Goal: Task Accomplishment & Management: Manage account settings

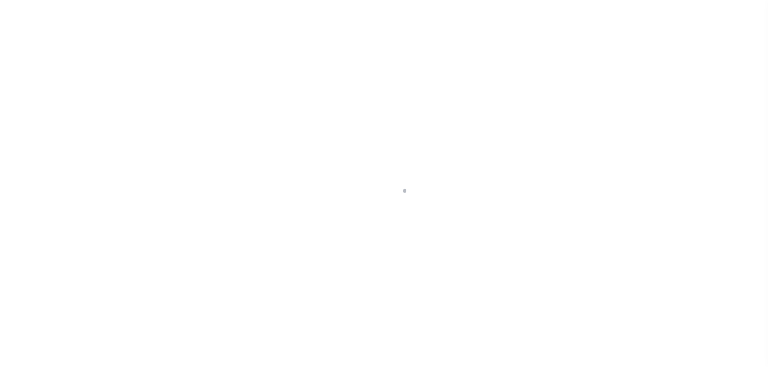
scroll to position [114, 0]
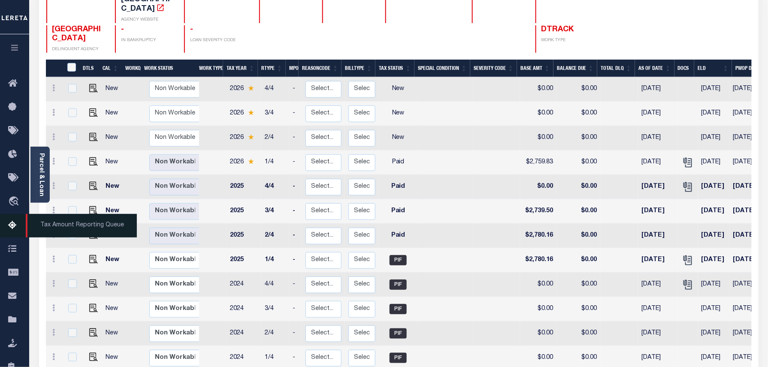
click at [15, 224] on icon at bounding box center [15, 225] width 14 height 11
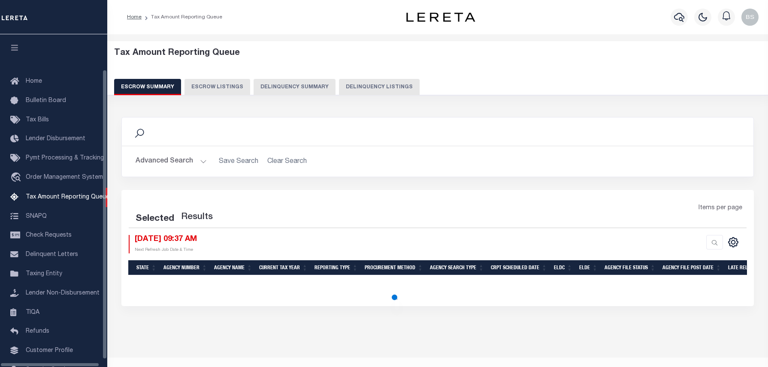
select select "100"
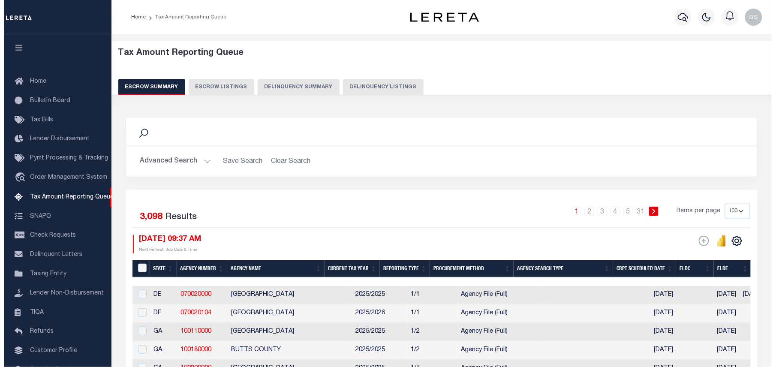
scroll to position [39, 0]
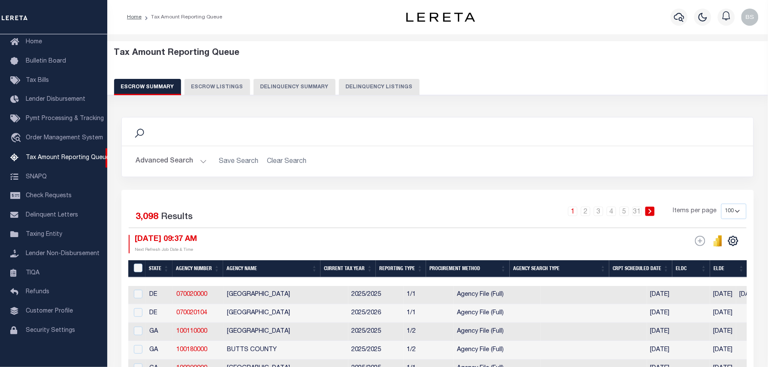
click at [368, 87] on button "Delinquency Listings" at bounding box center [379, 87] width 81 height 16
select select "100"
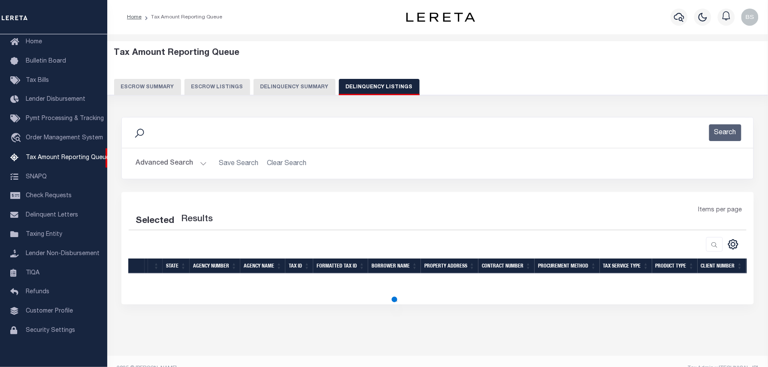
select select "100"
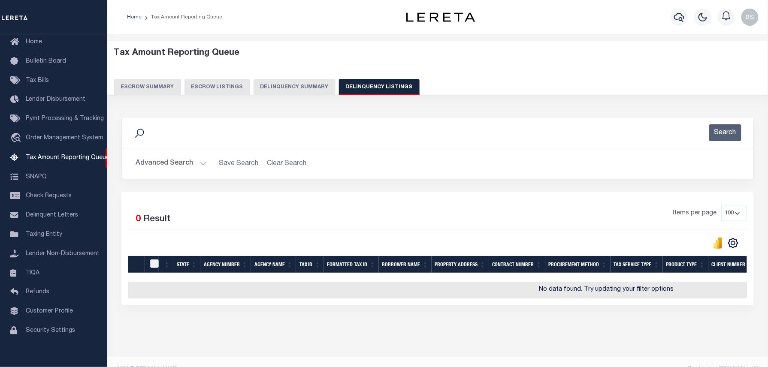
click at [172, 166] on button "Advanced Search" at bounding box center [171, 163] width 71 height 17
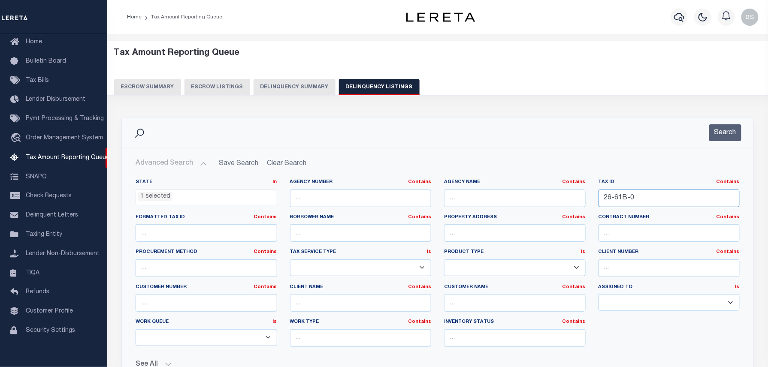
drag, startPoint x: 641, startPoint y: 201, endPoint x: 512, endPoint y: 194, distance: 128.9
click at [520, 194] on div "State In In AK AL AR AZ CA CO CT DC DE FL GA GU HI IA ID IL IN KS KY LA MA MD M…" at bounding box center [437, 266] width 617 height 175
click at [733, 129] on button "Search" at bounding box center [725, 132] width 32 height 17
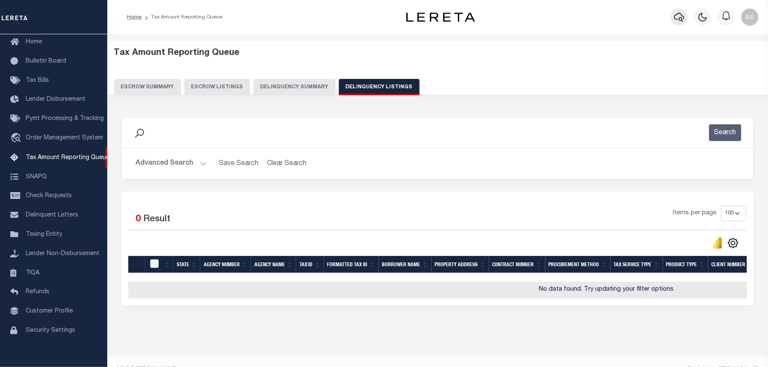
click at [678, 12] on icon "button" at bounding box center [679, 17] width 10 height 10
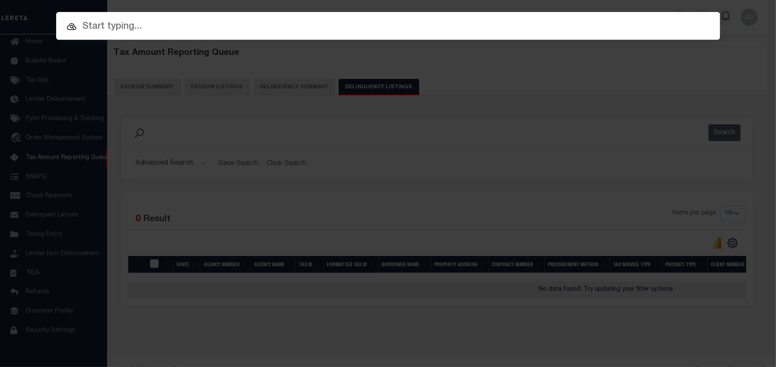
paste input "549371"
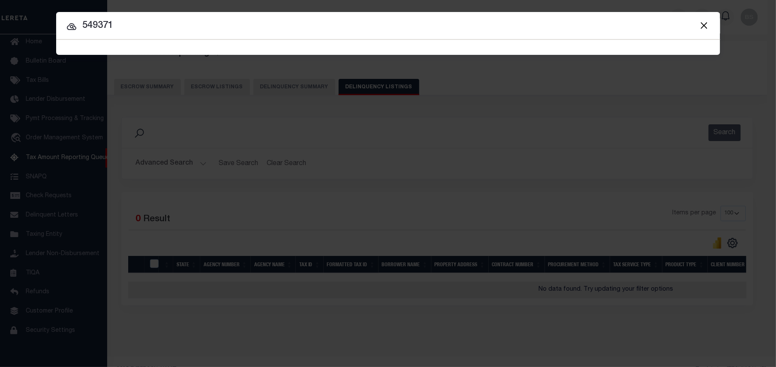
type input "549371"
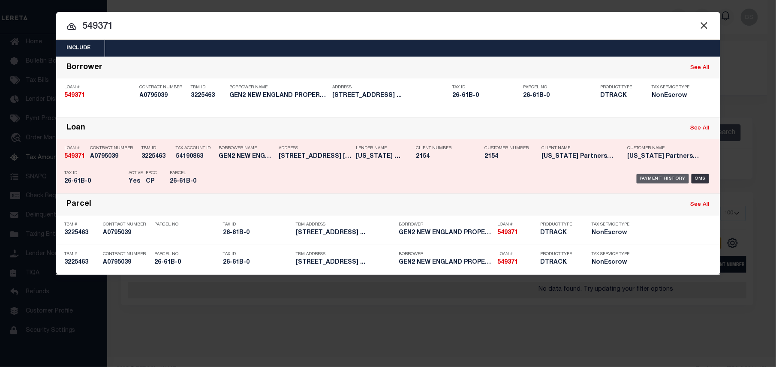
click at [655, 176] on div "Payment History" at bounding box center [663, 178] width 53 height 9
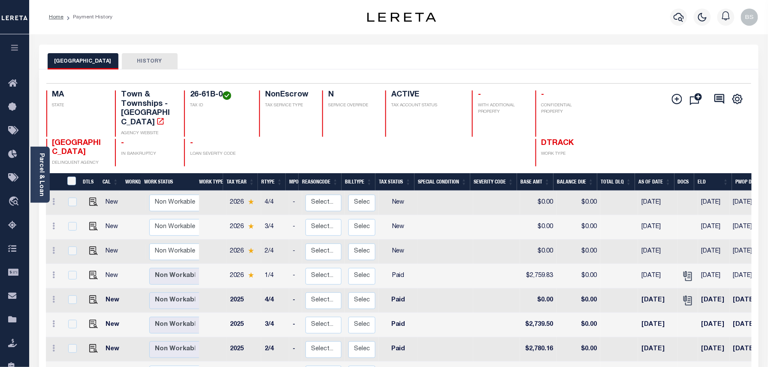
scroll to position [114, 0]
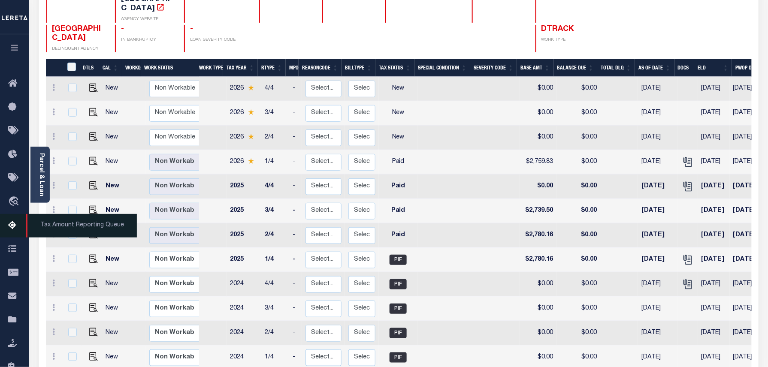
click at [9, 218] on link "Tax Amount Reporting Queue" at bounding box center [14, 226] width 29 height 24
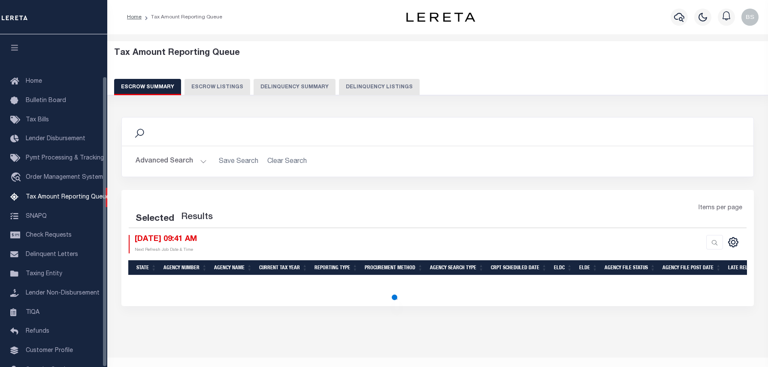
click at [373, 82] on button "Delinquency Listings" at bounding box center [379, 87] width 81 height 16
select select "NY"
select select "100"
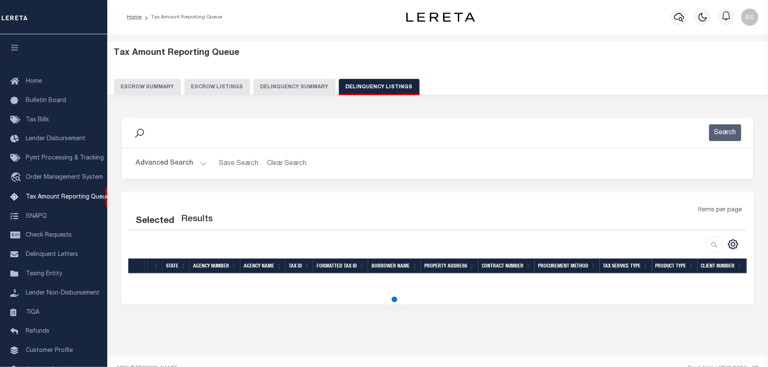
select select "100"
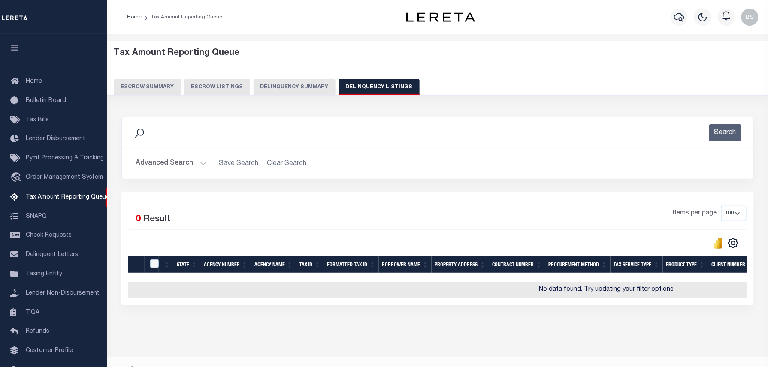
scroll to position [48, 0]
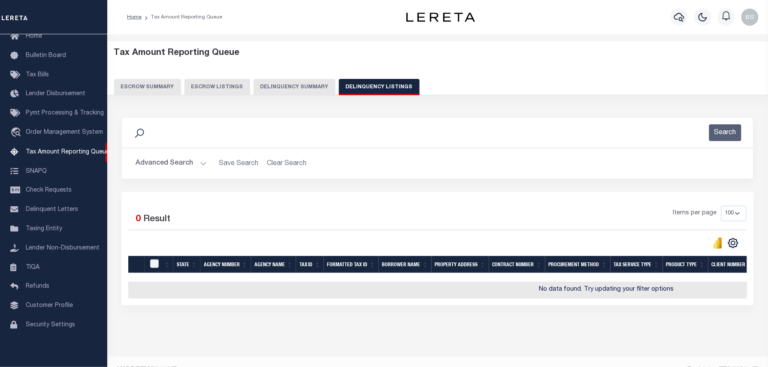
click at [166, 162] on button "Advanced Search" at bounding box center [171, 163] width 71 height 17
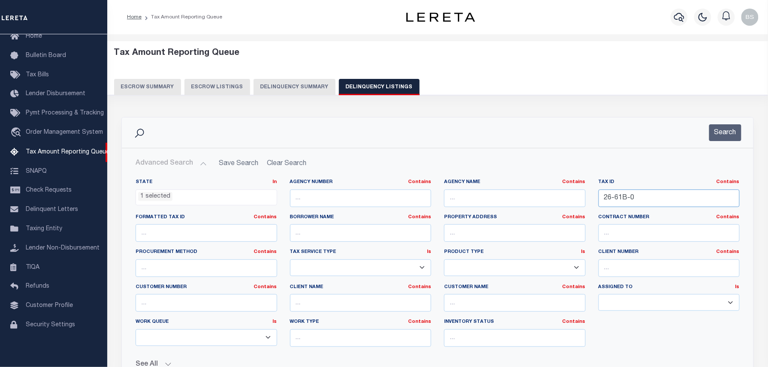
drag, startPoint x: 682, startPoint y: 196, endPoint x: 478, endPoint y: 185, distance: 204.0
click at [483, 185] on div "State In In AK AL AR AZ CA CO CT DC DE FL GA GU HI IA ID IL IN KS KY LA MA MD M…" at bounding box center [437, 266] width 617 height 175
paste input "34-173"
type input "34-173-0"
click at [714, 130] on button "Search" at bounding box center [725, 132] width 32 height 17
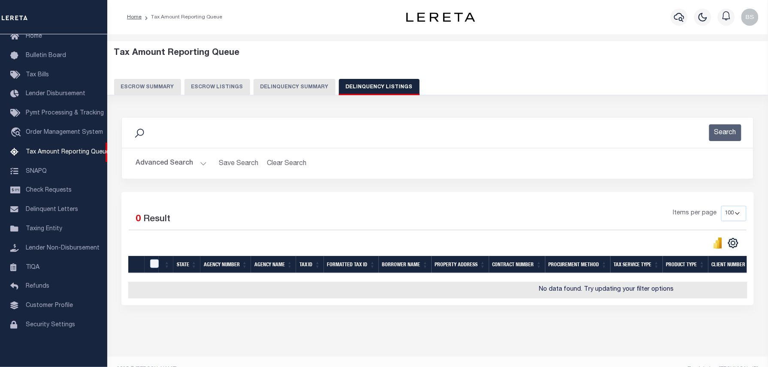
click at [175, 162] on button "Advanced Search" at bounding box center [171, 163] width 71 height 17
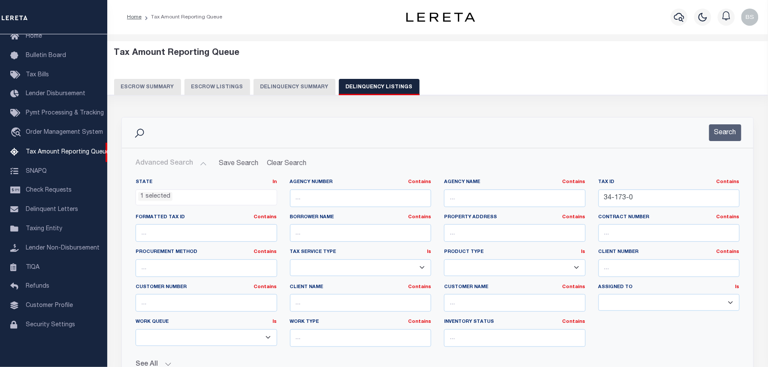
click at [175, 198] on ul "1 selected" at bounding box center [206, 196] width 141 height 12
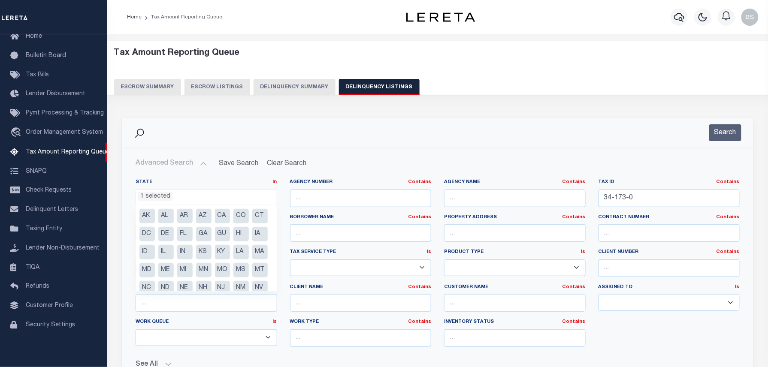
scroll to position [61, 0]
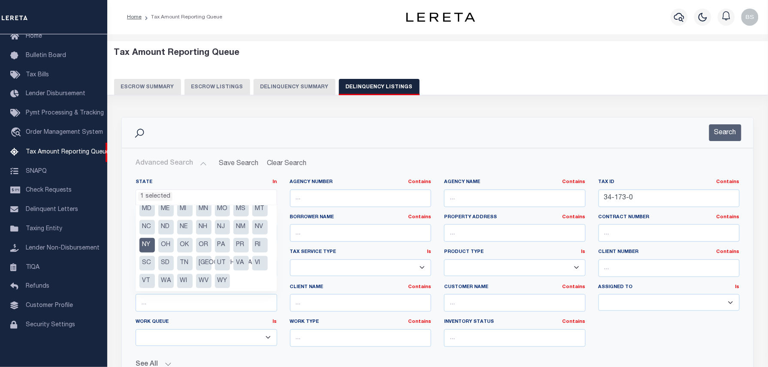
click at [155, 243] on li "NY" at bounding box center [146, 245] width 15 height 15
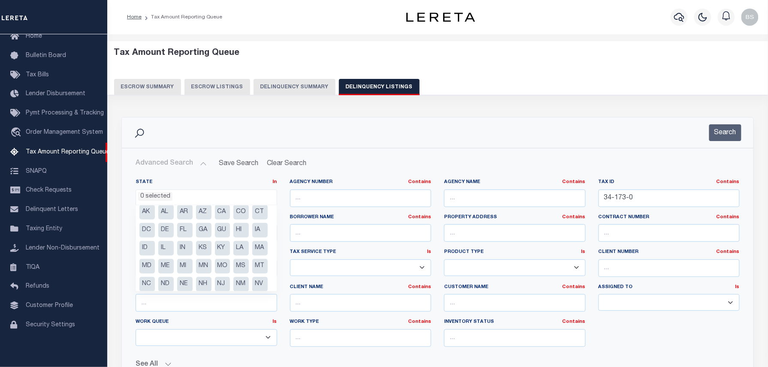
click at [252, 256] on li "MA" at bounding box center [259, 248] width 15 height 15
select select "MA"
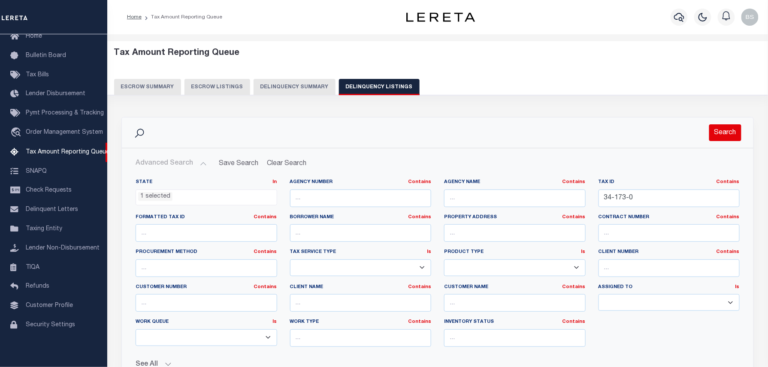
click at [737, 130] on button "Search" at bounding box center [725, 132] width 32 height 17
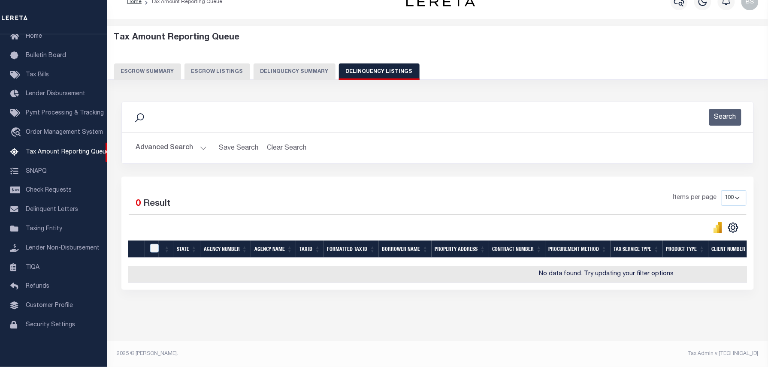
scroll to position [23, 0]
click at [187, 140] on button "Advanced Search" at bounding box center [171, 148] width 71 height 17
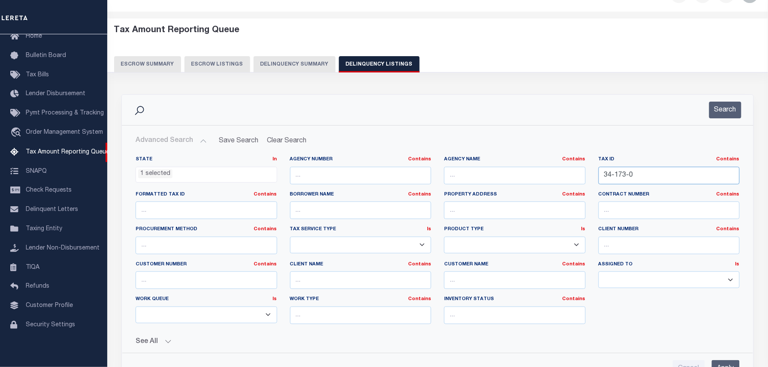
drag, startPoint x: 646, startPoint y: 171, endPoint x: 555, endPoint y: 180, distance: 91.9
click at [557, 179] on div "State In In AK AL AR AZ CA CO CT DC DE FL GA GU HI IA ID IL IN KS KY LA MA MD M…" at bounding box center [437, 243] width 617 height 175
click at [728, 107] on button "Search" at bounding box center [725, 110] width 32 height 17
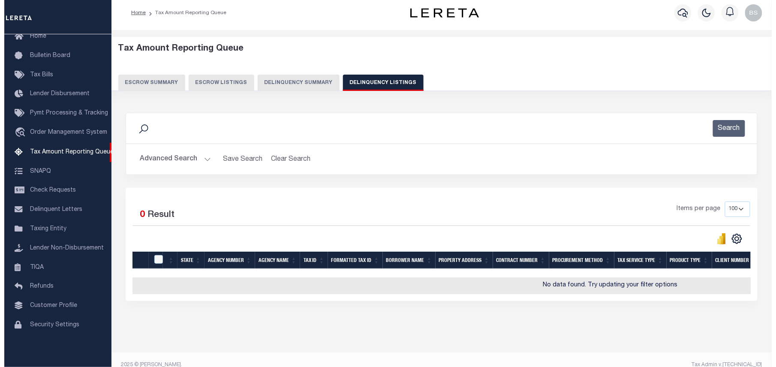
scroll to position [0, 0]
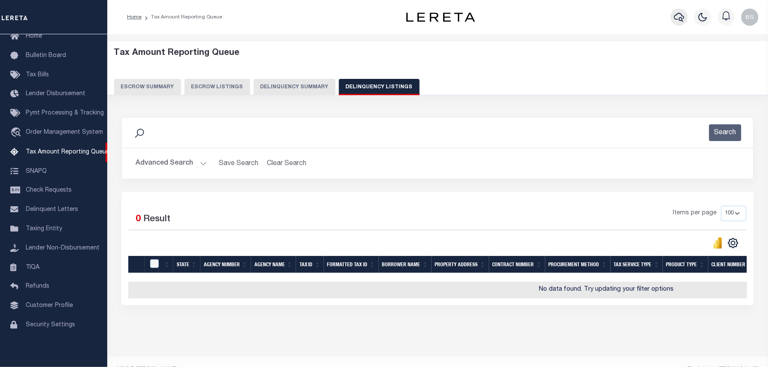
click at [678, 23] on button "button" at bounding box center [679, 17] width 17 height 17
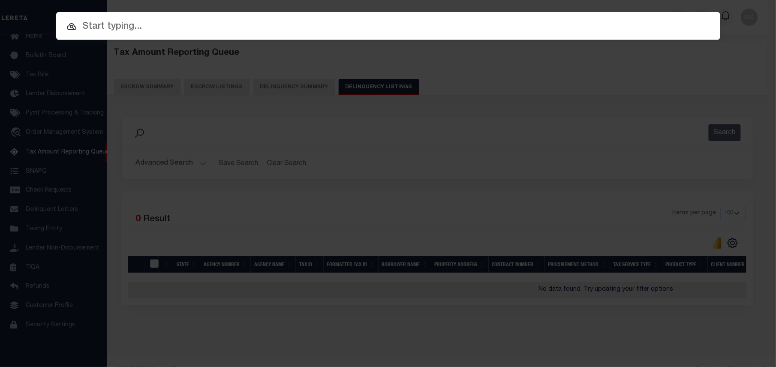
paste input "1747036420"
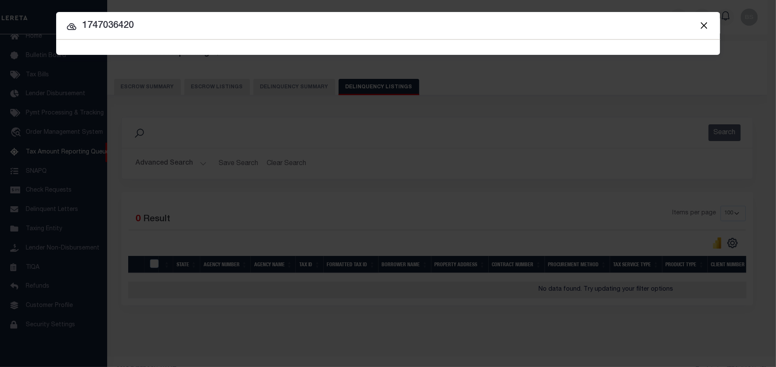
type input "1747036420"
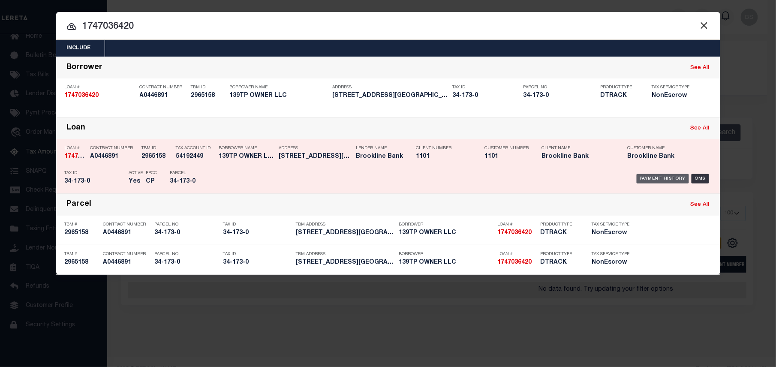
click at [656, 176] on div "Payment History" at bounding box center [663, 178] width 53 height 9
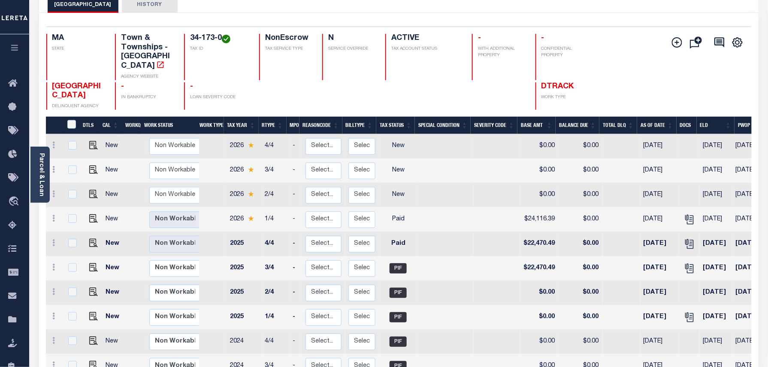
scroll to position [57, 0]
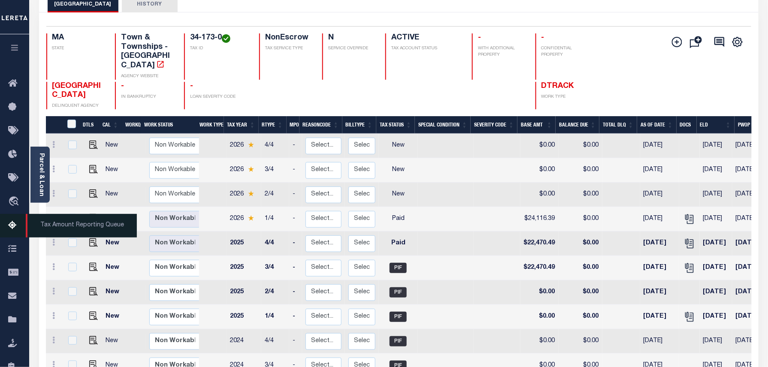
click at [16, 222] on icon at bounding box center [15, 225] width 14 height 11
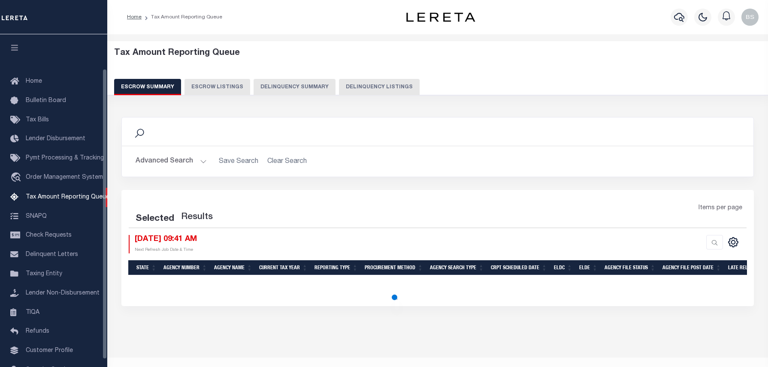
click at [369, 81] on button "Delinquency Listings" at bounding box center [379, 87] width 81 height 16
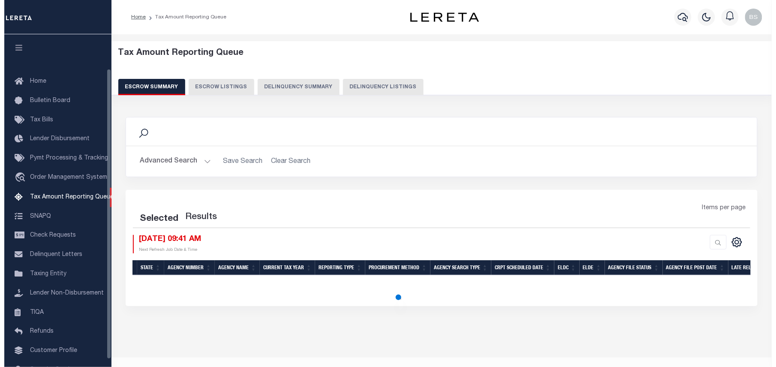
scroll to position [48, 0]
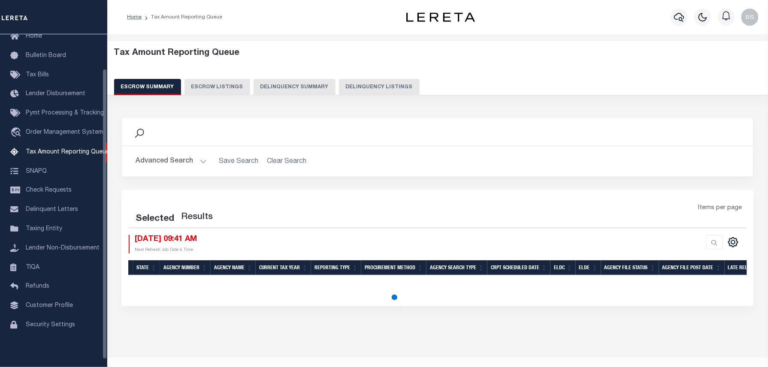
select select "100"
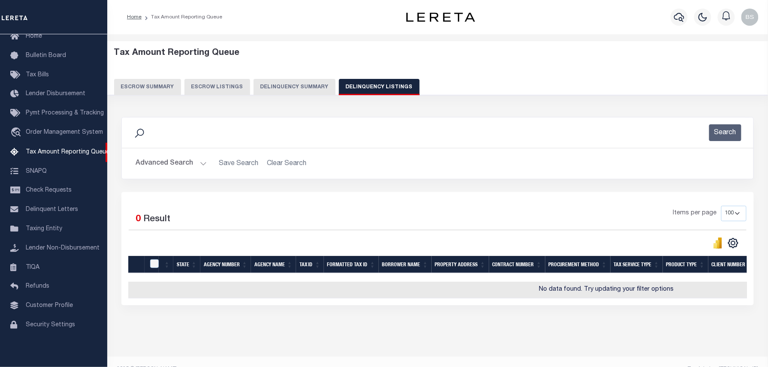
click at [187, 160] on button "Advanced Search" at bounding box center [171, 163] width 71 height 17
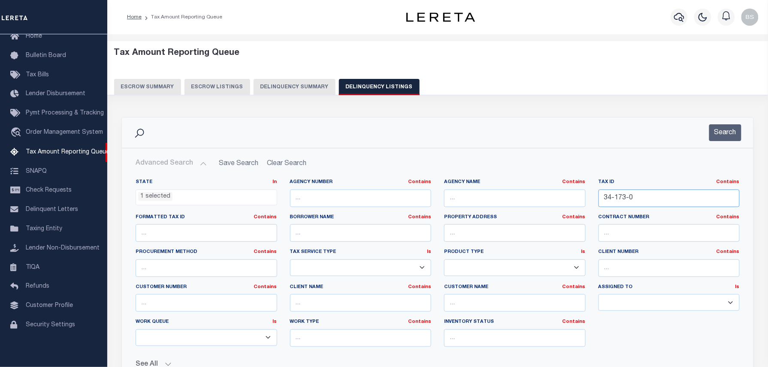
drag, startPoint x: 607, startPoint y: 193, endPoint x: 532, endPoint y: 193, distance: 74.2
click at [539, 193] on div "State In In AK AL AR AZ CA CO CT DC DE FL GA GU HI IA ID IL IN KS KY LA MA MD M…" at bounding box center [437, 266] width 617 height 175
paste input "5-6"
type input "35-6-0"
click at [716, 145] on div "Search" at bounding box center [437, 133] width 631 height 30
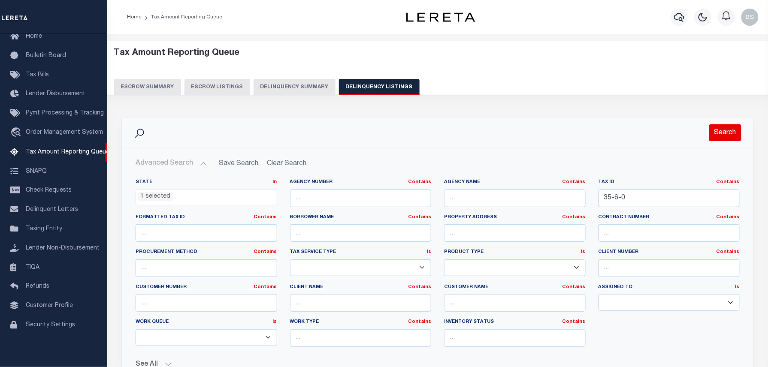
click at [722, 139] on button "Search" at bounding box center [725, 132] width 32 height 17
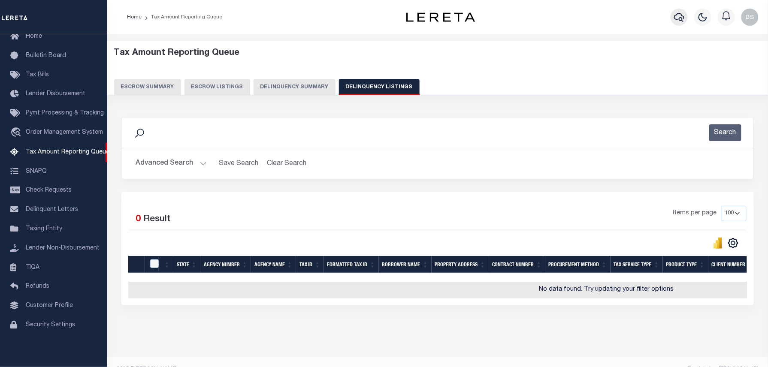
click at [682, 11] on button "button" at bounding box center [679, 17] width 17 height 17
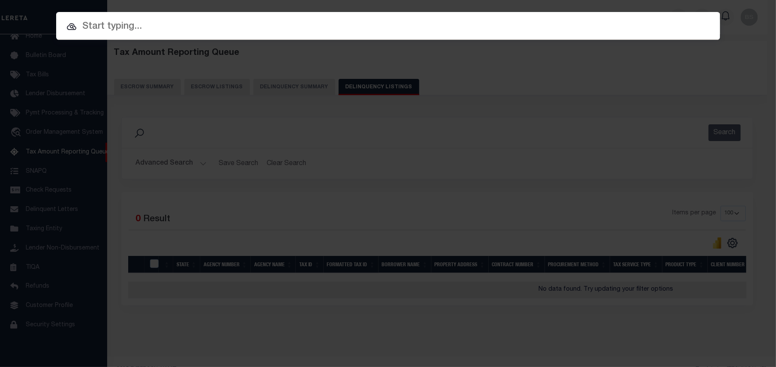
paste input "1747036850"
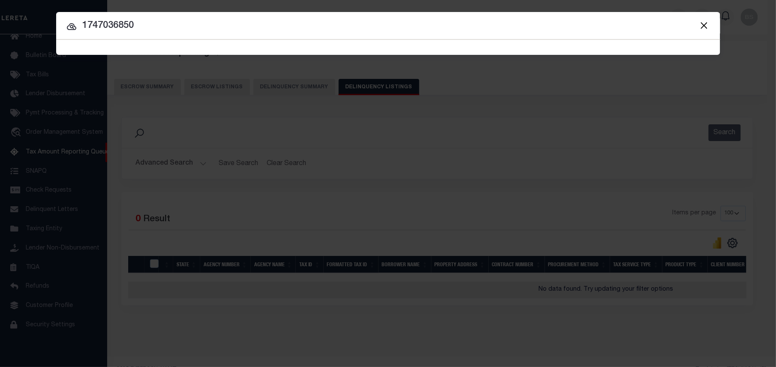
type input "1747036850"
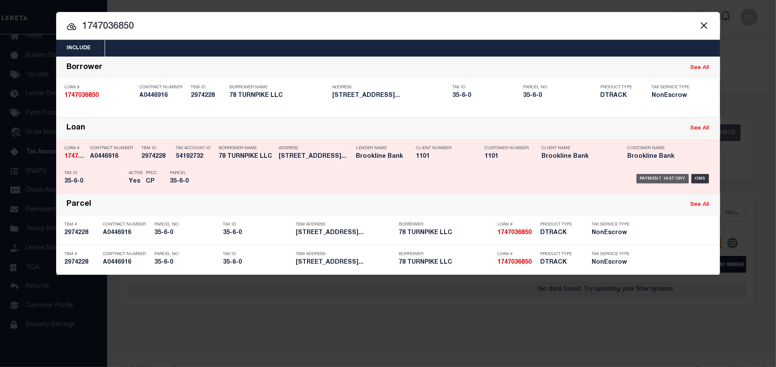
click at [658, 178] on div "Payment History" at bounding box center [663, 178] width 53 height 9
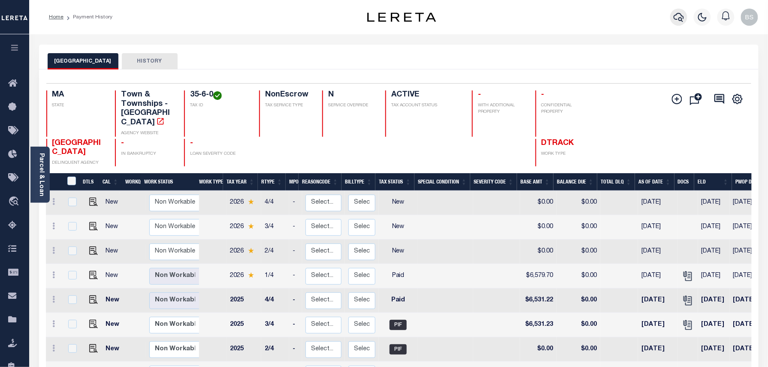
click at [680, 14] on icon "button" at bounding box center [679, 17] width 10 height 10
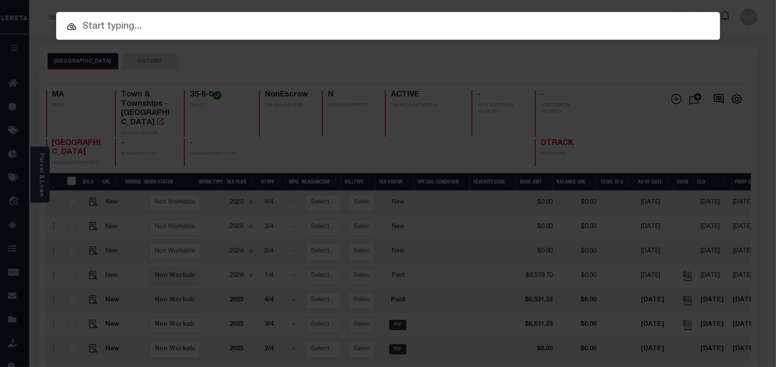
paste input "1680125320"
type input "1680125320"
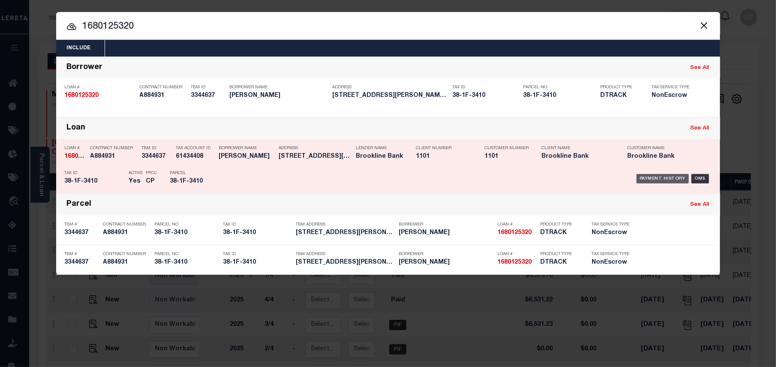
click at [662, 178] on div "Payment History" at bounding box center [663, 178] width 53 height 9
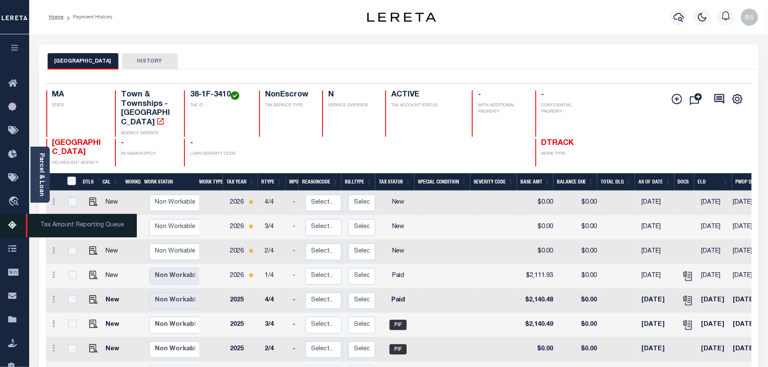
click at [9, 227] on icon at bounding box center [15, 225] width 14 height 11
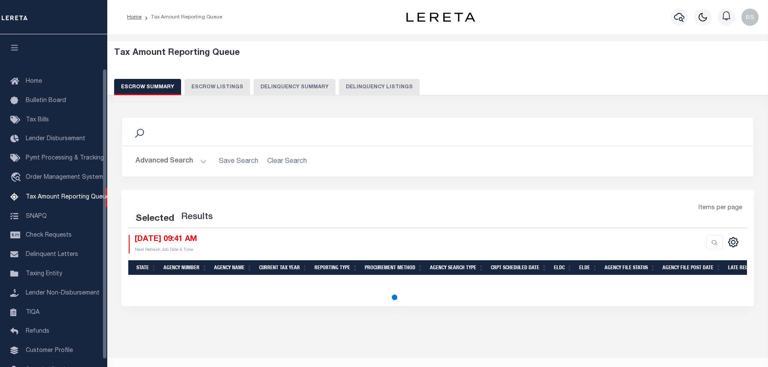
click at [393, 88] on button "Delinquency Listings" at bounding box center [379, 87] width 81 height 16
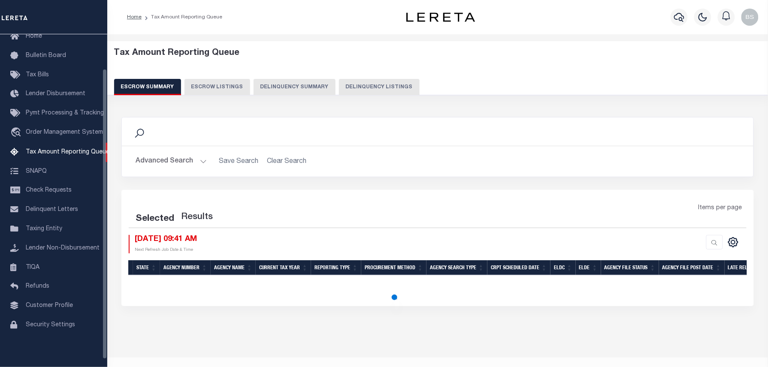
select select "100"
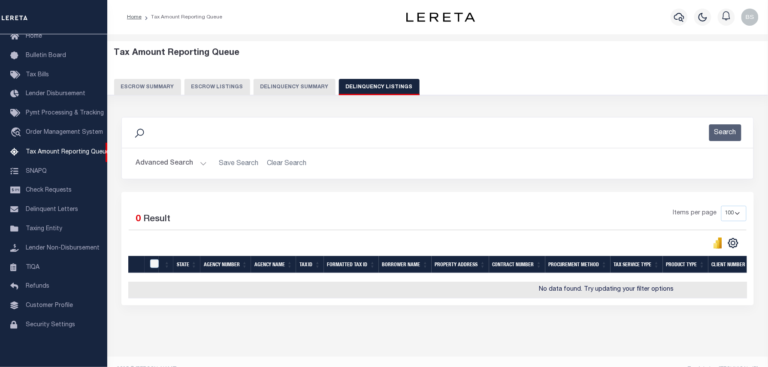
click at [189, 162] on button "Advanced Search" at bounding box center [171, 163] width 71 height 17
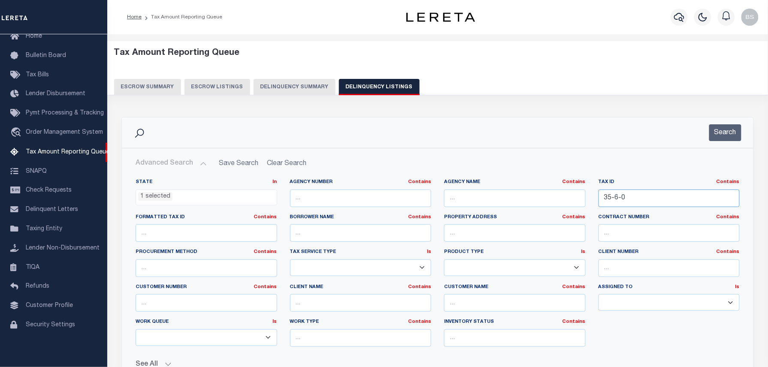
drag, startPoint x: 651, startPoint y: 199, endPoint x: 486, endPoint y: 184, distance: 165.9
click at [497, 183] on div "State In In AK AL AR AZ CA CO CT DC DE FL GA GU HI IA ID IL IN KS KY LA MA MD M…" at bounding box center [437, 266] width 617 height 175
paste input "000100500000000"
type input "0001005000000000"
click at [717, 131] on button "Search" at bounding box center [725, 132] width 32 height 17
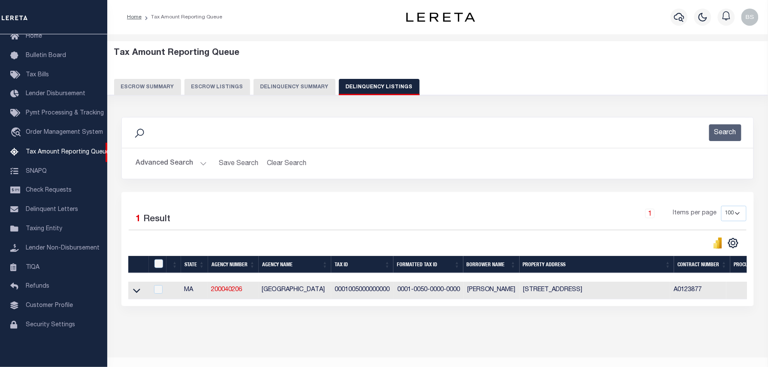
scroll to position [24, 0]
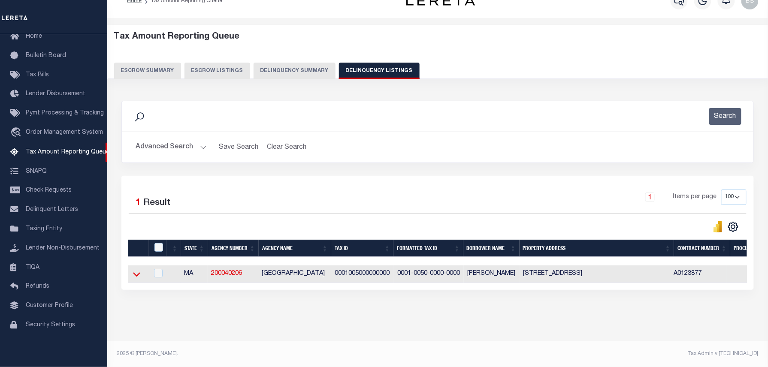
click at [136, 270] on icon at bounding box center [136, 274] width 7 height 9
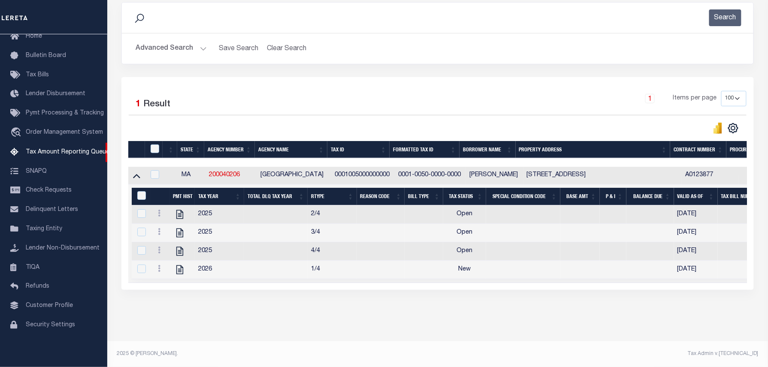
scroll to position [126, 0]
click at [178, 210] on icon "" at bounding box center [179, 214] width 7 height 9
checkbox input "true"
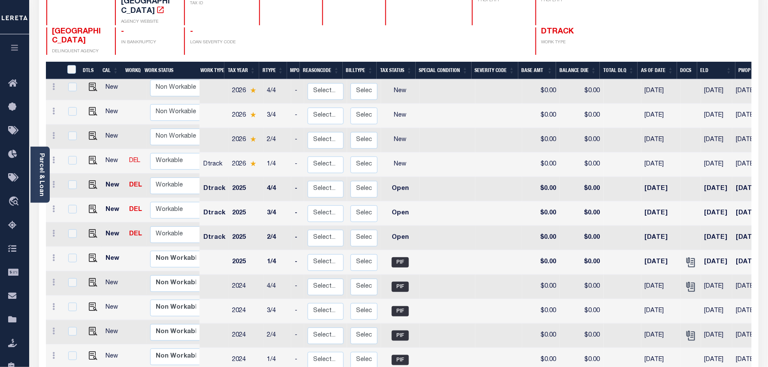
scroll to position [114, 0]
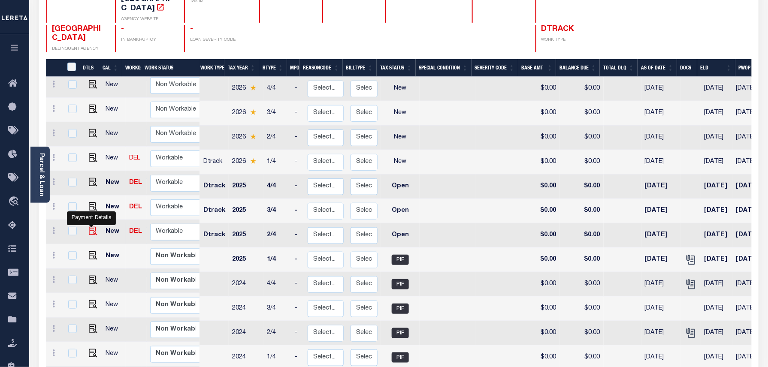
click at [89, 234] on img "" at bounding box center [93, 231] width 9 height 9
checkbox input "true"
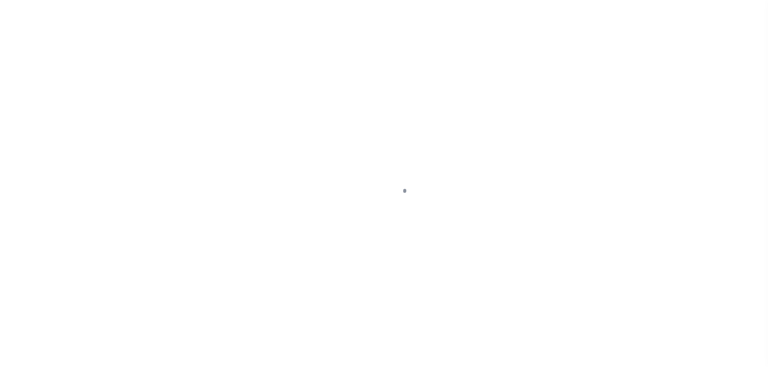
select select "OP2"
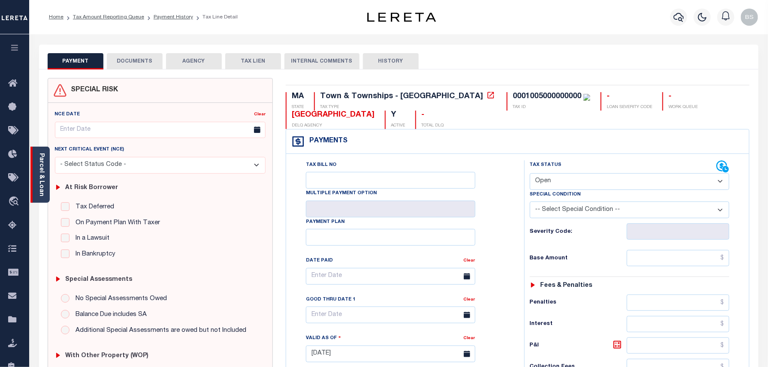
click at [44, 167] on link "Parcel & Loan" at bounding box center [41, 174] width 6 height 43
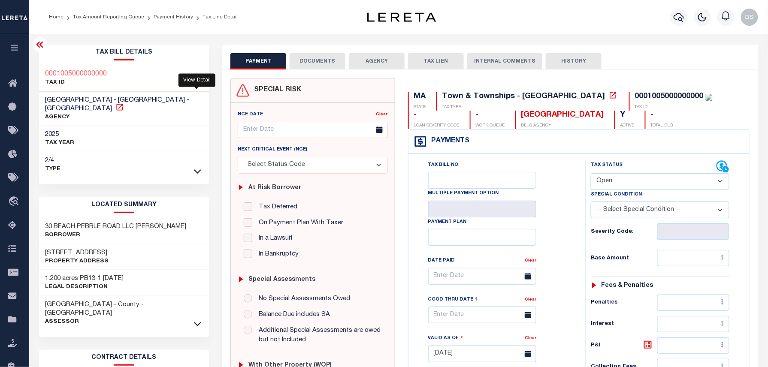
click at [123, 104] on icon at bounding box center [119, 107] width 6 height 6
drag, startPoint x: 44, startPoint y: 100, endPoint x: 112, endPoint y: 98, distance: 67.8
click at [112, 98] on div "[GEOGRAPHIC_DATA] - [GEOGRAPHIC_DATA] - [GEOGRAPHIC_DATA] AGENCY" at bounding box center [124, 109] width 170 height 35
click at [76, 198] on h2 "LOCATED SUMMARY" at bounding box center [124, 205] width 170 height 16
drag, startPoint x: 45, startPoint y: 220, endPoint x: 157, endPoint y: 225, distance: 112.1
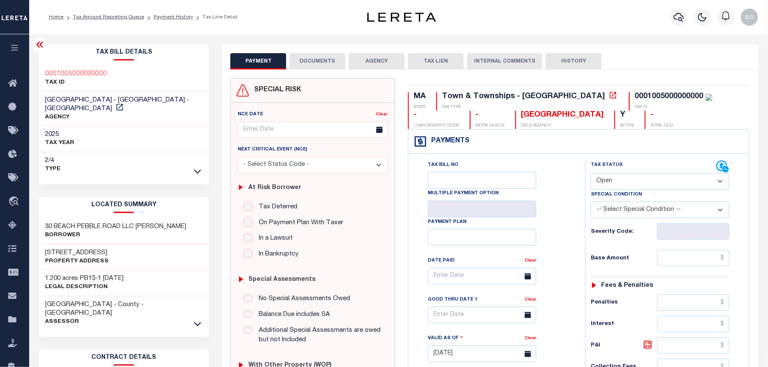
click at [157, 225] on h3 "30 BEACH PEBBLE ROAD LLC [PERSON_NAME]" at bounding box center [115, 227] width 141 height 9
copy h3 "30 BEACH PEBBLE ROAD LLC [PERSON_NAME]"
click at [45, 253] on h3 "[STREET_ADDRESS]" at bounding box center [76, 253] width 63 height 9
drag, startPoint x: 45, startPoint y: 253, endPoint x: 113, endPoint y: 251, distance: 68.2
click at [113, 251] on div "30 BEACH PEBBLE RD Property Address" at bounding box center [124, 258] width 170 height 26
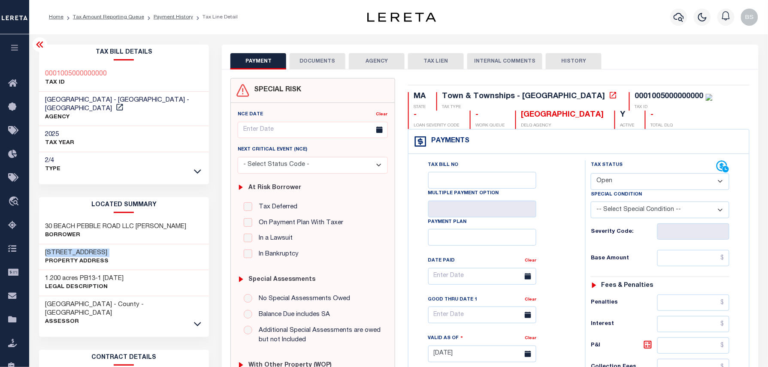
copy div "30 BEACH PEBBLE RD"
click at [171, 13] on li "Payment History" at bounding box center [168, 17] width 49 height 8
click at [173, 15] on link "Payment History" at bounding box center [173, 17] width 39 height 5
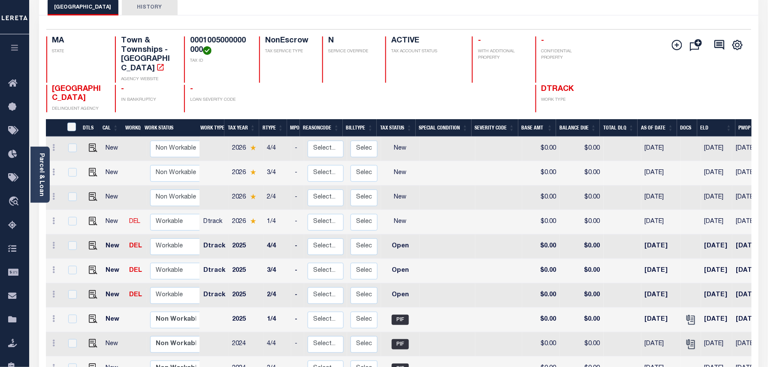
scroll to position [57, 0]
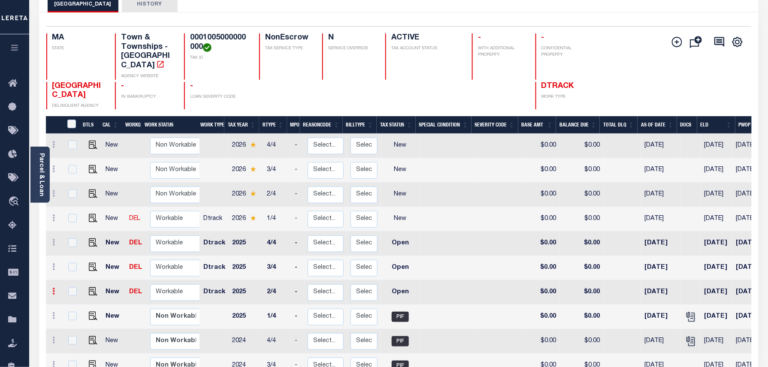
click at [54, 294] on icon at bounding box center [54, 291] width 3 height 7
click at [77, 323] on img at bounding box center [74, 320] width 9 height 9
select select "OP2"
type input "$0.00"
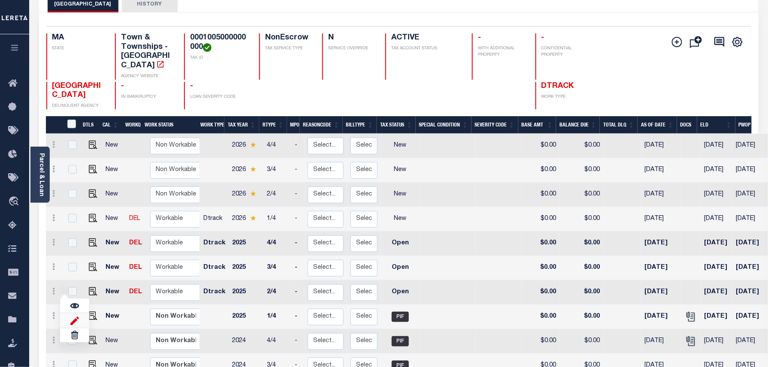
type input "[DATE]"
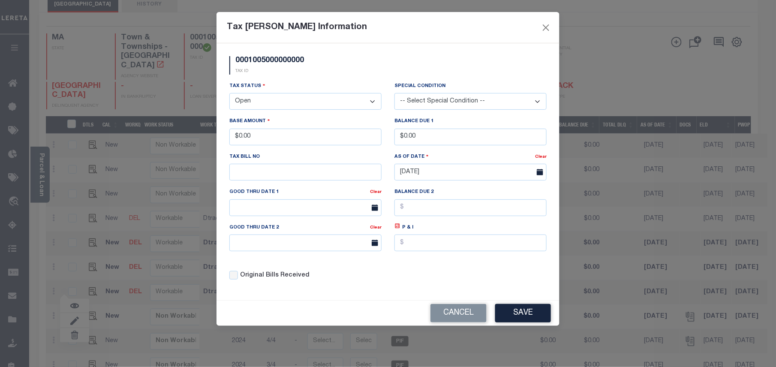
click at [260, 112] on div "Tax Status - Select Status - Open Due/Unpaid Paid Incomplete No Tax Due Interna…" at bounding box center [305, 99] width 165 height 35
click at [263, 104] on select "- Select Status - Open Due/Unpaid Paid Incomplete No Tax Due Internal Refund Pr…" at bounding box center [306, 101] width 152 height 17
select select "PYD"
click at [230, 94] on select "- Select Status - Open Due/Unpaid Paid Incomplete No Tax Due Internal Refund Pr…" at bounding box center [306, 101] width 152 height 17
click at [522, 314] on button "Save" at bounding box center [523, 313] width 56 height 18
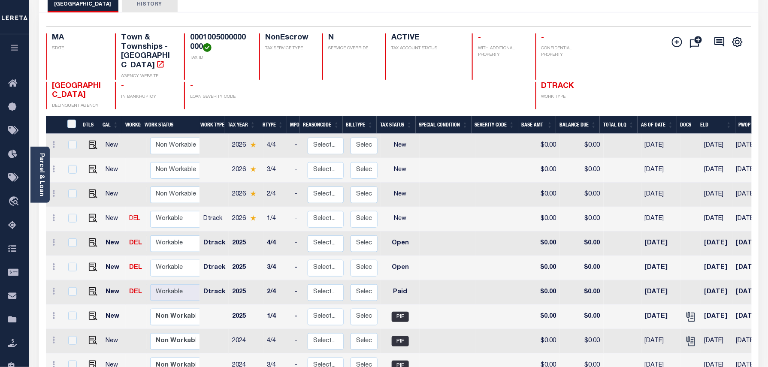
click at [55, 267] on icon at bounding box center [54, 266] width 3 height 7
click at [72, 298] on img at bounding box center [74, 296] width 9 height 9
type input "$0.00"
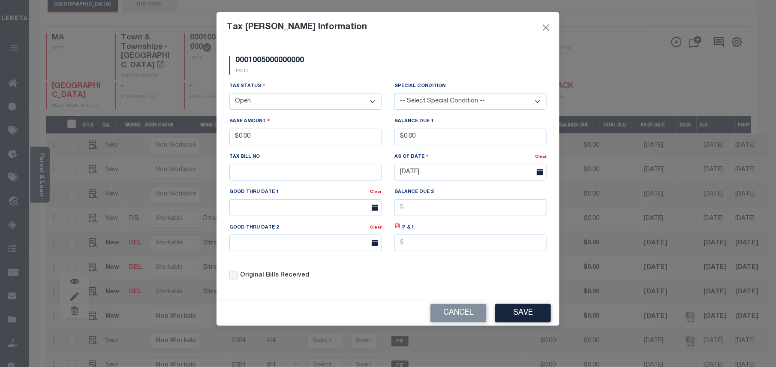
click at [263, 102] on select "- Select Status - Open Due/Unpaid Paid Incomplete No Tax Due Internal Refund Pr…" at bounding box center [306, 101] width 152 height 17
select select "PYD"
click at [230, 94] on select "- Select Status - Open Due/Unpaid Paid Incomplete No Tax Due Internal Refund Pr…" at bounding box center [306, 101] width 152 height 17
click at [534, 326] on div "Cancel Save" at bounding box center [388, 313] width 343 height 25
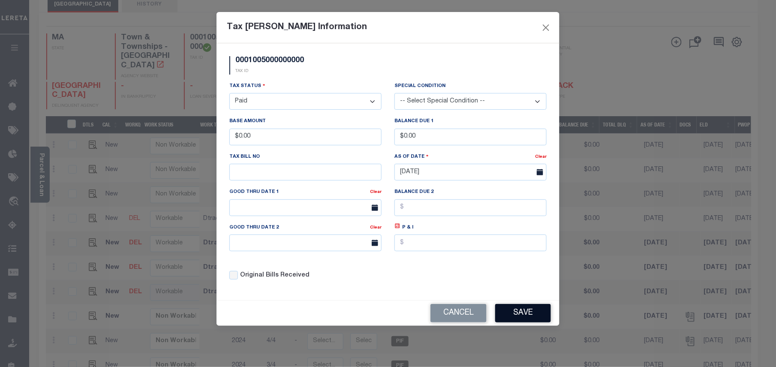
click at [534, 317] on button "Save" at bounding box center [523, 313] width 56 height 18
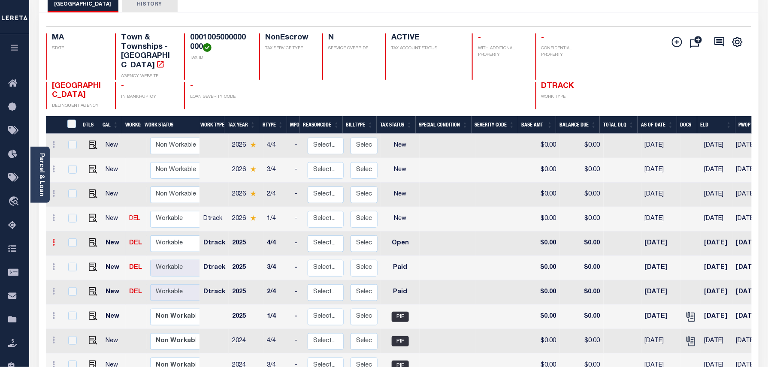
click at [57, 244] on link at bounding box center [53, 243] width 9 height 7
click at [71, 274] on img at bounding box center [74, 271] width 9 height 9
type input "$0.00"
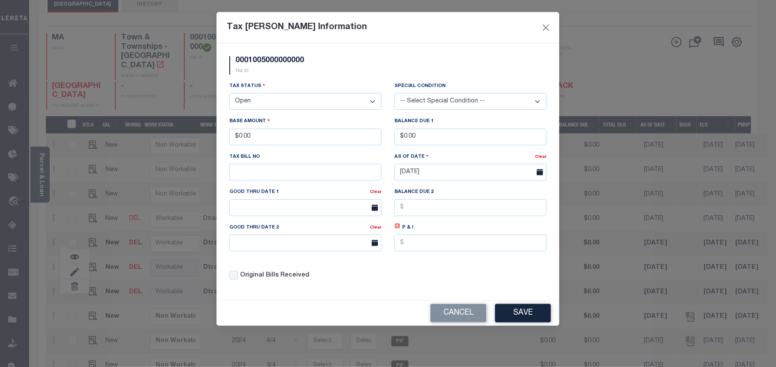
click at [239, 103] on select "- Select Status - Open Due/Unpaid Paid Incomplete No Tax Due Internal Refund Pr…" at bounding box center [306, 101] width 152 height 17
select select "PYD"
click at [230, 94] on select "- Select Status - Open Due/Unpaid Paid Incomplete No Tax Due Internal Refund Pr…" at bounding box center [306, 101] width 152 height 17
click at [527, 320] on button "Save" at bounding box center [523, 313] width 56 height 18
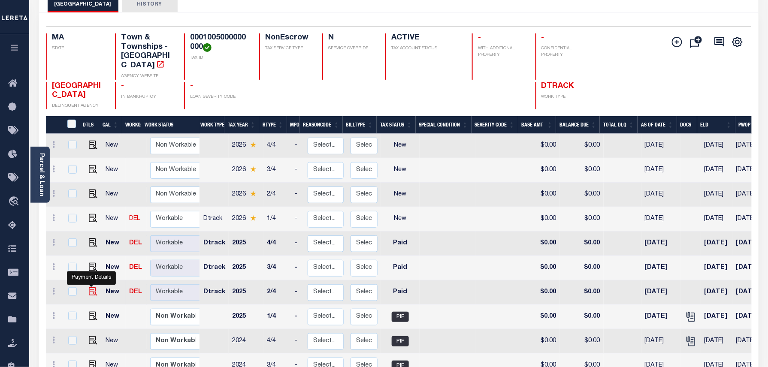
click at [89, 291] on img at bounding box center [93, 291] width 9 height 9
checkbox input "true"
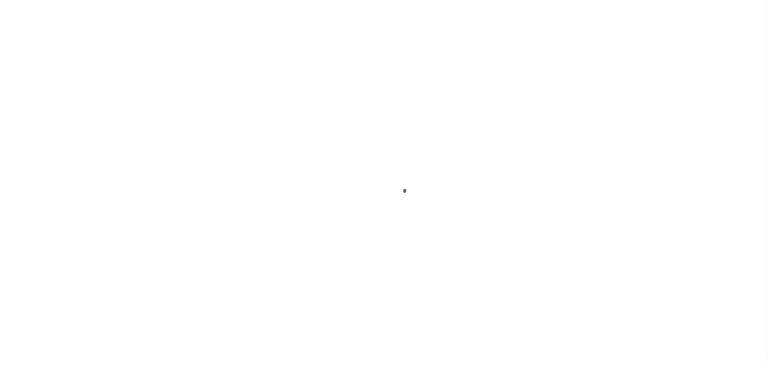
select select "PYD"
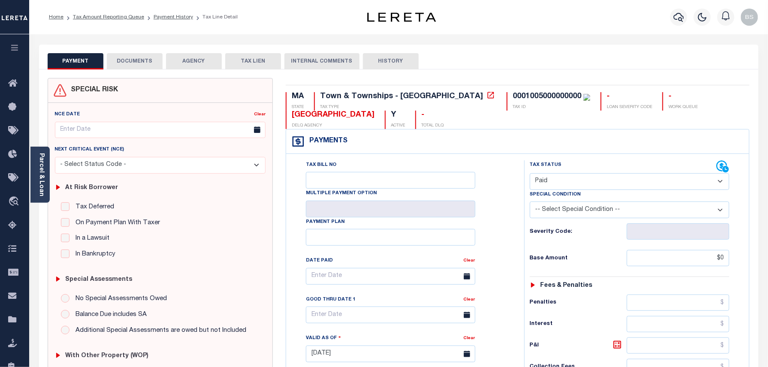
click at [137, 55] on button "DOCUMENTS" at bounding box center [135, 61] width 56 height 16
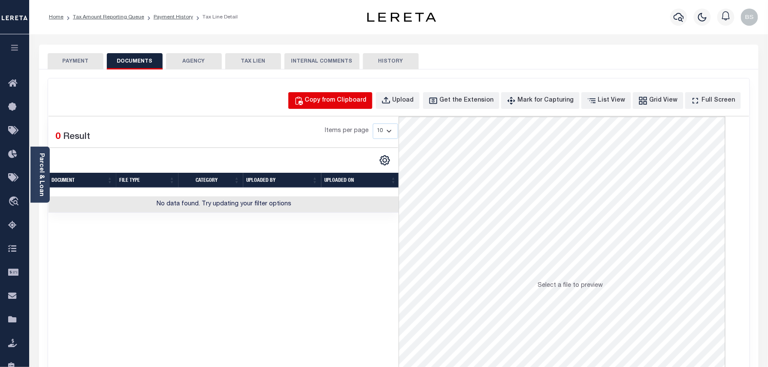
click at [371, 106] on button "Copy from Clipboard" at bounding box center [330, 100] width 84 height 17
select select "POP"
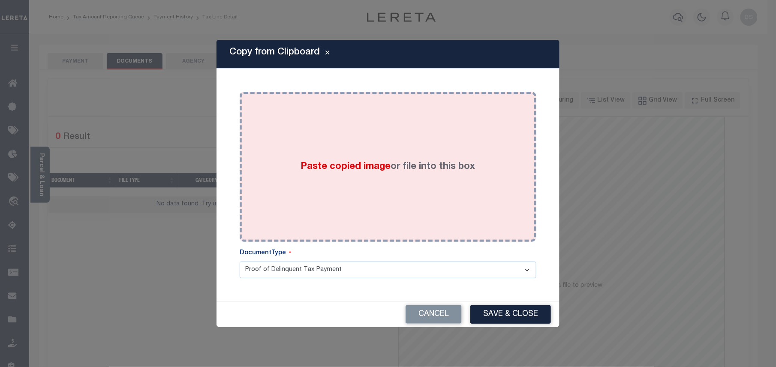
click at [395, 178] on div "Paste copied image or file into this box" at bounding box center [388, 166] width 284 height 137
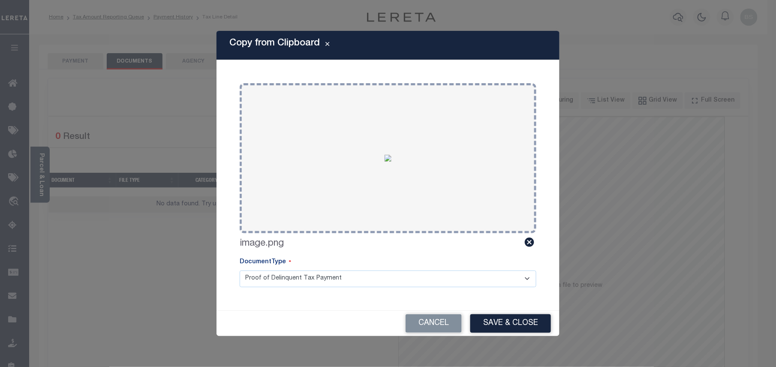
click at [494, 311] on div "Cancel Save & Close" at bounding box center [388, 323] width 343 height 25
click at [500, 321] on button "Save & Close" at bounding box center [511, 323] width 81 height 18
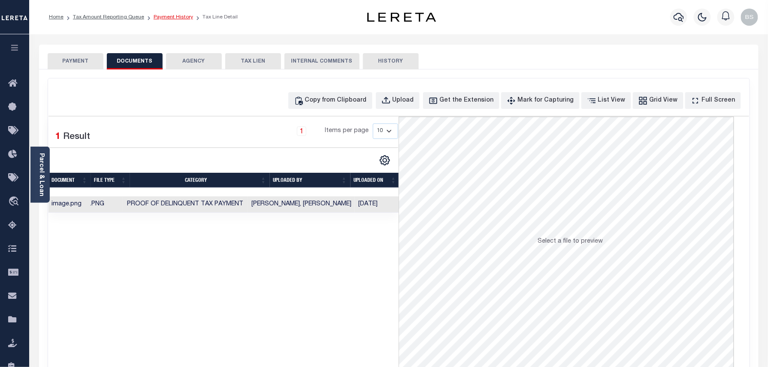
click at [178, 16] on link "Payment History" at bounding box center [173, 17] width 39 height 5
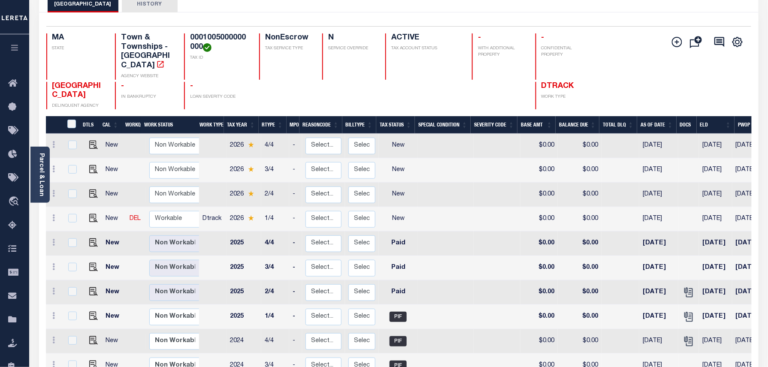
scroll to position [3, 0]
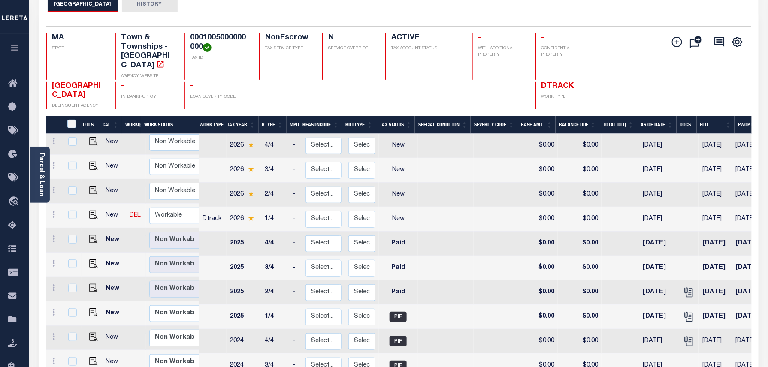
click at [88, 260] on td at bounding box center [92, 265] width 21 height 24
checkbox input "true"
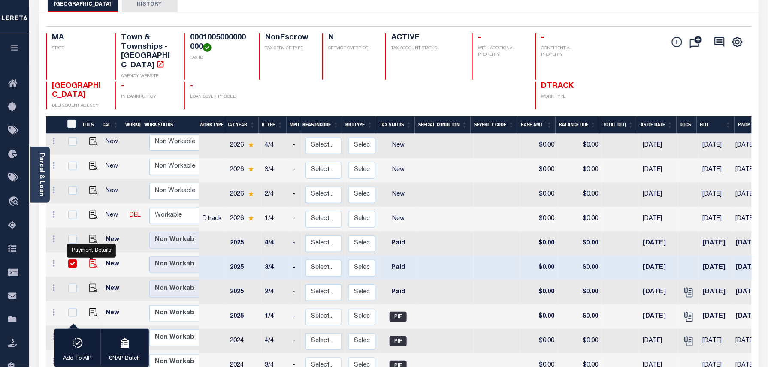
click at [90, 263] on img "" at bounding box center [93, 264] width 9 height 9
checkbox input "false"
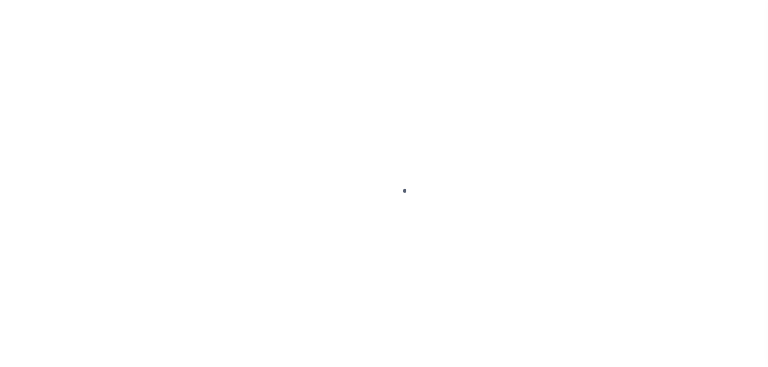
select select "PYD"
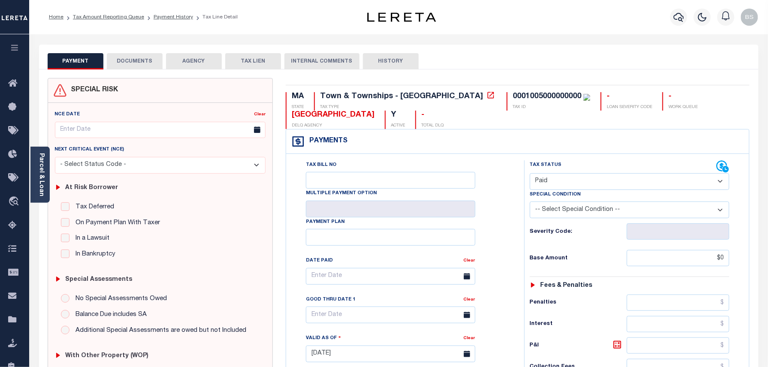
click at [131, 60] on button "DOCUMENTS" at bounding box center [135, 61] width 56 height 16
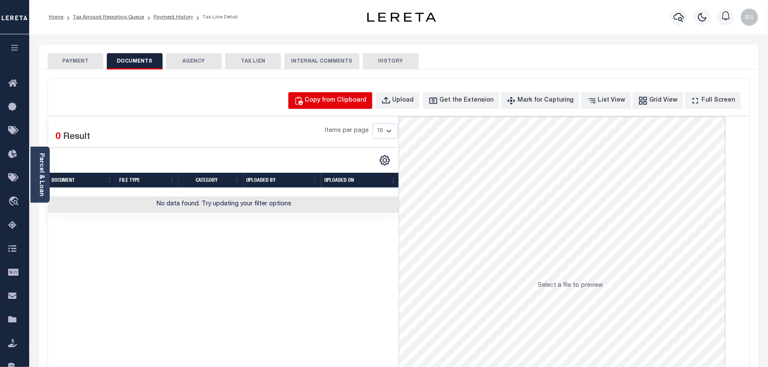
click at [361, 102] on div "Copy from Clipboard" at bounding box center [336, 100] width 62 height 9
select select "POP"
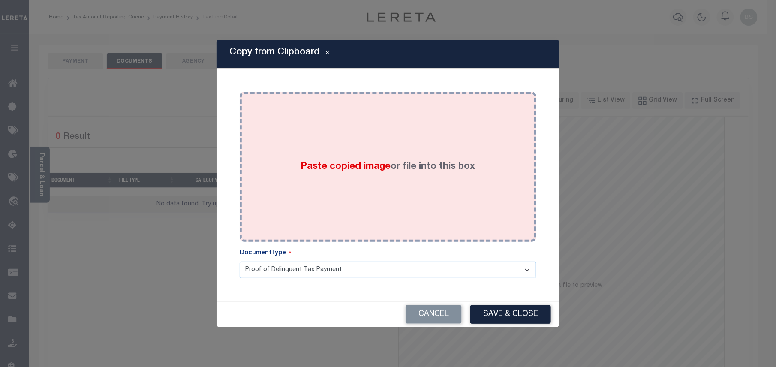
click at [364, 168] on span "Paste copied image" at bounding box center [346, 166] width 90 height 9
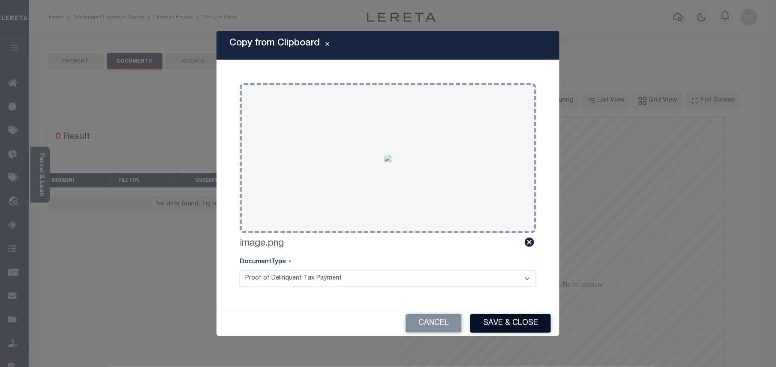
click at [506, 320] on button "Save & Close" at bounding box center [511, 323] width 81 height 18
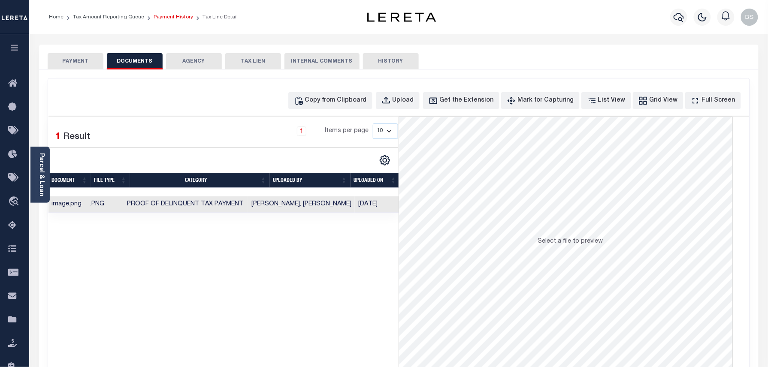
click at [174, 17] on link "Payment History" at bounding box center [173, 17] width 39 height 5
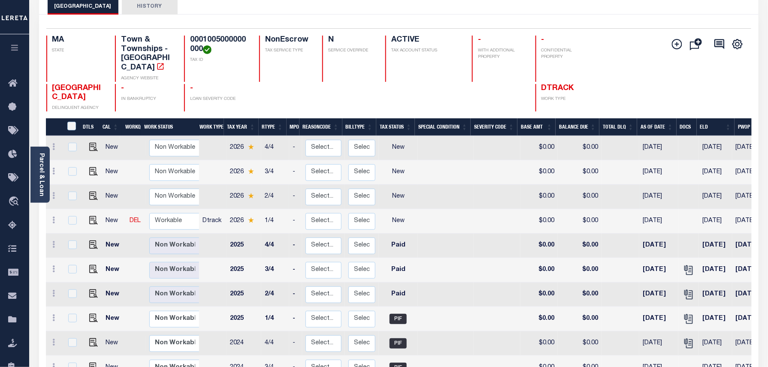
scroll to position [57, 0]
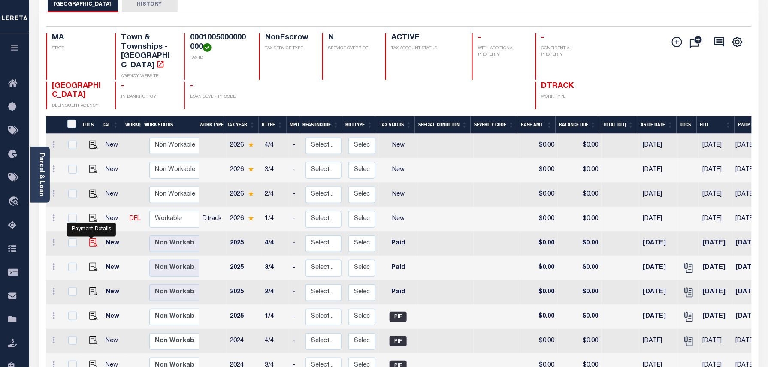
click at [90, 245] on img "" at bounding box center [93, 243] width 9 height 9
checkbox input "true"
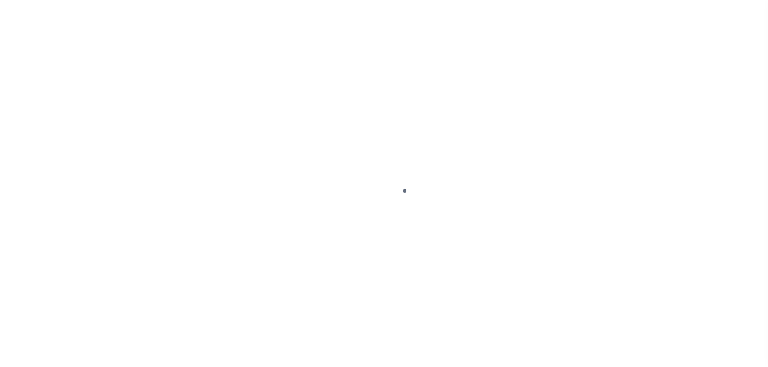
select select "PYD"
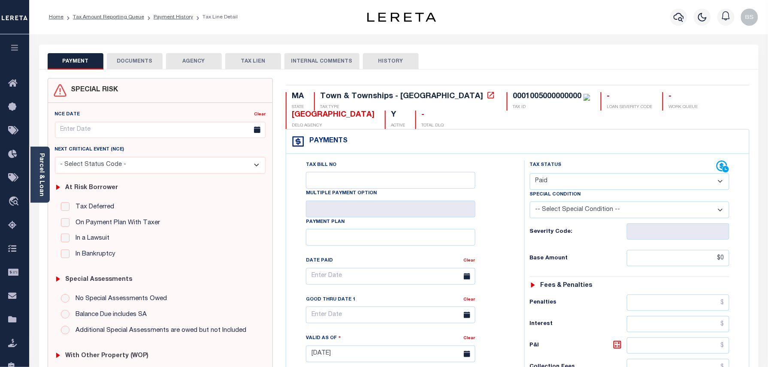
click at [125, 57] on button "DOCUMENTS" at bounding box center [135, 61] width 56 height 16
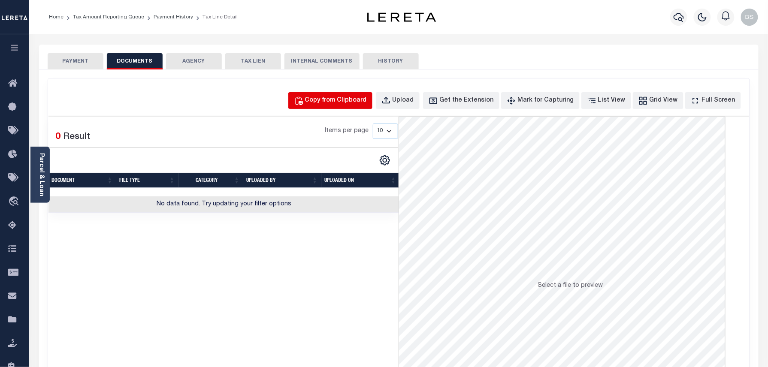
click at [367, 98] on div "Copy from Clipboard" at bounding box center [336, 100] width 62 height 9
select select "POP"
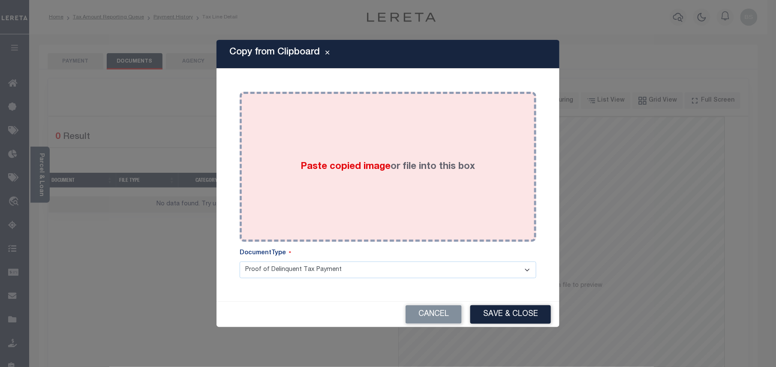
click at [365, 146] on div "Paste copied image or file into this box" at bounding box center [388, 166] width 284 height 137
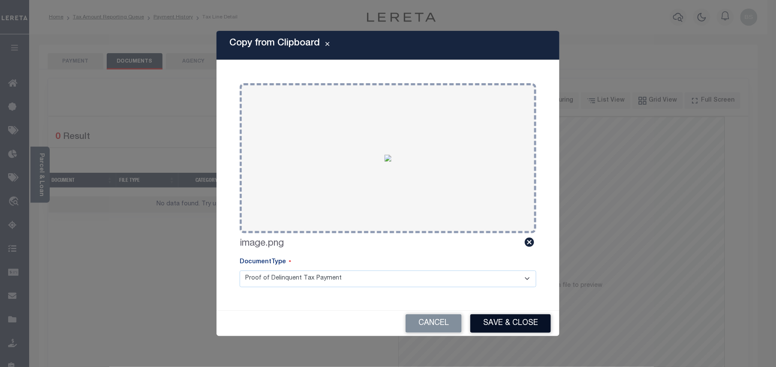
click at [510, 323] on button "Save & Close" at bounding box center [511, 323] width 81 height 18
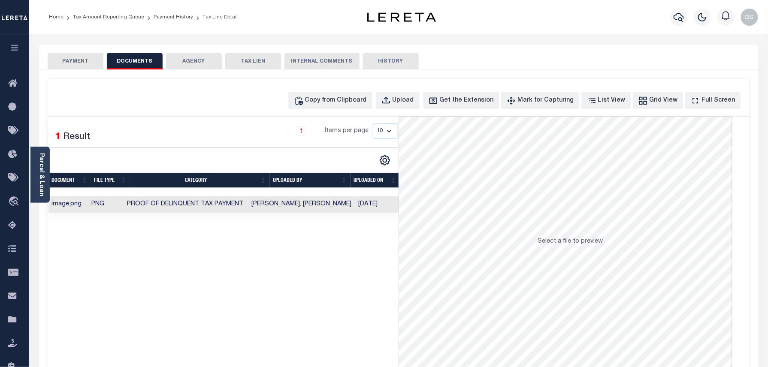
click at [182, 23] on ol "Home Tax Amount Reporting Queue Payment History Tax Line Detail" at bounding box center [143, 17] width 202 height 18
click at [183, 19] on link "Payment History" at bounding box center [173, 17] width 39 height 5
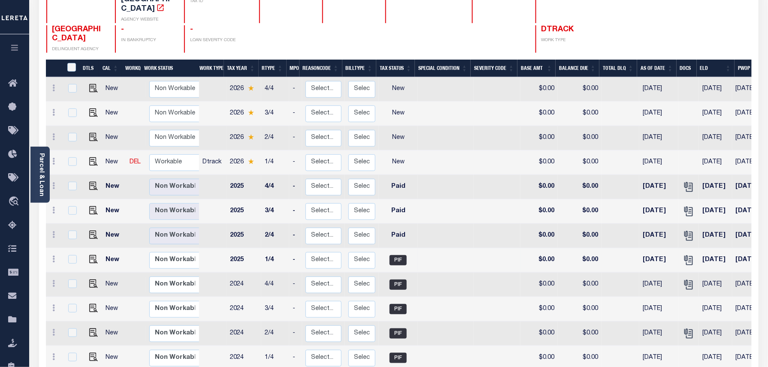
scroll to position [114, 0]
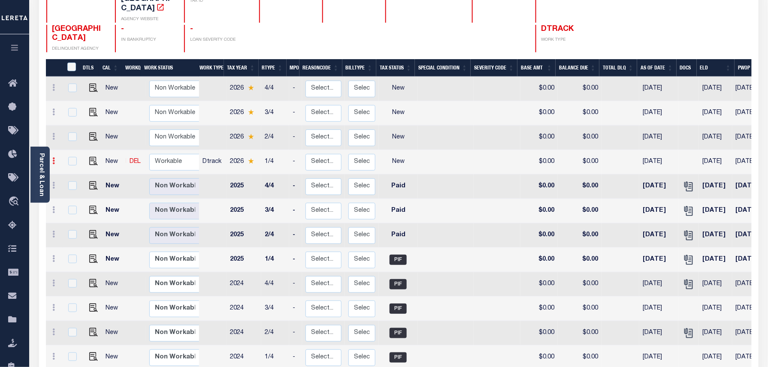
click at [54, 160] on icon at bounding box center [54, 160] width 3 height 7
click at [71, 192] on img at bounding box center [74, 190] width 9 height 9
select select "NW2"
type input "$0.00"
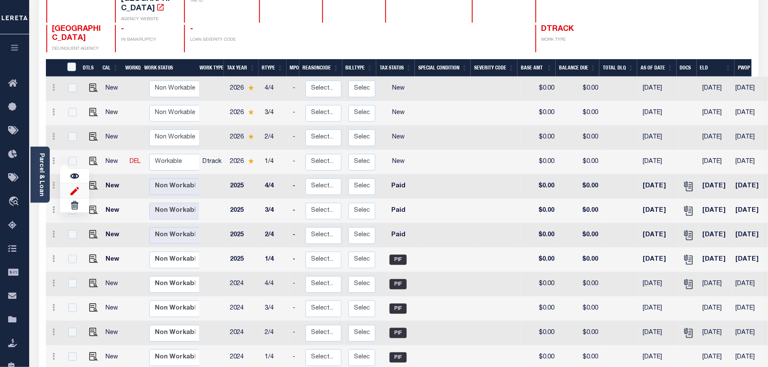
type input "[DATE]"
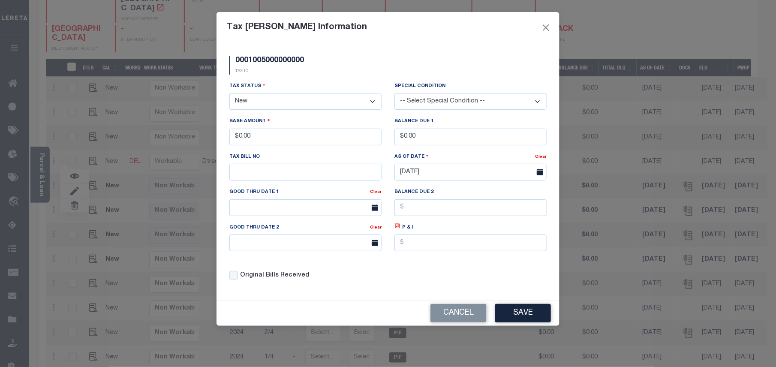
click at [249, 105] on select "- Select Status - Open Due/Unpaid Paid Incomplete No Tax Due Internal Refund Pr…" at bounding box center [306, 101] width 152 height 17
select select "DUE"
click at [230, 94] on select "- Select Status - Open Due/Unpaid Paid Incomplete No Tax Due Internal Refund Pr…" at bounding box center [306, 101] width 152 height 17
drag, startPoint x: 289, startPoint y: 144, endPoint x: 232, endPoint y: 139, distance: 56.8
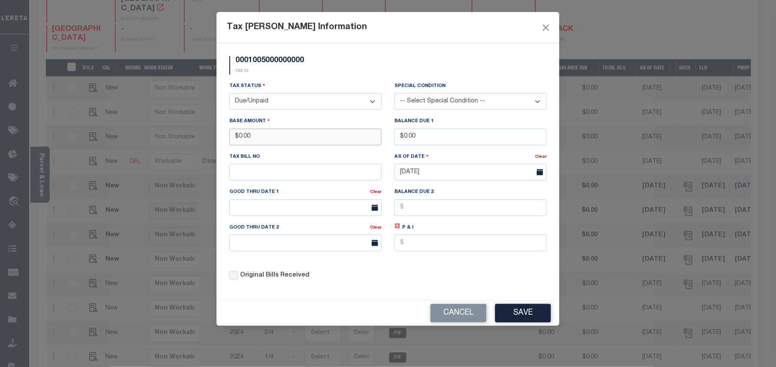
click at [232, 139] on input "$0.00" at bounding box center [306, 137] width 152 height 17
type input "$13,252.95"
drag, startPoint x: 431, startPoint y: 140, endPoint x: 384, endPoint y: 140, distance: 46.3
click at [384, 140] on div "Tax Status - Select Status - Open Due/Unpaid Paid Incomplete No Tax Due Interna…" at bounding box center [388, 185] width 330 height 206
type input "$13,372.28"
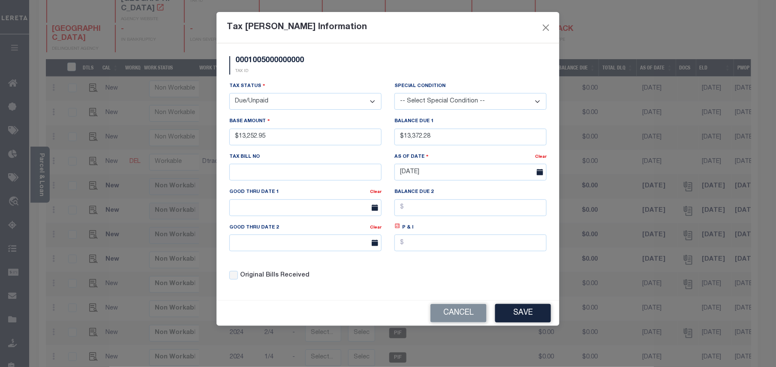
click at [400, 229] on icon at bounding box center [398, 226] width 5 height 5
type input "$119.33"
click at [320, 210] on input "text" at bounding box center [306, 207] width 152 height 17
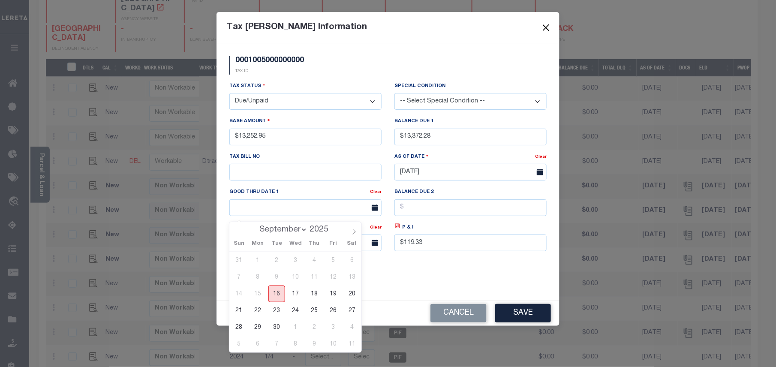
click at [278, 292] on span "16" at bounding box center [277, 294] width 17 height 17
type input "[DATE]"
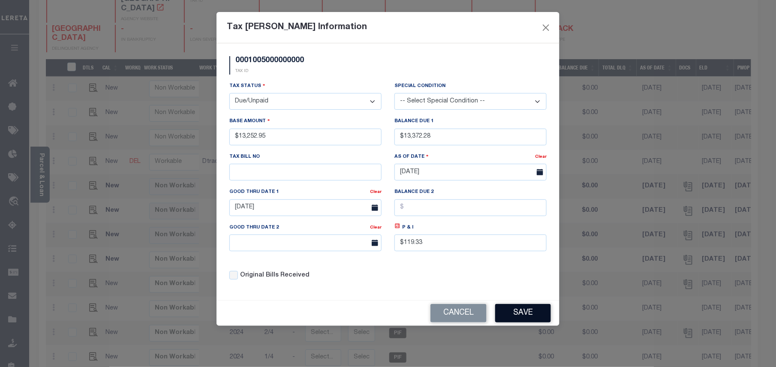
click at [524, 318] on button "Save" at bounding box center [523, 313] width 56 height 18
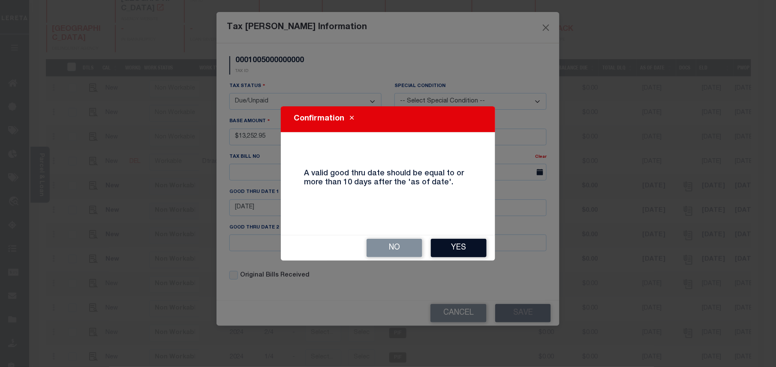
click at [467, 239] on button "Yes" at bounding box center [459, 248] width 56 height 18
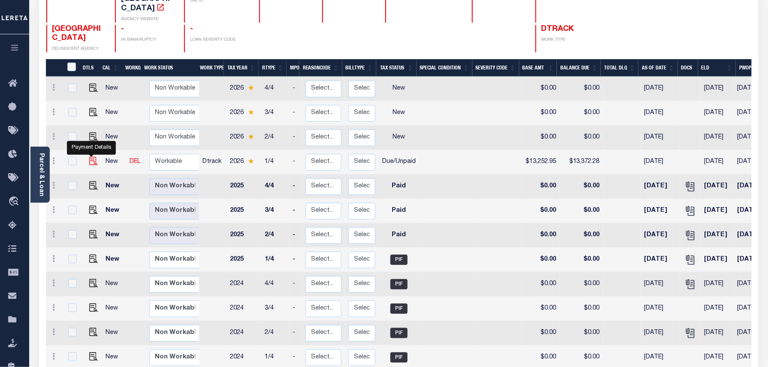
click at [89, 162] on img at bounding box center [93, 161] width 9 height 9
checkbox input "true"
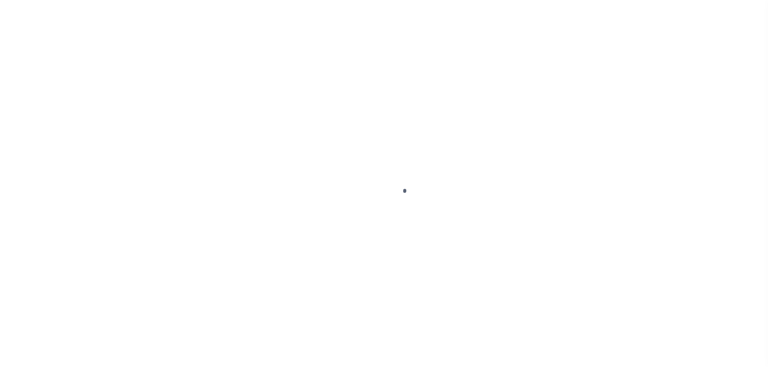
select select "DUE"
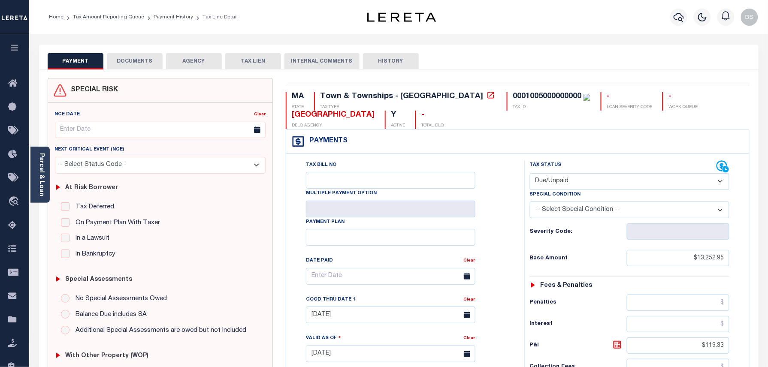
click at [148, 59] on button "DOCUMENTS" at bounding box center [135, 61] width 56 height 16
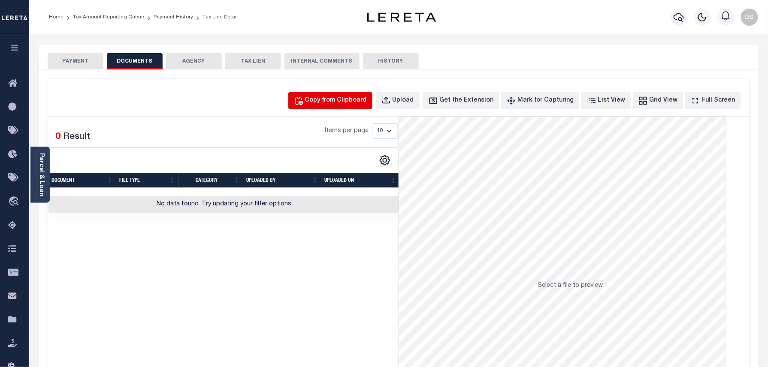
click at [344, 102] on div "Copy from Clipboard" at bounding box center [336, 100] width 62 height 9
select select "POP"
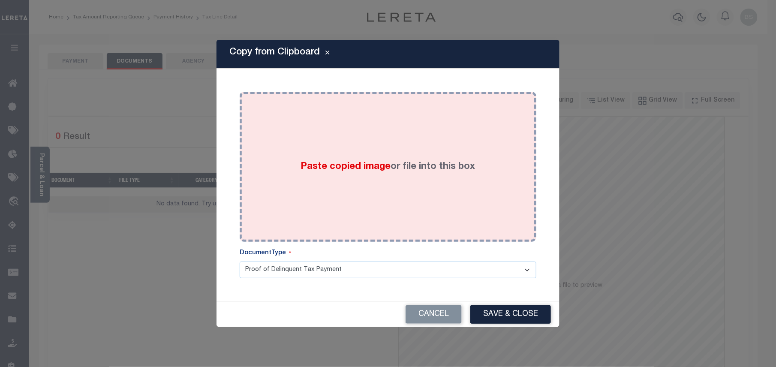
click at [341, 151] on div "Paste copied image or file into this box" at bounding box center [388, 166] width 284 height 137
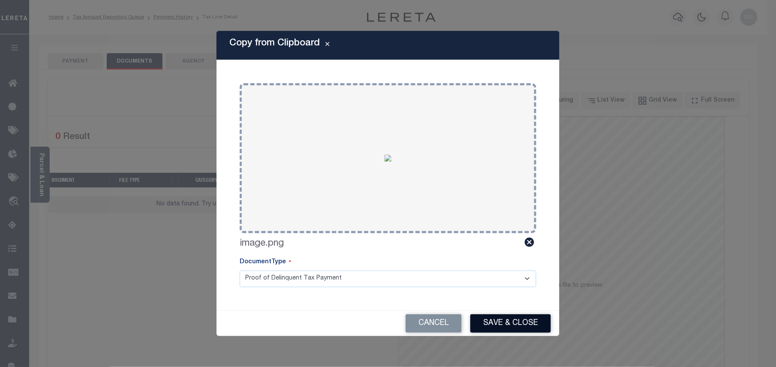
click at [510, 321] on button "Save & Close" at bounding box center [511, 323] width 81 height 18
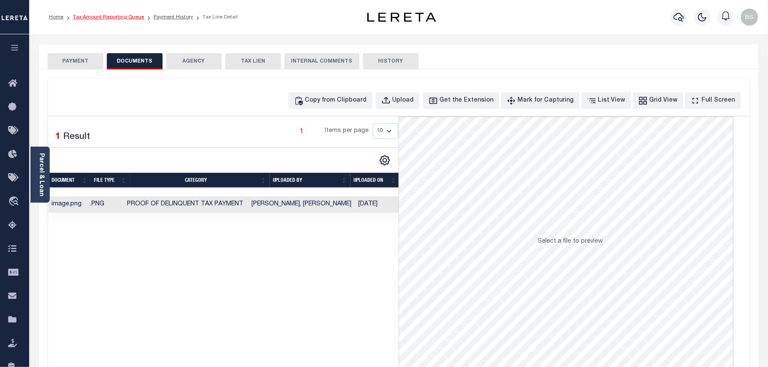
click at [119, 19] on link "Tax Amount Reporting Queue" at bounding box center [108, 17] width 71 height 5
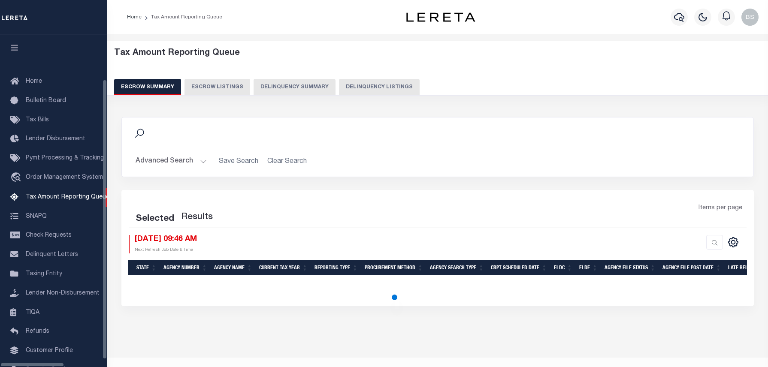
click at [353, 85] on button "Delinquency Listings" at bounding box center [379, 87] width 81 height 16
select select "100"
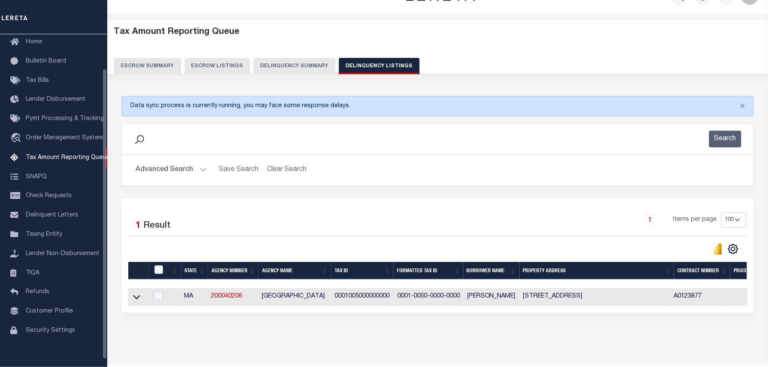
scroll to position [24, 0]
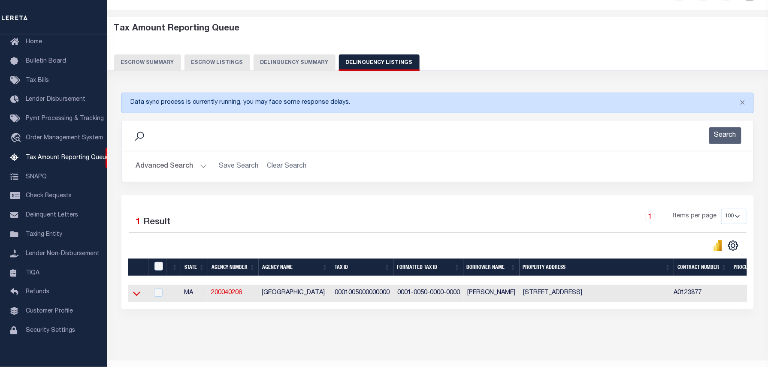
click at [138, 296] on icon at bounding box center [136, 294] width 7 height 4
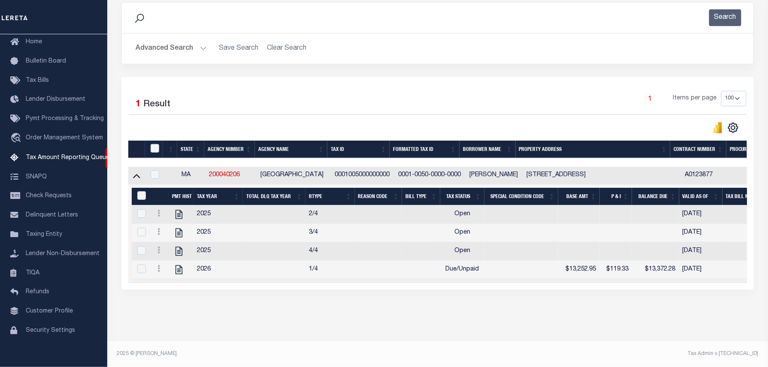
scroll to position [153, 0]
click at [157, 144] on input "checkbox" at bounding box center [155, 148] width 9 height 9
checkbox input "true"
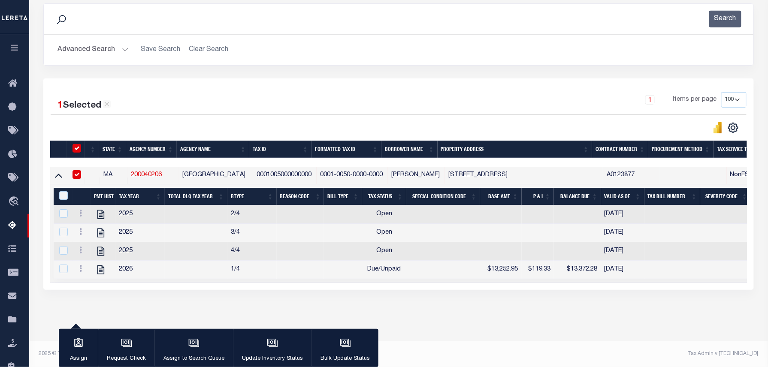
scroll to position [152, 0]
click at [77, 144] on input "checkbox" at bounding box center [76, 148] width 9 height 9
checkbox input "false"
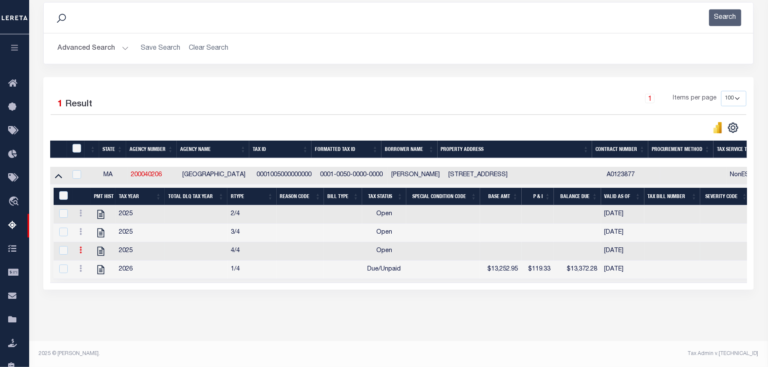
click at [79, 247] on icon at bounding box center [80, 250] width 3 height 7
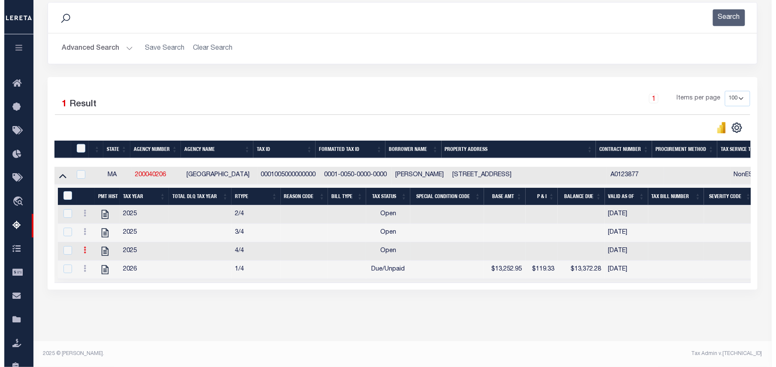
scroll to position [148, 0]
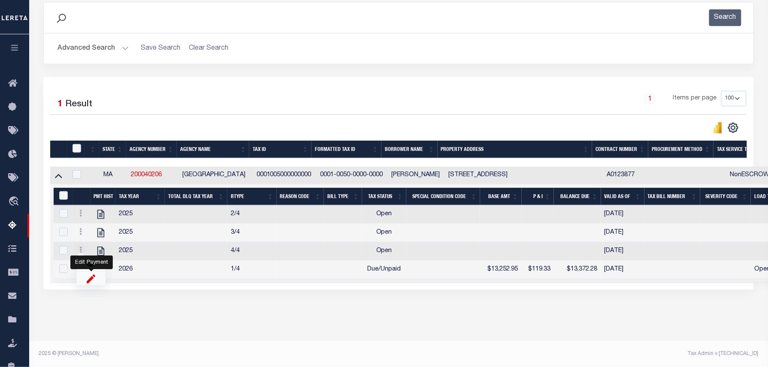
click at [95, 278] on img "" at bounding box center [91, 278] width 9 height 9
select select "OP2"
select select
type input "[DATE]"
checkbox input "true"
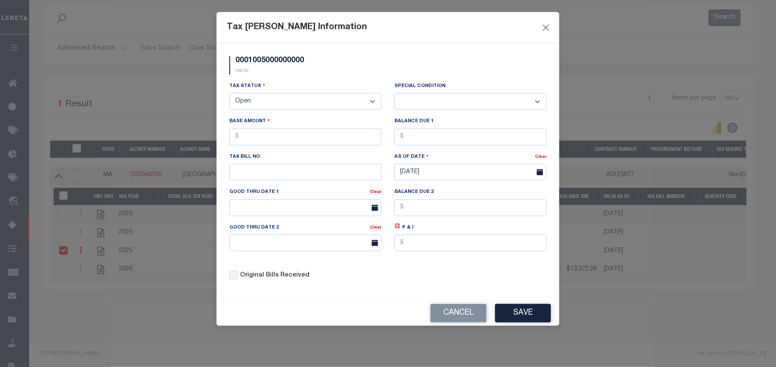
click at [88, 278] on div "Tax Bill Amount Information 0001005000000000 TAX ID Installment: TaxID: 0001005…" at bounding box center [388, 183] width 776 height 367
click at [269, 100] on select "- Select Status - Open Due/Unpaid Paid Incomplete No Tax Due Internal Refund Pr…" at bounding box center [306, 101] width 152 height 17
select select "PYD"
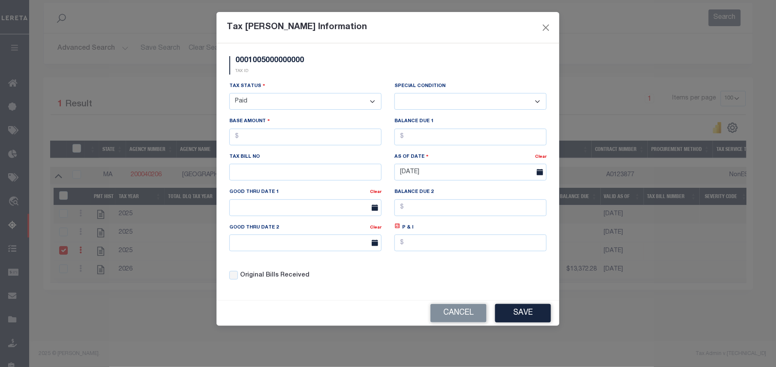
click at [230, 94] on select "- Select Status - Open Due/Unpaid Paid Incomplete No Tax Due Internal Refund Pr…" at bounding box center [306, 101] width 152 height 17
select select "0"
click at [284, 133] on input "text" at bounding box center [306, 137] width 152 height 17
type input "$0.00"
click at [429, 137] on input "text" at bounding box center [471, 137] width 152 height 17
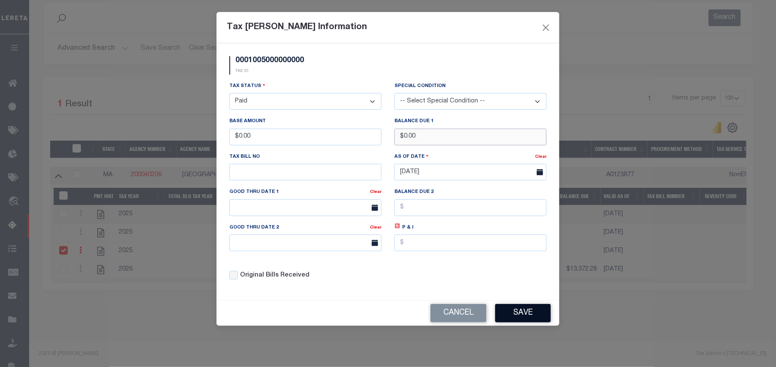
type input "$0.00"
click at [528, 322] on button "Save" at bounding box center [523, 313] width 56 height 18
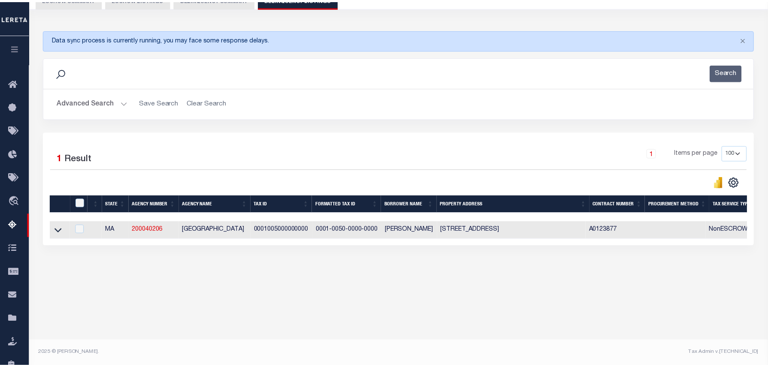
scroll to position [88, 0]
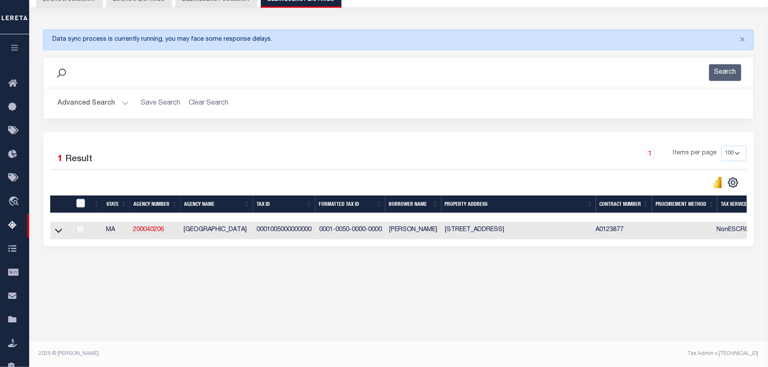
click at [62, 227] on td at bounding box center [60, 231] width 20 height 18
checkbox input "true"
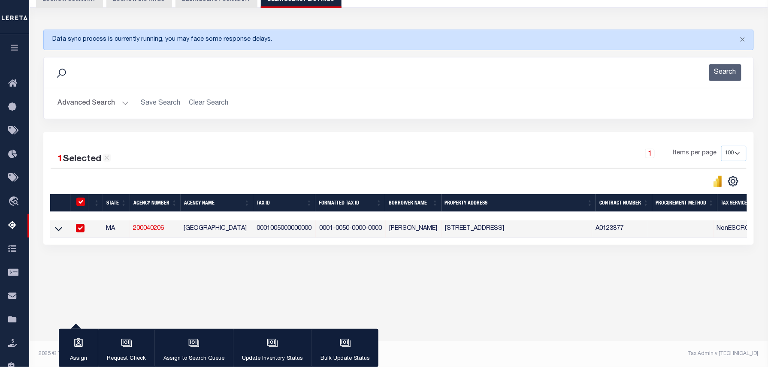
click at [81, 229] on input "checkbox" at bounding box center [80, 228] width 9 height 9
checkbox input "false"
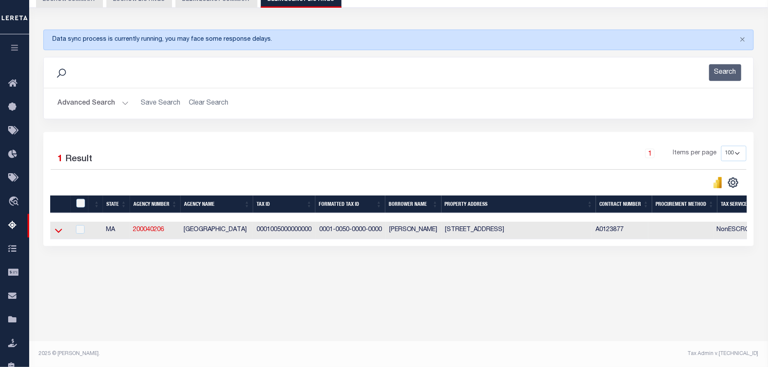
click at [60, 232] on icon at bounding box center [58, 230] width 7 height 9
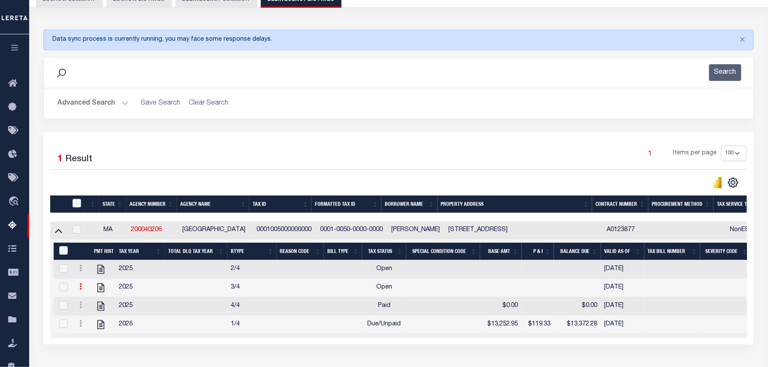
click at [78, 291] on link at bounding box center [80, 287] width 9 height 7
click at [91, 319] on img "" at bounding box center [91, 315] width 9 height 9
select select
checkbox input "true"
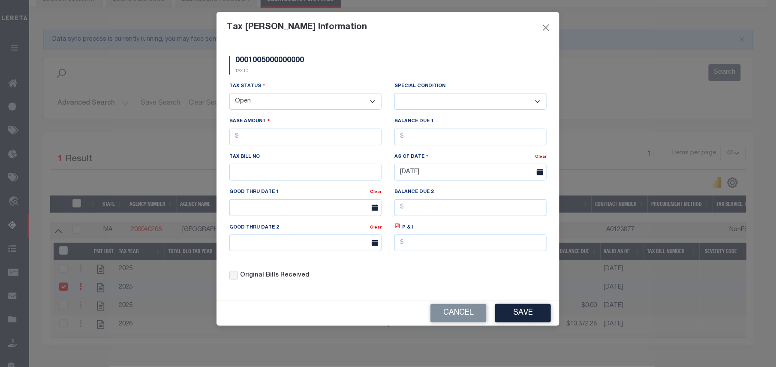
click at [254, 105] on select "- Select Status - Open Due/Unpaid Paid Incomplete No Tax Due Internal Refund Pr…" at bounding box center [306, 101] width 152 height 17
select select "PYD"
click at [230, 94] on select "- Select Status - Open Due/Unpaid Paid Incomplete No Tax Due Internal Refund Pr…" at bounding box center [306, 101] width 152 height 17
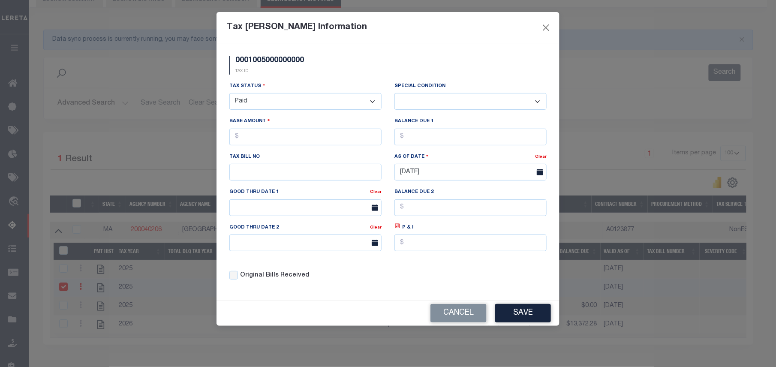
select select "0"
click at [263, 141] on input "text" at bounding box center [306, 137] width 152 height 17
type input "$0.00"
click at [415, 136] on input "text" at bounding box center [471, 137] width 152 height 17
type input "$0.00"
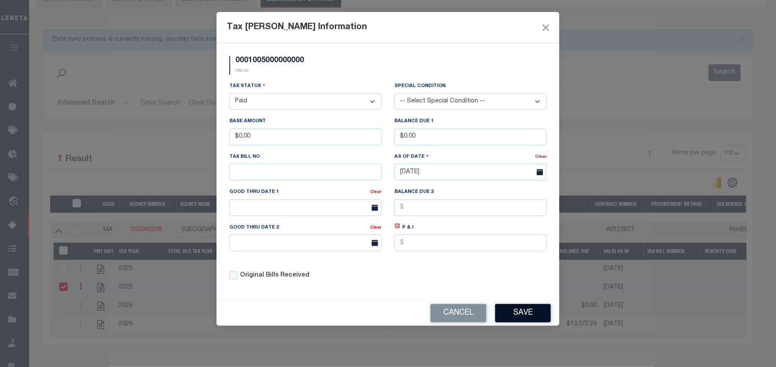
click at [526, 311] on button "Save" at bounding box center [523, 313] width 56 height 18
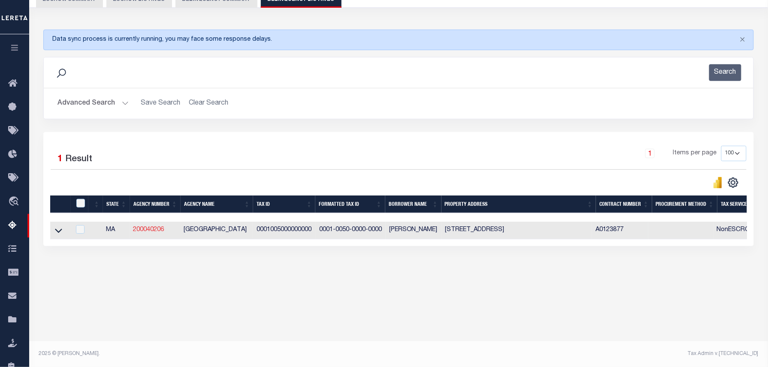
click at [59, 235] on icon at bounding box center [58, 230] width 7 height 9
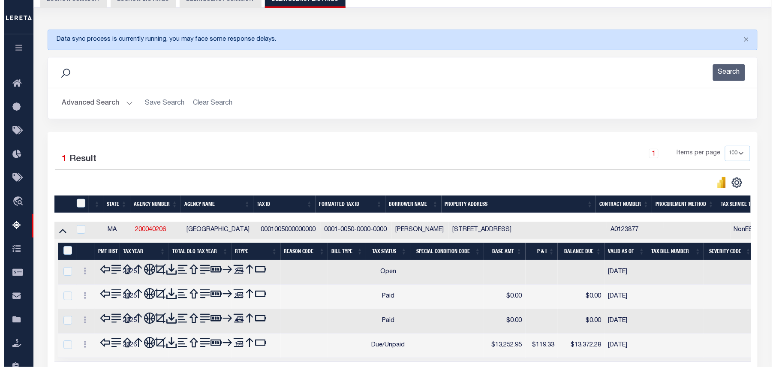
scroll to position [146, 0]
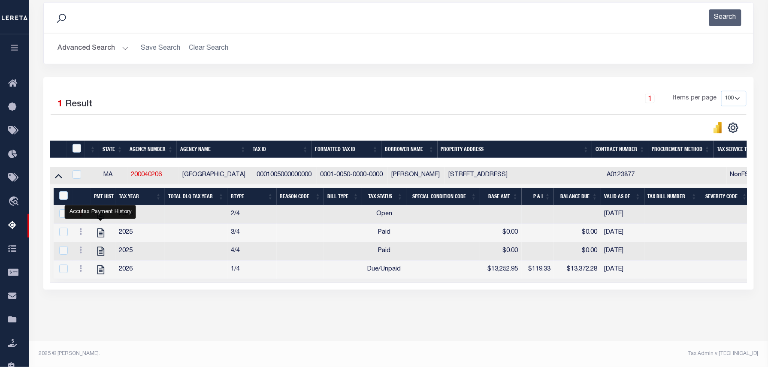
click at [79, 212] on icon at bounding box center [80, 213] width 3 height 7
click at [89, 245] on img "" at bounding box center [91, 241] width 9 height 9
select select
checkbox input "true"
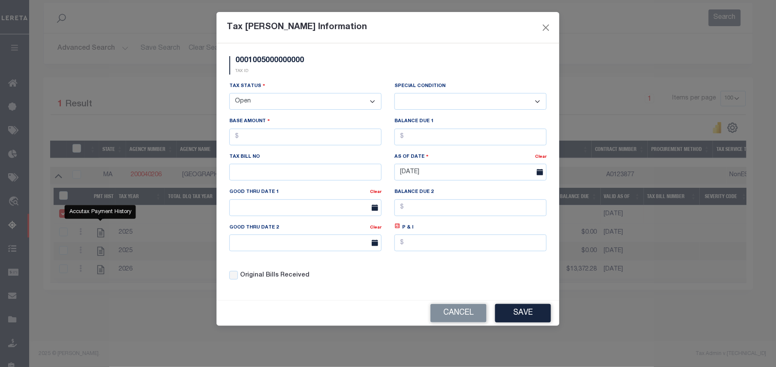
click at [249, 106] on select "- Select Status - Open Due/Unpaid Paid Incomplete No Tax Due Internal Refund Pr…" at bounding box center [306, 101] width 152 height 17
select select "PYD"
click at [230, 94] on select "- Select Status - Open Due/Unpaid Paid Incomplete No Tax Due Internal Refund Pr…" at bounding box center [306, 101] width 152 height 17
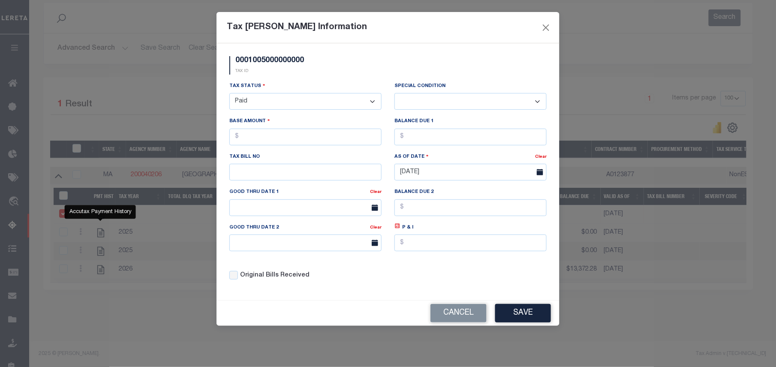
select select "0"
click at [267, 138] on input "text" at bounding box center [306, 137] width 152 height 17
type input "$0.00"
click at [414, 139] on input "text" at bounding box center [471, 137] width 152 height 17
type input "$0.00"
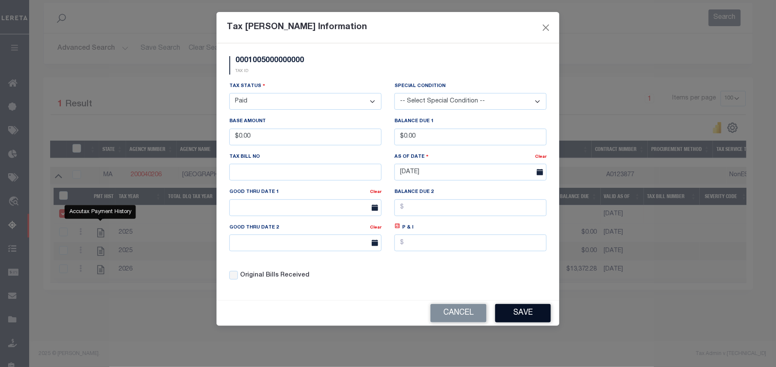
click at [528, 315] on button "Save" at bounding box center [523, 313] width 56 height 18
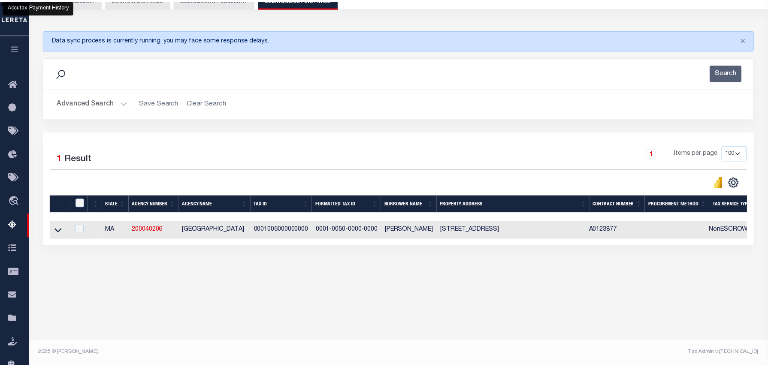
scroll to position [88, 0]
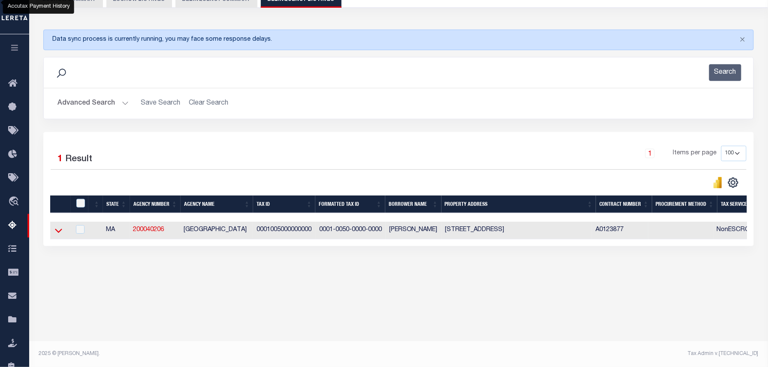
click at [60, 230] on icon at bounding box center [58, 230] width 7 height 9
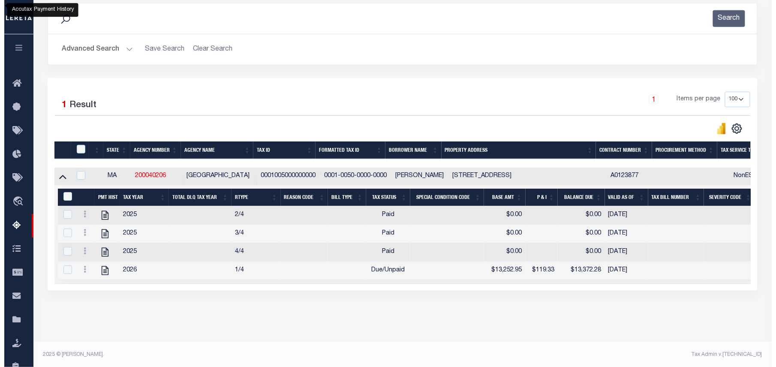
scroll to position [145, 0]
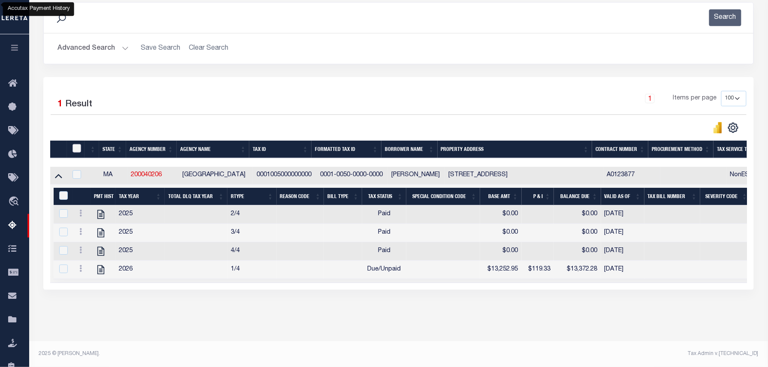
click at [76, 150] on input "checkbox" at bounding box center [76, 148] width 9 height 9
checkbox input "true"
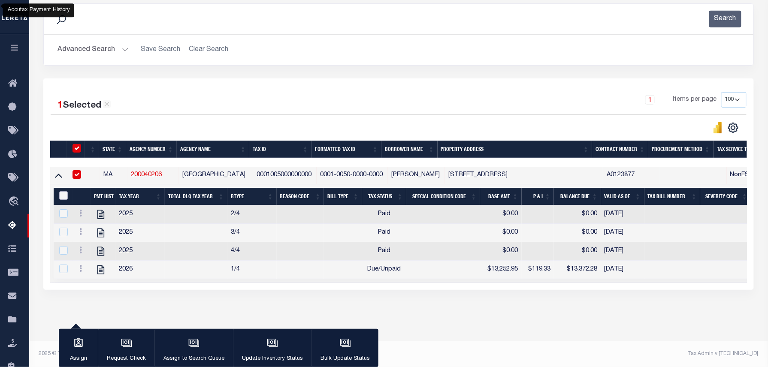
click at [64, 191] on input "&nbsp;" at bounding box center [63, 195] width 9 height 9
checkbox input "true"
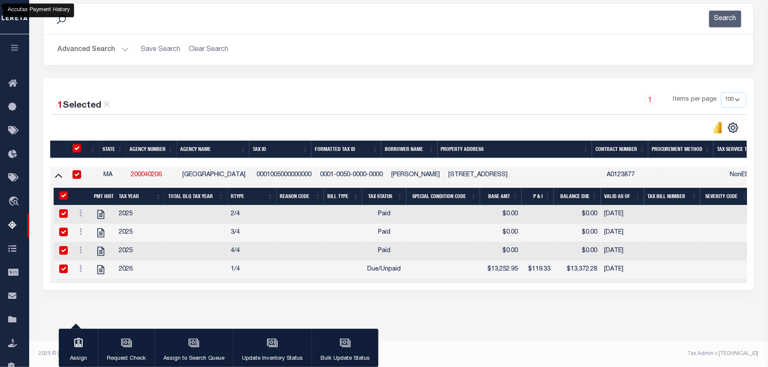
checkbox input "true"
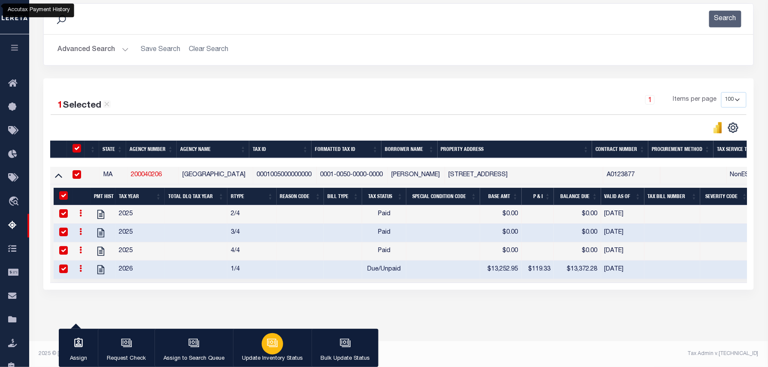
click at [257, 345] on button "Update Inventory Status" at bounding box center [272, 348] width 79 height 39
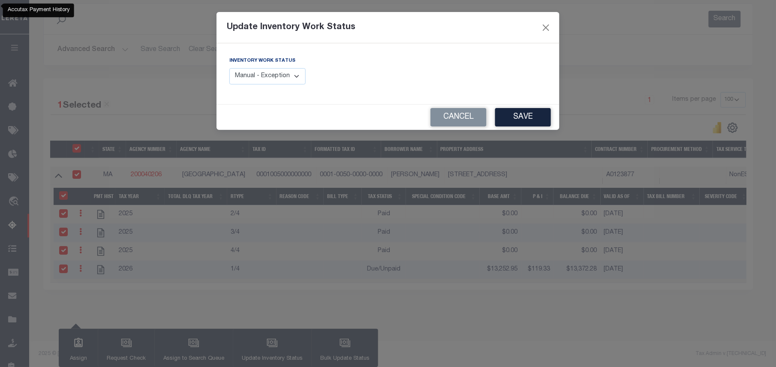
click at [280, 88] on div "Inventory Work Status Manual - Exception Pended - Awaiting Search Late Add Exce…" at bounding box center [305, 73] width 165 height 35
click at [277, 77] on select "Manual - Exception Pended - Awaiting Search Late Add Exception Completed" at bounding box center [268, 76] width 76 height 17
select select "4"
click at [230, 68] on select "Manual - Exception Pended - Awaiting Search Late Add Exception Completed" at bounding box center [268, 76] width 76 height 17
click at [504, 119] on button "Save" at bounding box center [523, 117] width 56 height 18
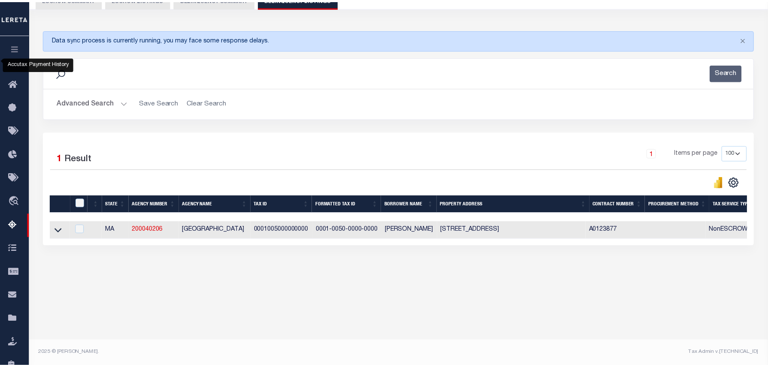
scroll to position [88, 0]
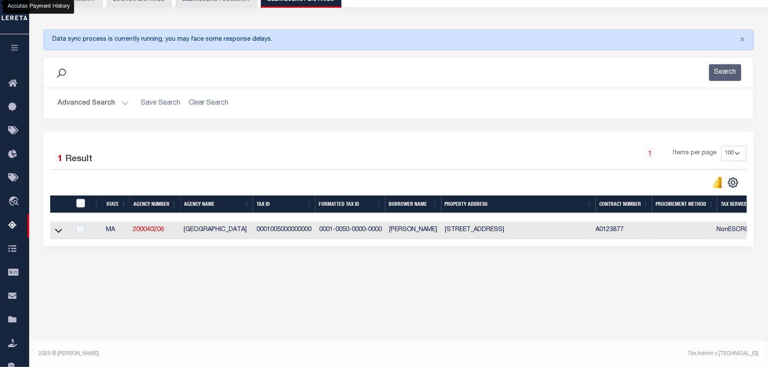
click at [108, 106] on button "Advanced Search" at bounding box center [92, 103] width 71 height 17
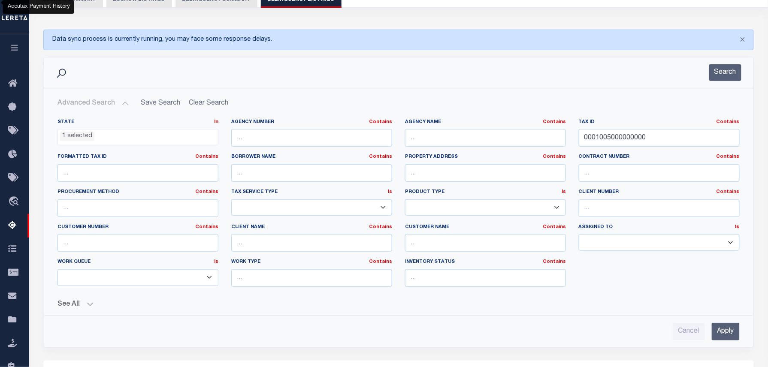
click at [108, 106] on button "Advanced Search" at bounding box center [92, 103] width 71 height 17
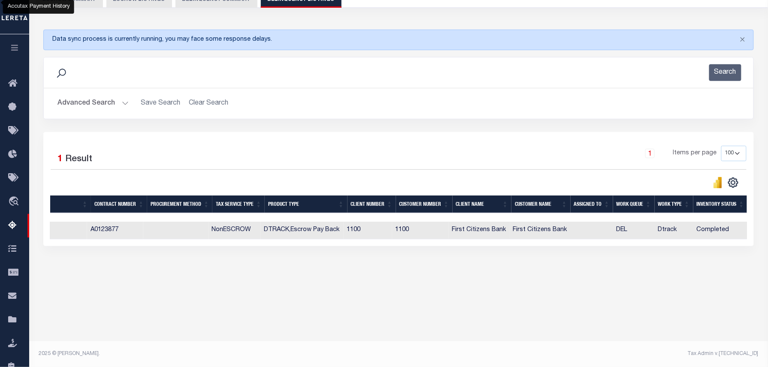
scroll to position [0, 0]
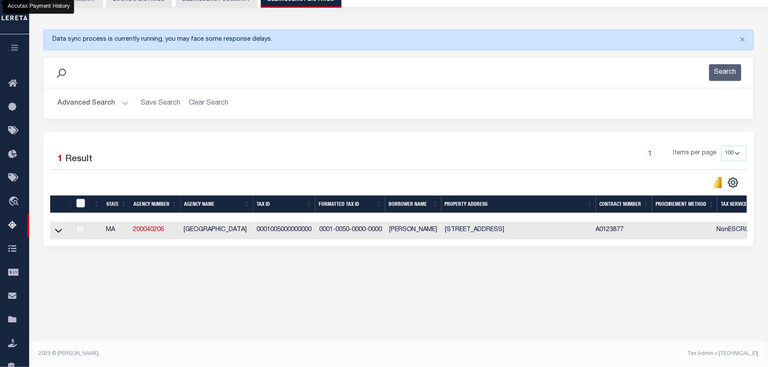
click at [97, 106] on button "Advanced Search" at bounding box center [92, 103] width 71 height 17
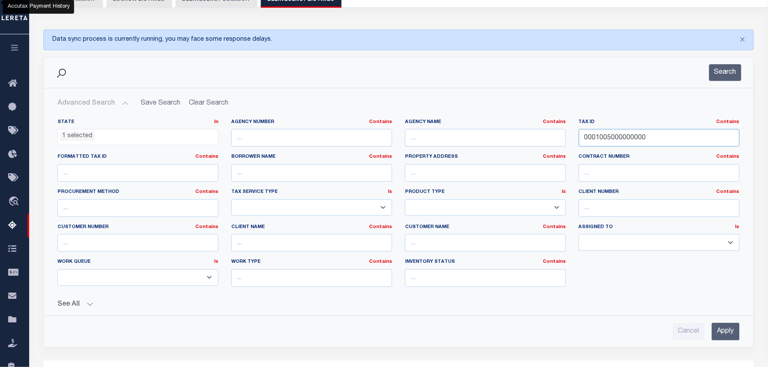
drag, startPoint x: 655, startPoint y: 142, endPoint x: 396, endPoint y: 139, distance: 259.1
click at [398, 139] on div "State In In AK AL AR AZ CA CO CT DC DE FL GA GU HI IA ID IL IN KS KY LA MA MD M…" at bounding box center [398, 206] width 695 height 175
paste input "23001"
type input "0023001000000000"
click at [721, 78] on button "Search" at bounding box center [725, 72] width 32 height 17
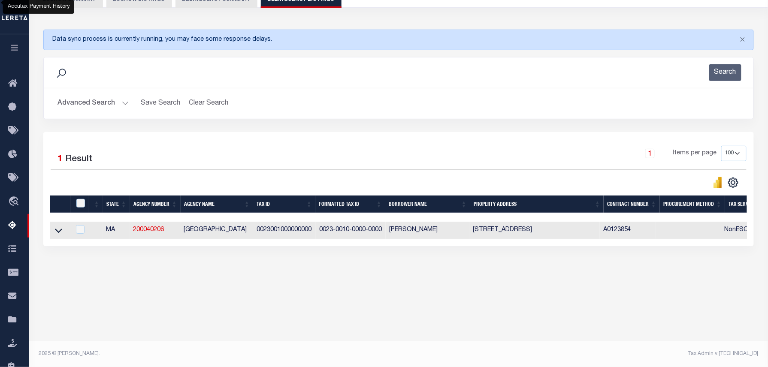
click at [57, 233] on icon at bounding box center [58, 231] width 7 height 4
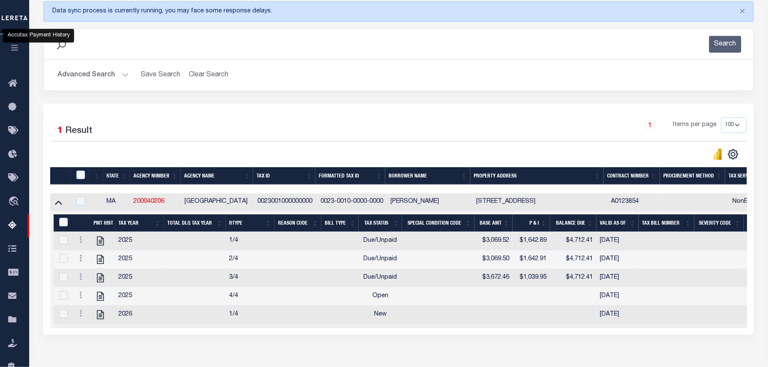
scroll to position [145, 0]
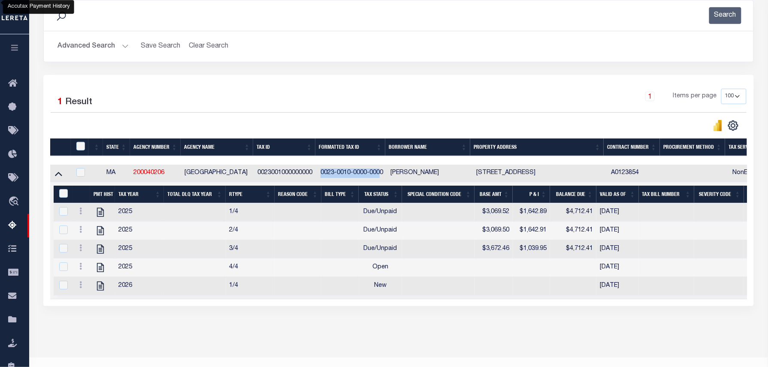
drag, startPoint x: 321, startPoint y: 173, endPoint x: 381, endPoint y: 180, distance: 60.0
click at [381, 180] on td "0023-0010-0000-0000" at bounding box center [352, 174] width 70 height 18
checkbox input "true"
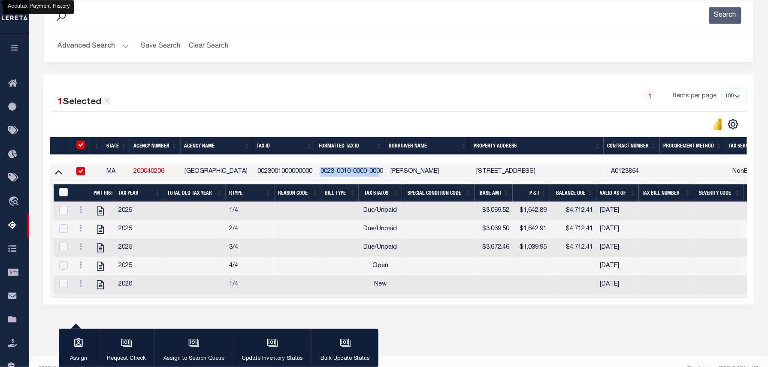
copy td "0023-0010-0000-000"
drag, startPoint x: 394, startPoint y: 172, endPoint x: 460, endPoint y: 175, distance: 66.2
click at [469, 178] on td "[PERSON_NAME]" at bounding box center [430, 172] width 86 height 18
checkbox input "false"
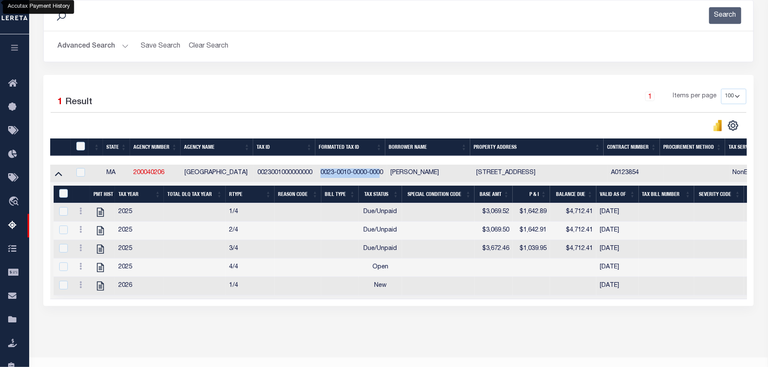
click at [408, 174] on td "[PERSON_NAME]" at bounding box center [430, 174] width 86 height 18
checkbox input "true"
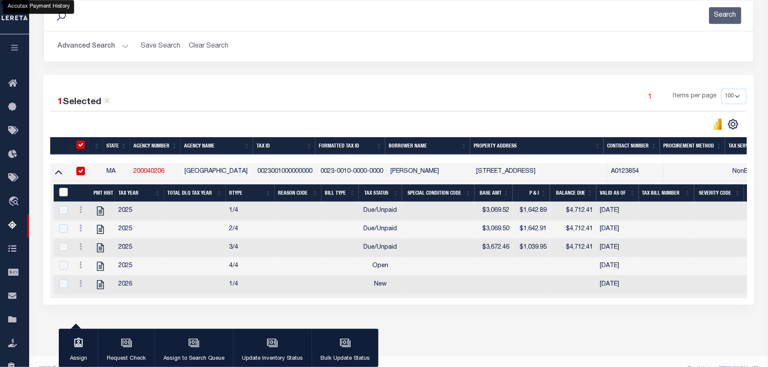
drag, startPoint x: 395, startPoint y: 174, endPoint x: 470, endPoint y: 175, distance: 75.5
click at [470, 175] on td "[PERSON_NAME]" at bounding box center [430, 172] width 86 height 18
checkbox input "false"
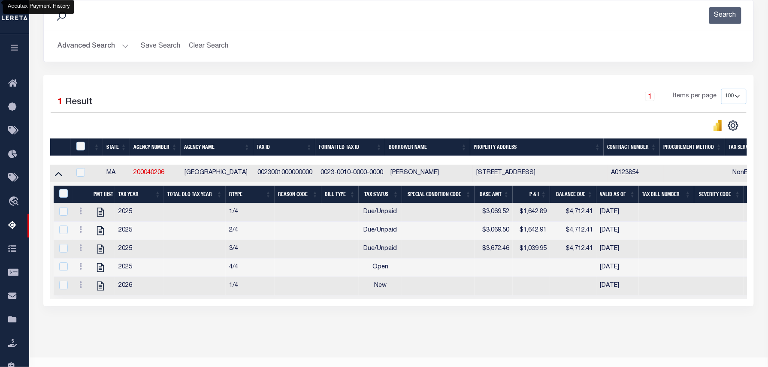
drag, startPoint x: 477, startPoint y: 177, endPoint x: 549, endPoint y: 175, distance: 72.1
click at [549, 175] on td "301 NORTH ROAD WEST TISBURY MA 2568" at bounding box center [540, 174] width 135 height 18
checkbox input "true"
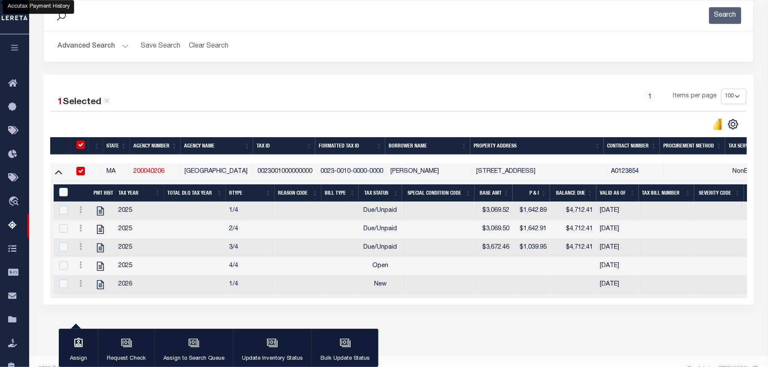
copy td "301 NORTH ROAD WEST"
click at [101, 214] on icon "" at bounding box center [100, 210] width 7 height 9
checkbox input "false"
checkbox input "true"
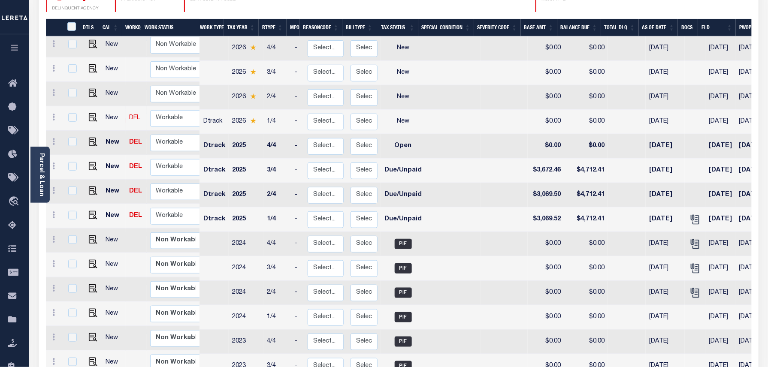
scroll to position [172, 0]
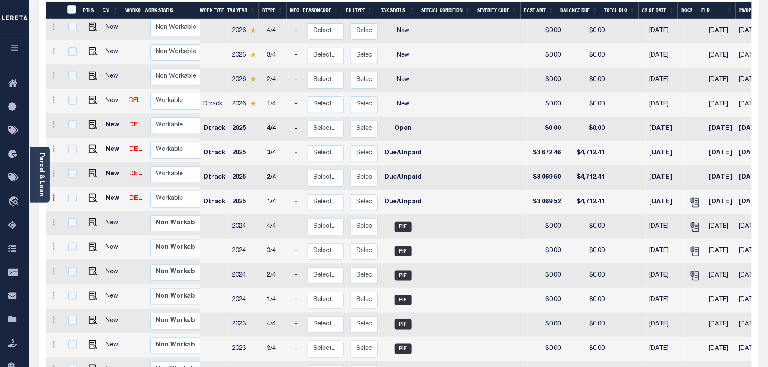
click at [53, 196] on icon at bounding box center [54, 197] width 3 height 7
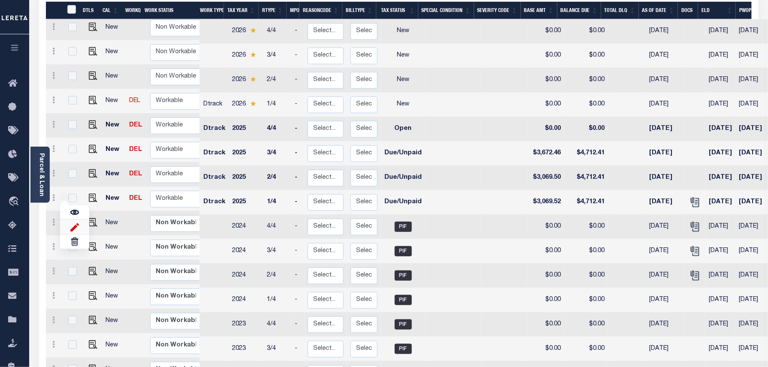
click at [70, 226] on img at bounding box center [74, 227] width 9 height 9
select select "DUE"
type input "$3,069.52"
type input "$4,712.41"
type input "[DATE]"
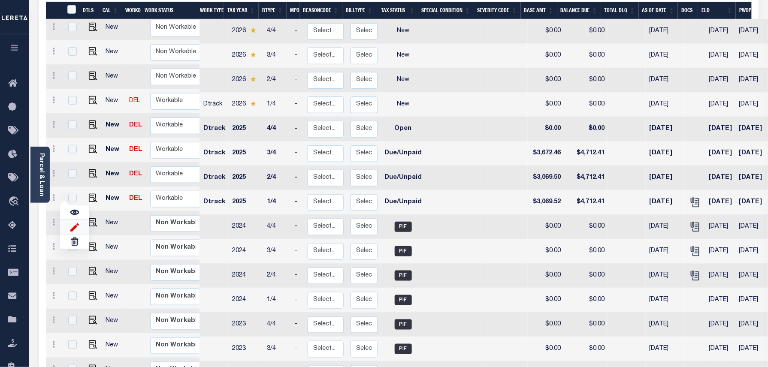
type input "[DATE]"
type input "$1,642.89"
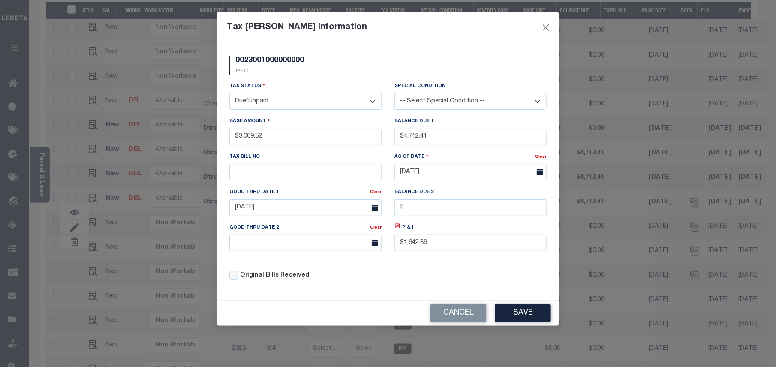
click at [268, 101] on select "- Select Status - Open Due/Unpaid Paid Incomplete No Tax Due Internal Refund Pr…" at bounding box center [306, 101] width 152 height 17
select select "PYD"
click at [230, 94] on select "- Select Status - Open Due/Unpaid Paid Incomplete No Tax Due Internal Refund Pr…" at bounding box center [306, 101] width 152 height 17
drag, startPoint x: 448, startPoint y: 141, endPoint x: 398, endPoint y: 136, distance: 50.0
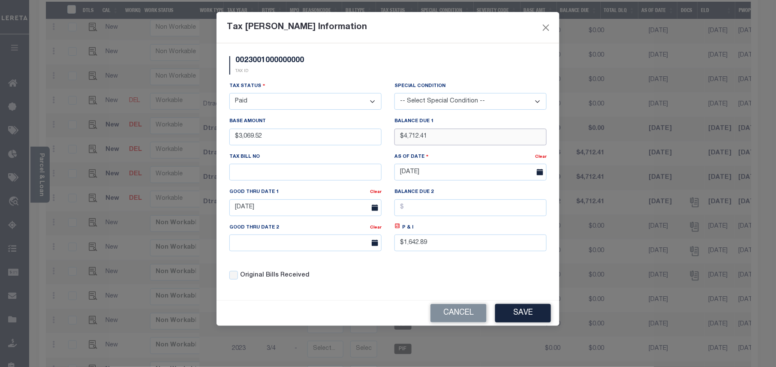
click at [398, 136] on input "$4,712.41" at bounding box center [471, 137] width 152 height 17
type input "$0.00"
click at [287, 211] on input "[DATE]" at bounding box center [306, 207] width 152 height 17
drag, startPoint x: 500, startPoint y: 245, endPoint x: 330, endPoint y: 239, distance: 170.0
click at [331, 237] on div "Tax Status - Select Status - Open Due/Unpaid Paid Incomplete No Tax Due Interna…" at bounding box center [388, 185] width 330 height 206
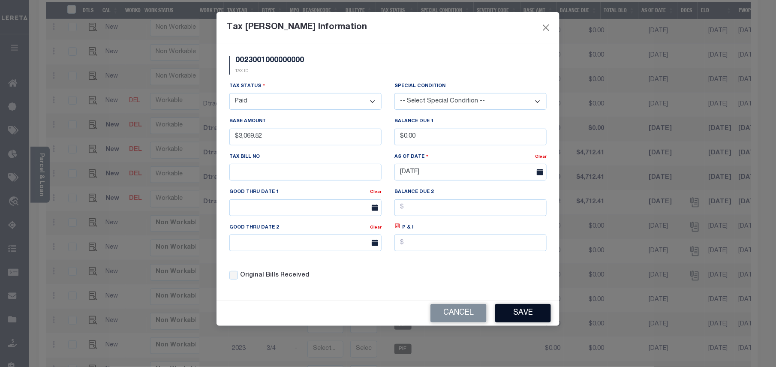
click at [514, 316] on button "Save" at bounding box center [523, 313] width 56 height 18
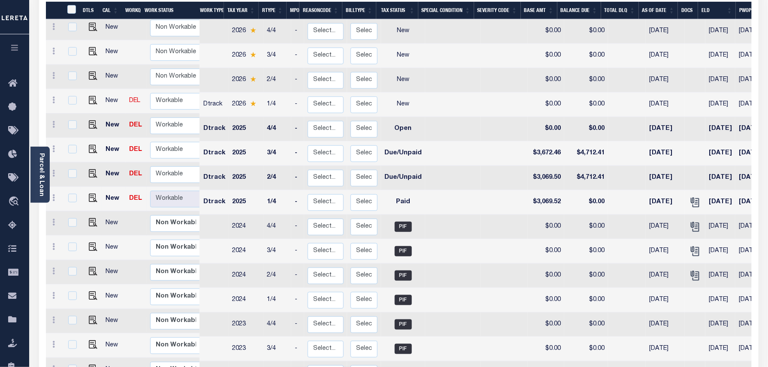
scroll to position [0, 0]
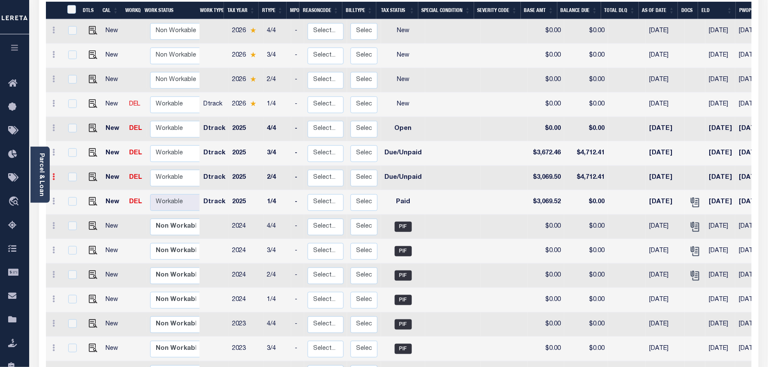
click at [51, 177] on link at bounding box center [53, 178] width 9 height 7
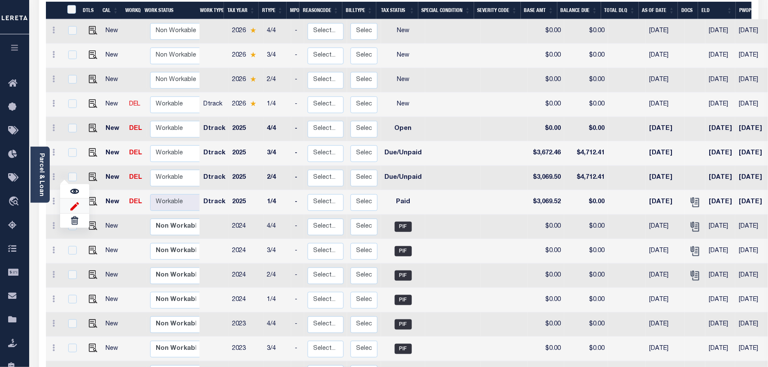
click at [72, 210] on img at bounding box center [74, 206] width 9 height 9
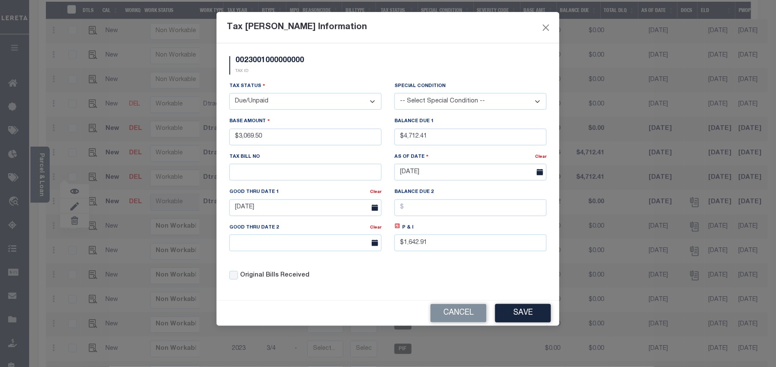
click at [254, 99] on select "- Select Status - Open Due/Unpaid Paid Incomplete No Tax Due Internal Refund Pr…" at bounding box center [306, 101] width 152 height 17
select select "PYD"
click at [230, 94] on select "- Select Status - Open Due/Unpaid Paid Incomplete No Tax Due Internal Refund Pr…" at bounding box center [306, 101] width 152 height 17
drag, startPoint x: 443, startPoint y: 137, endPoint x: 380, endPoint y: 130, distance: 63.5
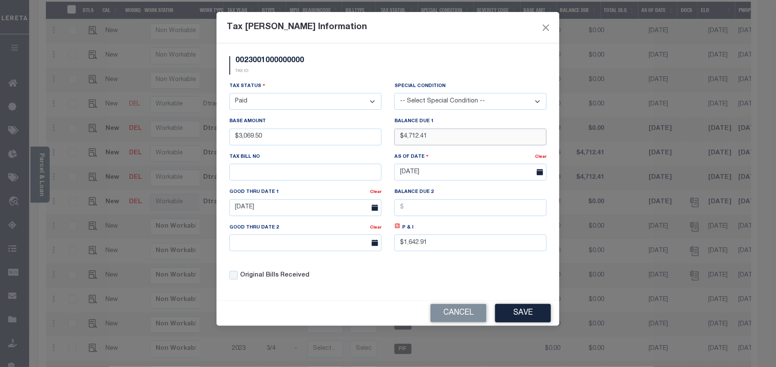
click at [380, 130] on div "Tax Status - Select Status - Open Due/Unpaid Paid Incomplete No Tax Due Interna…" at bounding box center [388, 185] width 330 height 206
type input "$0.00"
drag, startPoint x: 452, startPoint y: 246, endPoint x: 354, endPoint y: 247, distance: 98.2
click at [356, 248] on div "Tax Status - Select Status - Open Due/Unpaid Paid Incomplete No Tax Due Interna…" at bounding box center [388, 185] width 330 height 206
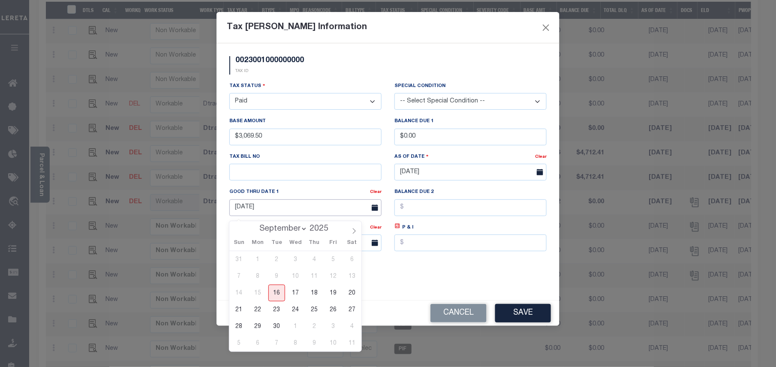
drag, startPoint x: 283, startPoint y: 208, endPoint x: 252, endPoint y: 208, distance: 30.9
click at [252, 208] on input "[DATE]" at bounding box center [306, 207] width 152 height 17
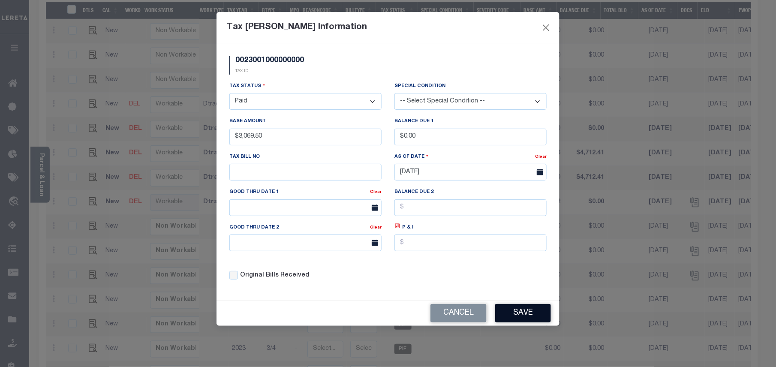
click at [510, 317] on button "Save" at bounding box center [523, 313] width 56 height 18
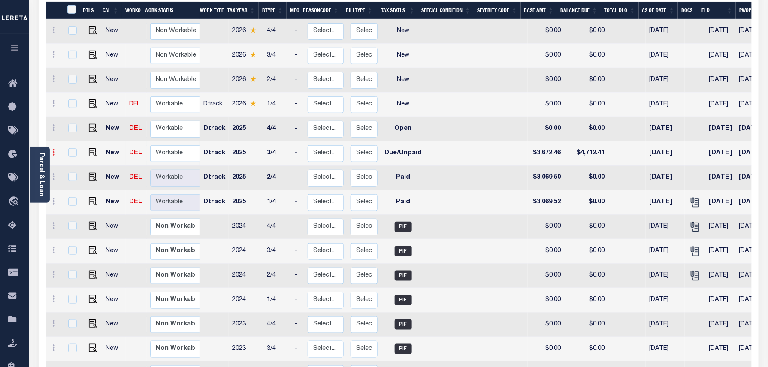
click at [53, 153] on icon at bounding box center [54, 152] width 3 height 7
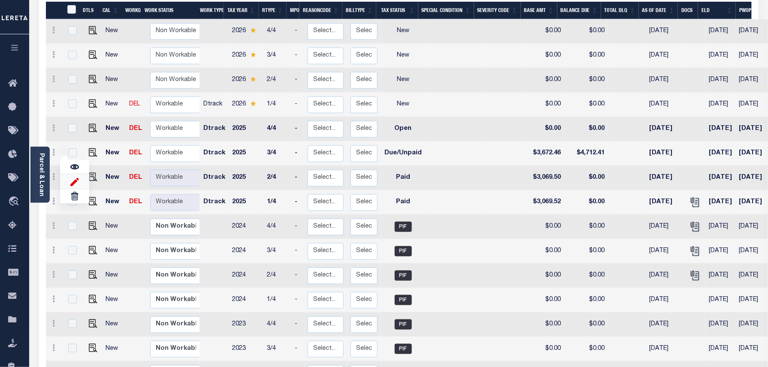
click at [73, 182] on img at bounding box center [74, 181] width 9 height 9
type input "$3,672.46"
type input "$4,712.41"
type input "[DATE]"
type input "$1,039.95"
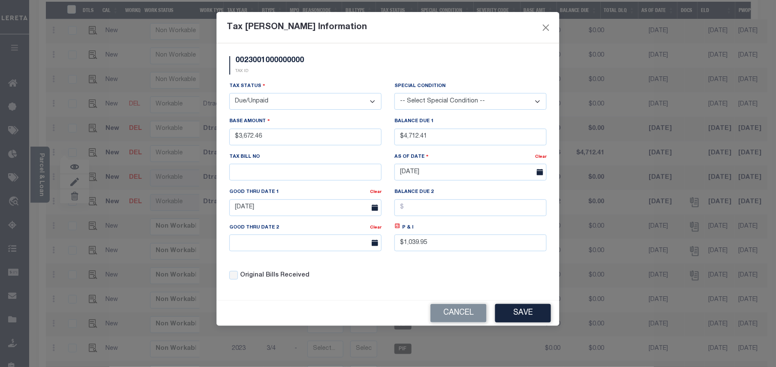
click at [265, 109] on select "- Select Status - Open Due/Unpaid Paid Incomplete No Tax Due Internal Refund Pr…" at bounding box center [306, 101] width 152 height 17
click at [273, 98] on select "- Select Status - Open Due/Unpaid Paid Incomplete No Tax Due Internal Refund Pr…" at bounding box center [306, 101] width 152 height 17
select select "PYD"
click at [230, 94] on select "- Select Status - Open Due/Unpaid Paid Incomplete No Tax Due Internal Refund Pr…" at bounding box center [306, 101] width 152 height 17
drag, startPoint x: 450, startPoint y: 142, endPoint x: 424, endPoint y: 142, distance: 26.6
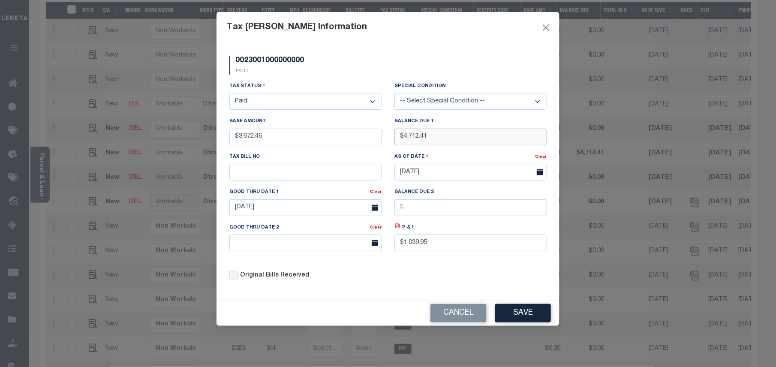
click at [424, 142] on input "$4,712.41" at bounding box center [471, 137] width 152 height 17
type input "$"
type input "$0.00"
drag, startPoint x: 425, startPoint y: 251, endPoint x: 364, endPoint y: 251, distance: 60.5
click at [369, 251] on div "Tax Status - Select Status - Open Due/Unpaid Paid Incomplete No Tax Due Interna…" at bounding box center [388, 185] width 330 height 206
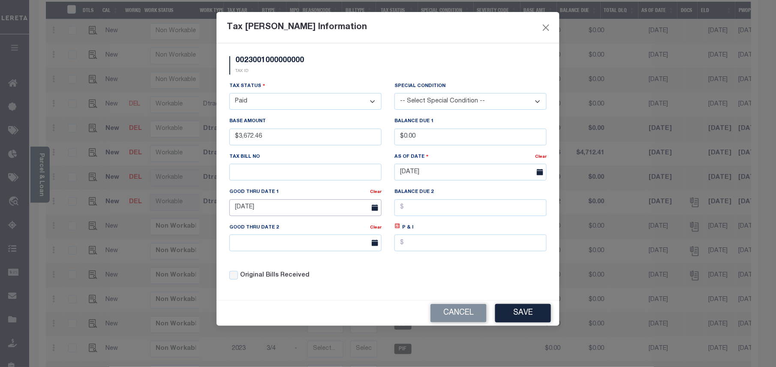
click at [308, 213] on input "[DATE]" at bounding box center [306, 207] width 152 height 17
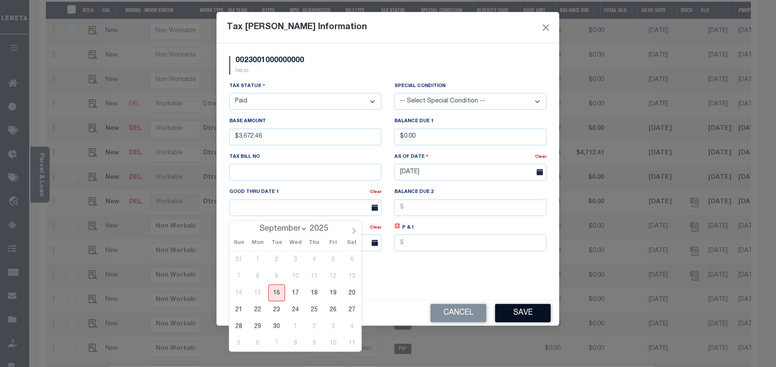
click at [519, 313] on button "Save" at bounding box center [523, 313] width 56 height 18
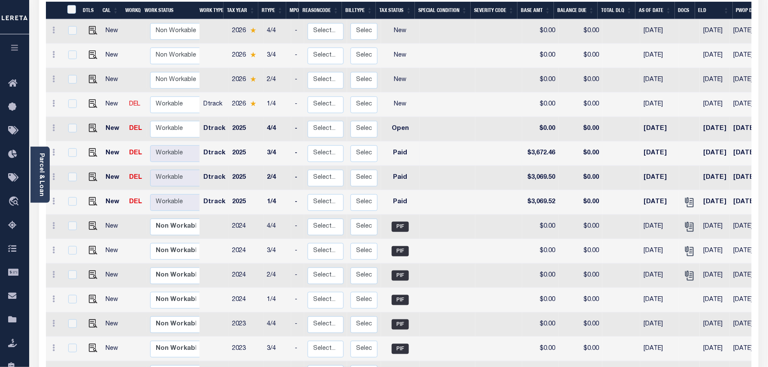
click at [544, 160] on td "$3,672.46" at bounding box center [540, 154] width 36 height 24
checkbox input "true"
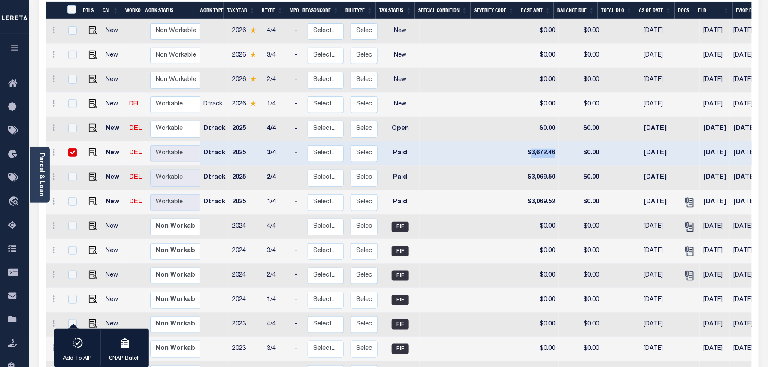
click at [544, 160] on td "$3,672.46" at bounding box center [540, 154] width 36 height 24
checkbox input "false"
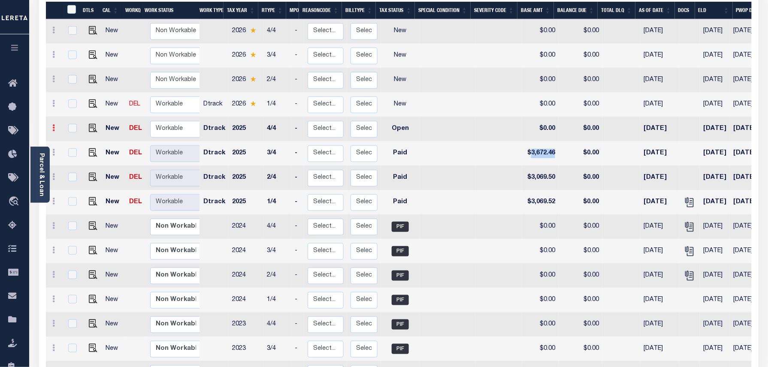
click at [51, 130] on link at bounding box center [53, 129] width 9 height 7
click at [71, 158] on img at bounding box center [74, 157] width 9 height 9
select select "OP2"
type input "$0.00"
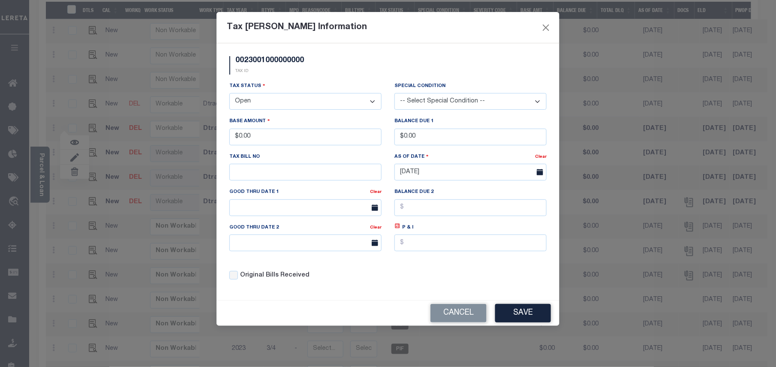
click at [258, 98] on select "- Select Status - Open Due/Unpaid Paid Incomplete No Tax Due Internal Refund Pr…" at bounding box center [306, 101] width 152 height 17
select select "PYD"
click at [230, 94] on select "- Select Status - Open Due/Unpaid Paid Incomplete No Tax Due Internal Refund Pr…" at bounding box center [306, 101] width 152 height 17
click at [522, 312] on button "Save" at bounding box center [523, 313] width 56 height 18
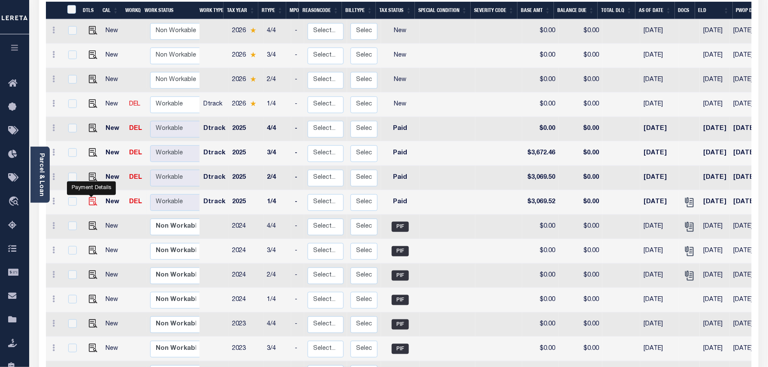
click at [89, 203] on img at bounding box center [93, 201] width 9 height 9
checkbox input "true"
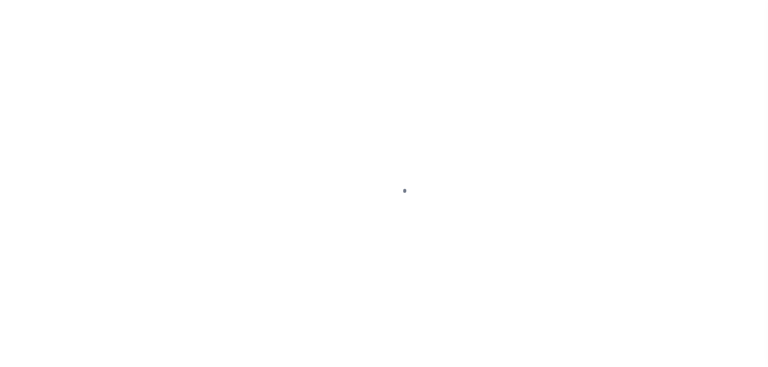
select select "PYD"
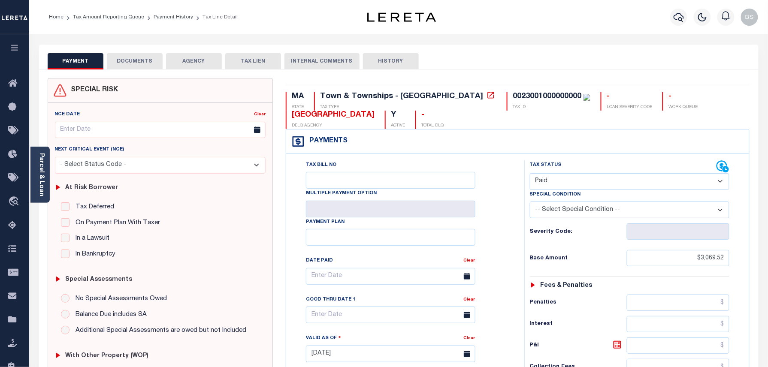
drag, startPoint x: 133, startPoint y: 69, endPoint x: 133, endPoint y: 78, distance: 9.0
click at [133, 78] on div "PAYMENT DOCUMENTS AGENCY DELINQUENT PAYEE TAX LIEN" at bounding box center [398, 343] width 719 height 597
click at [140, 57] on button "DOCUMENTS" at bounding box center [135, 61] width 56 height 16
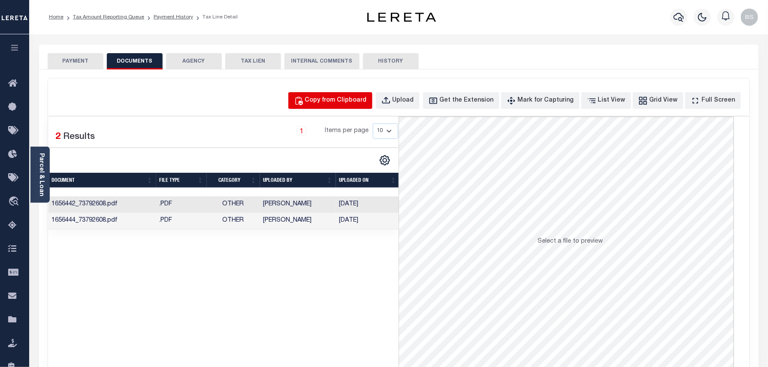
click at [352, 97] on div "Copy from Clipboard" at bounding box center [336, 100] width 62 height 9
select select "POP"
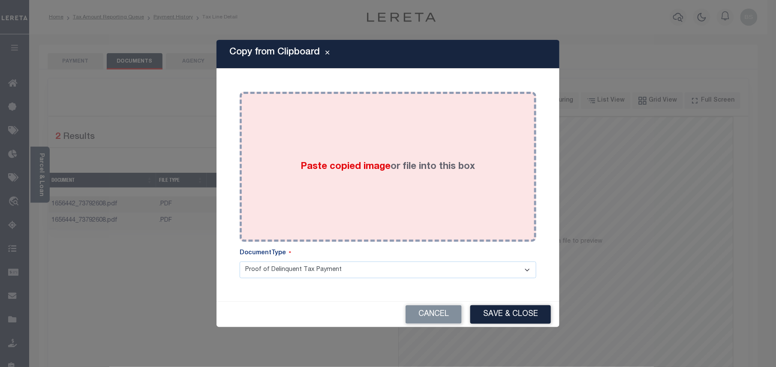
click at [373, 135] on div "Paste copied image or file into this box" at bounding box center [388, 166] width 284 height 137
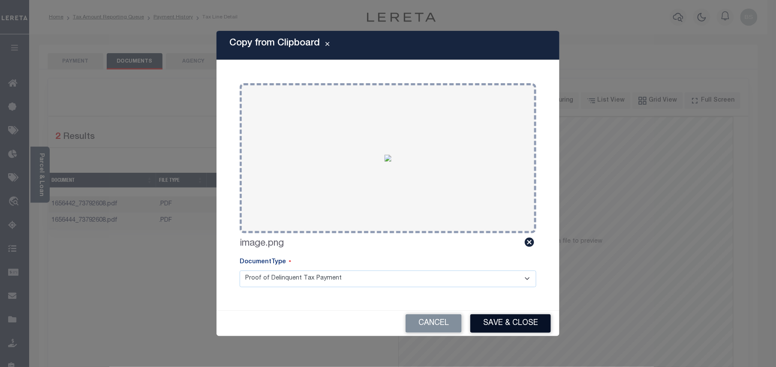
click at [496, 319] on button "Save & Close" at bounding box center [511, 323] width 81 height 18
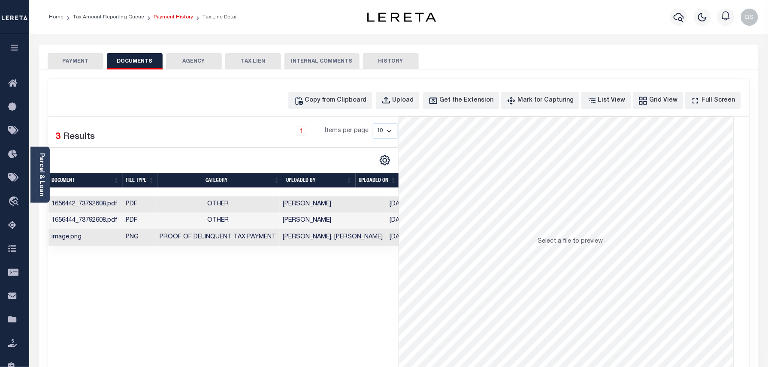
click at [169, 19] on link "Payment History" at bounding box center [173, 17] width 39 height 5
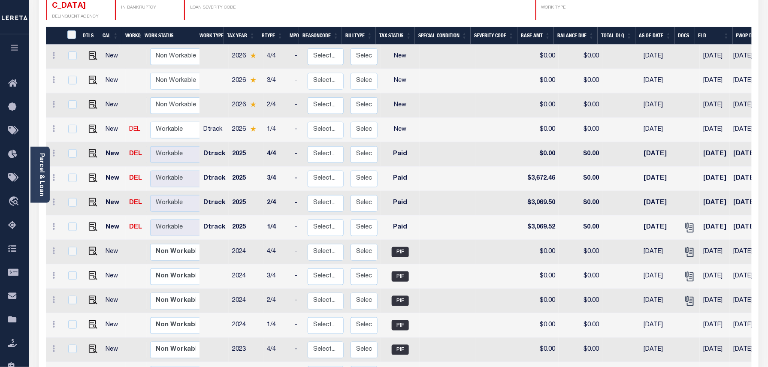
scroll to position [172, 0]
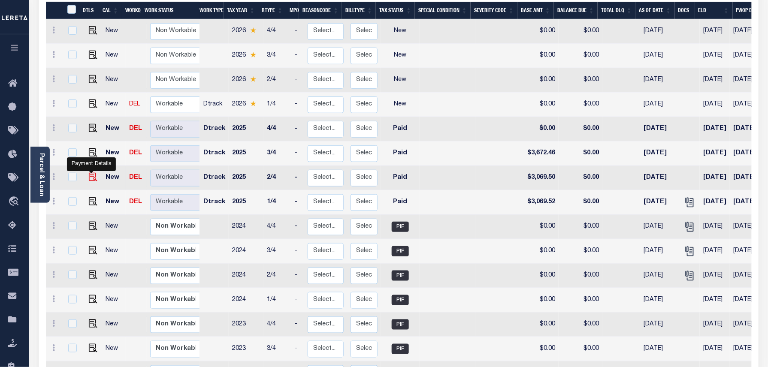
click at [90, 177] on img "" at bounding box center [93, 177] width 9 height 9
checkbox input "true"
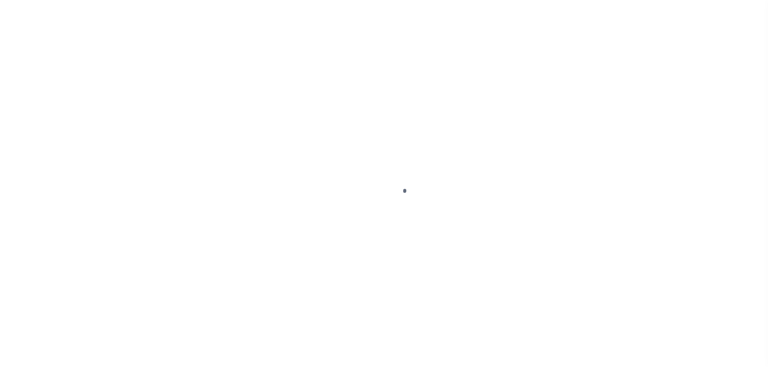
select select "PYD"
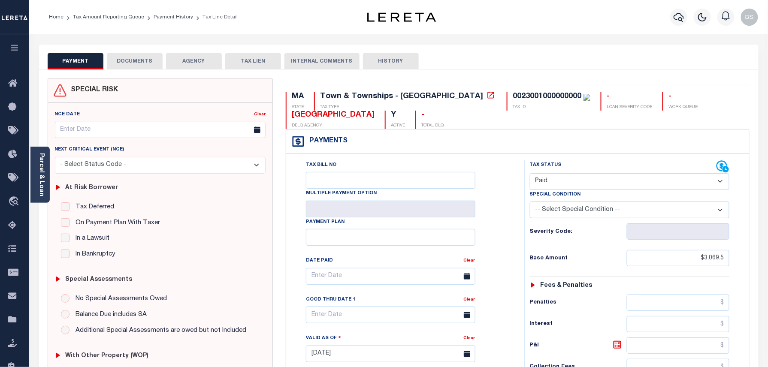
click at [146, 58] on button "DOCUMENTS" at bounding box center [135, 61] width 56 height 16
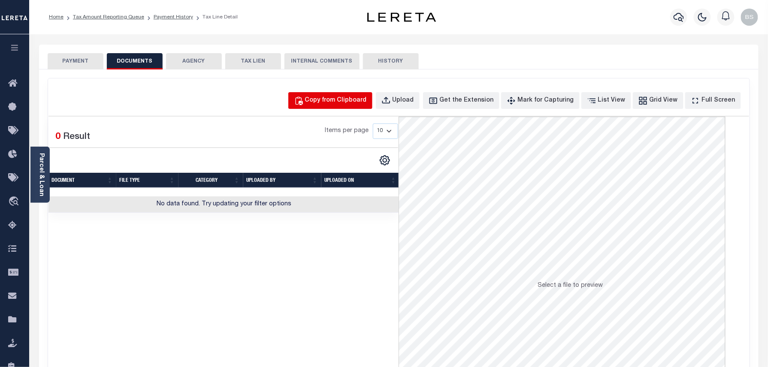
click at [365, 107] on button "Copy from Clipboard" at bounding box center [330, 100] width 84 height 17
select select "POP"
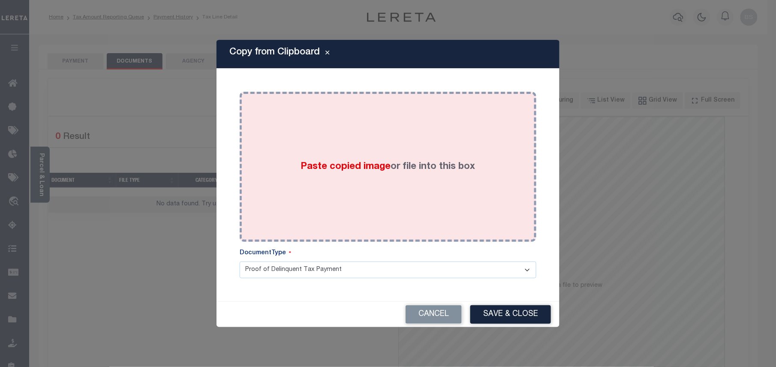
click at [398, 133] on div "Paste copied image or file into this box" at bounding box center [388, 166] width 284 height 137
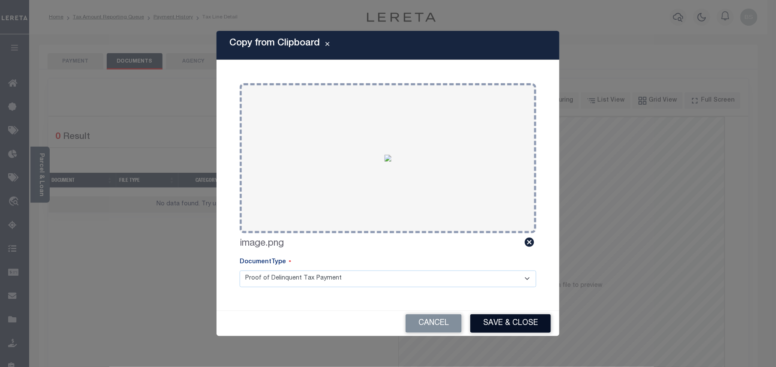
click at [499, 318] on button "Save & Close" at bounding box center [511, 323] width 81 height 18
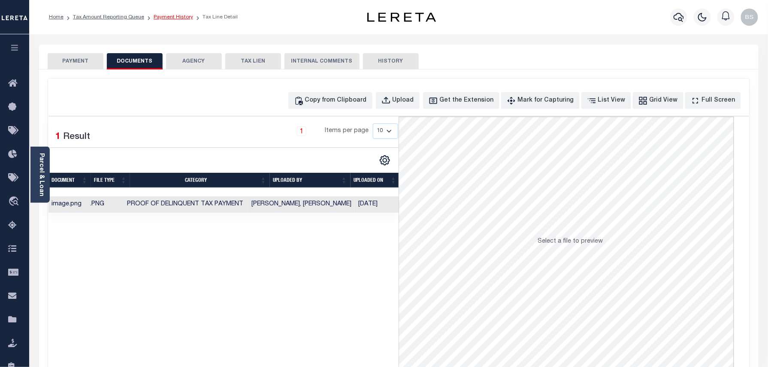
click at [169, 16] on link "Payment History" at bounding box center [173, 17] width 39 height 5
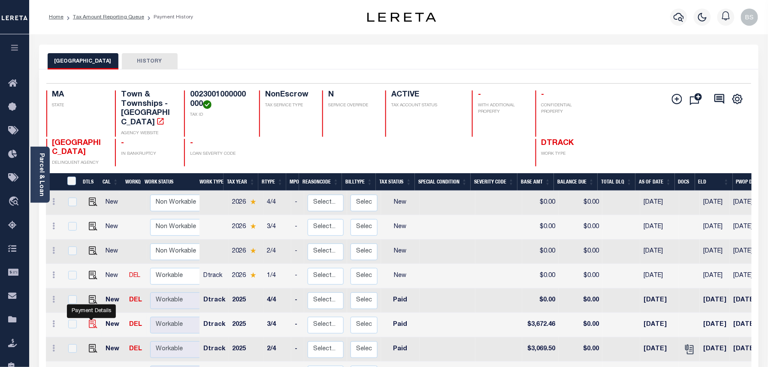
click at [90, 325] on img "" at bounding box center [93, 324] width 9 height 9
checkbox input "true"
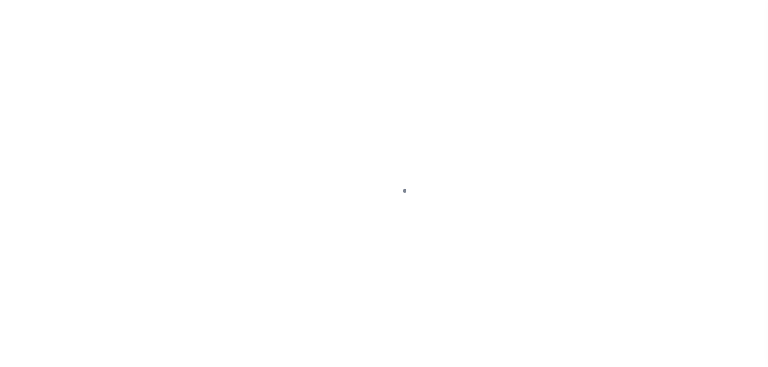
select select "PYD"
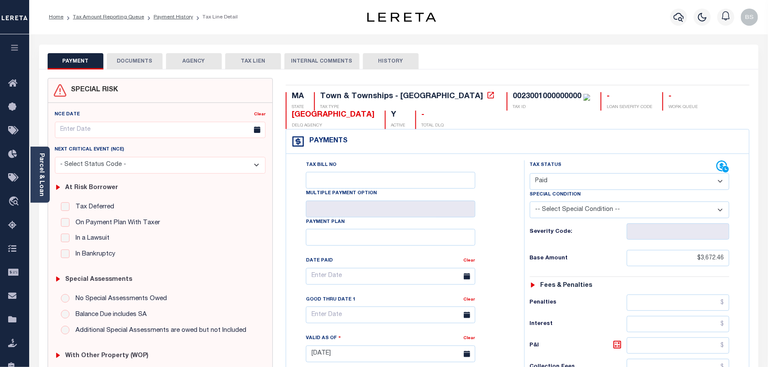
click at [131, 64] on button "DOCUMENTS" at bounding box center [135, 61] width 56 height 16
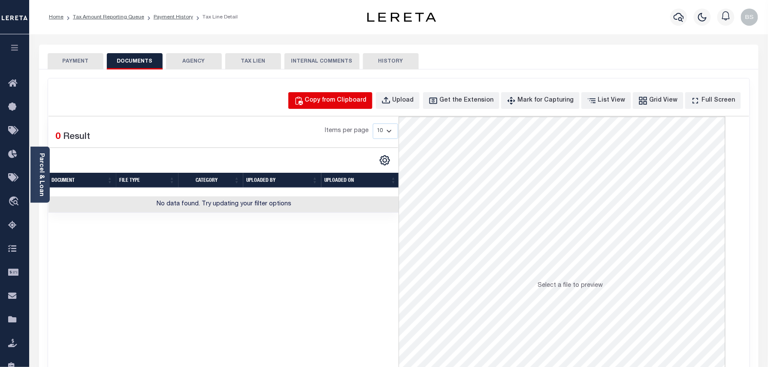
click at [326, 94] on button "Copy from Clipboard" at bounding box center [330, 100] width 84 height 17
select select "POP"
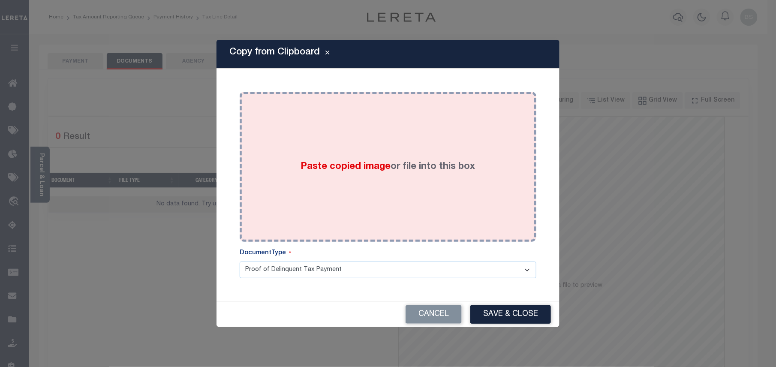
click at [369, 135] on div "Paste copied image or file into this box" at bounding box center [388, 166] width 284 height 137
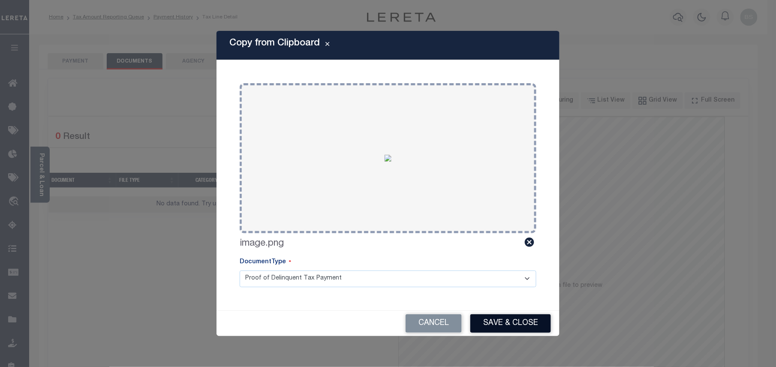
click at [502, 329] on button "Save & Close" at bounding box center [511, 323] width 81 height 18
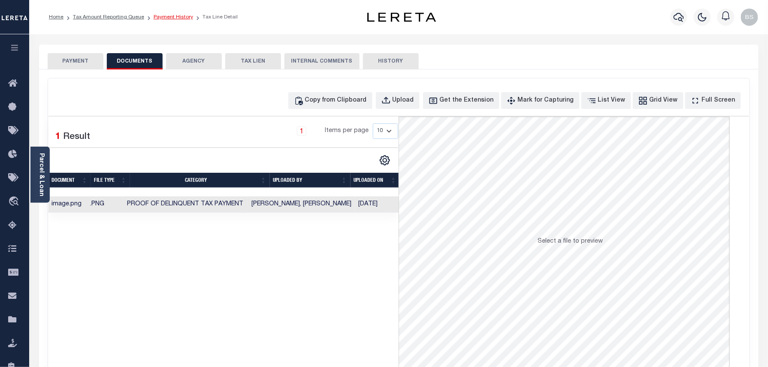
click at [154, 16] on link "Payment History" at bounding box center [173, 17] width 39 height 5
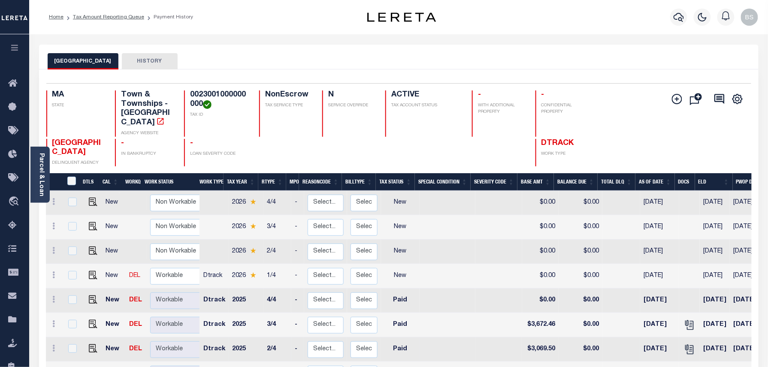
scroll to position [165, 0]
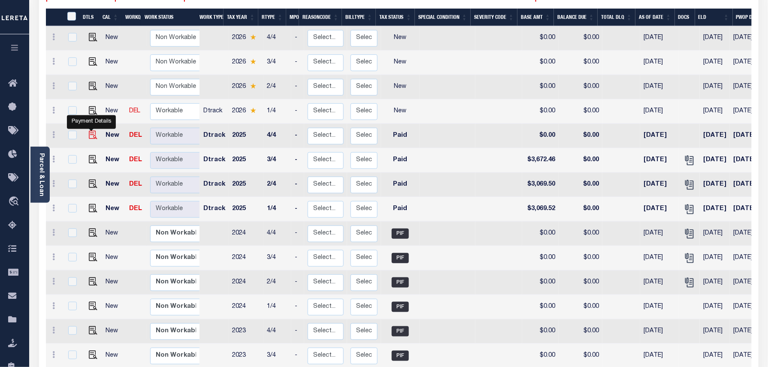
click at [89, 136] on img "" at bounding box center [93, 135] width 9 height 9
checkbox input "true"
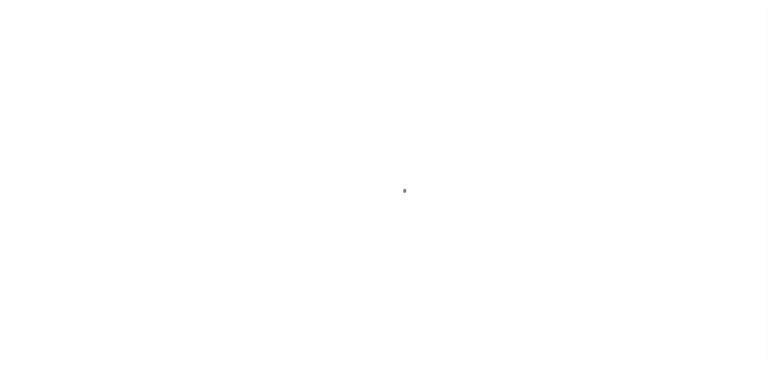
select select "PYD"
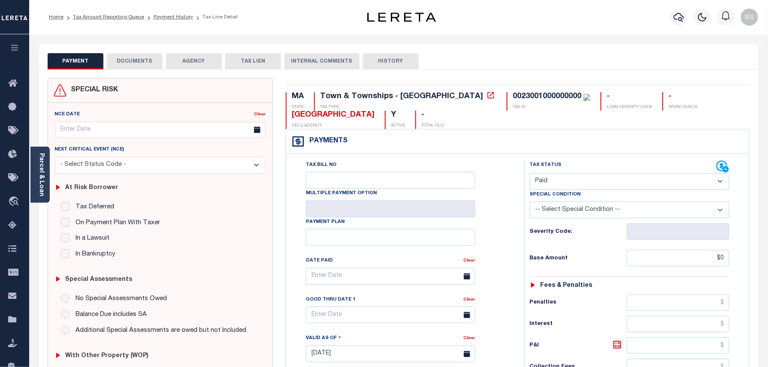
click at [122, 63] on button "DOCUMENTS" at bounding box center [135, 61] width 56 height 16
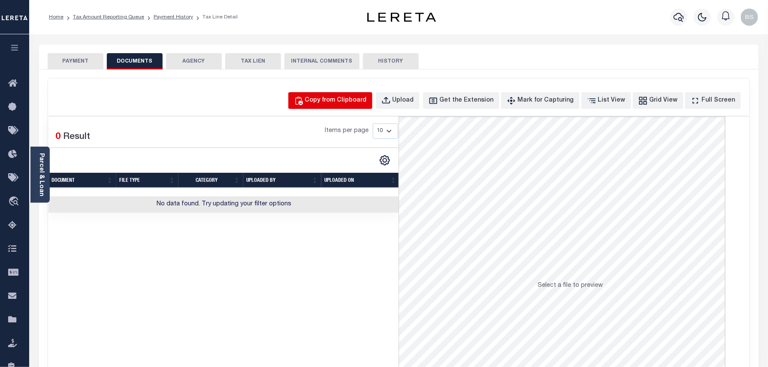
click at [352, 100] on div "Copy from Clipboard" at bounding box center [336, 100] width 62 height 9
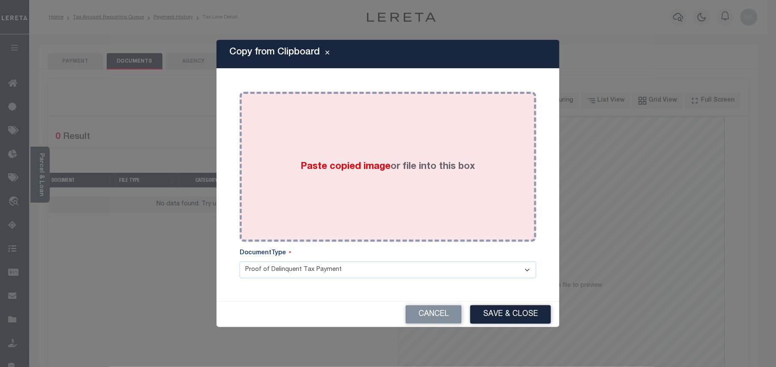
click at [330, 122] on div "Paste copied image or file into this box" at bounding box center [388, 166] width 284 height 137
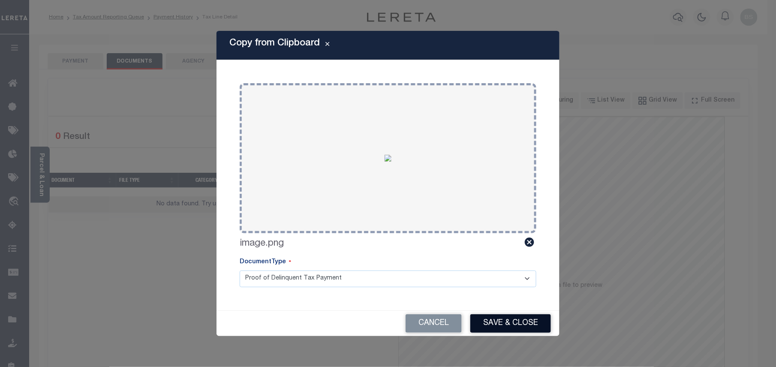
click at [528, 329] on button "Save & Close" at bounding box center [511, 323] width 81 height 18
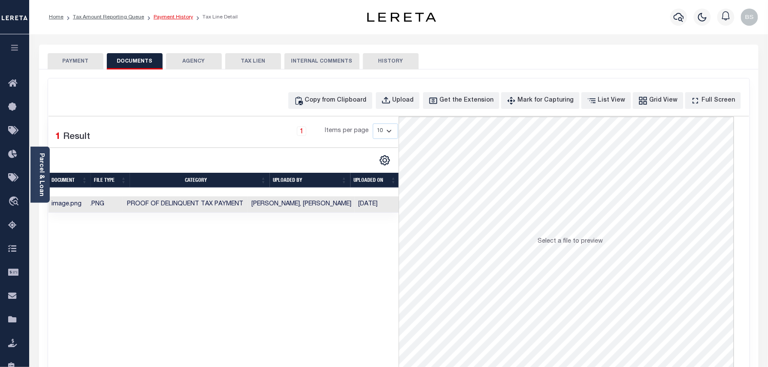
click at [184, 16] on link "Payment History" at bounding box center [173, 17] width 39 height 5
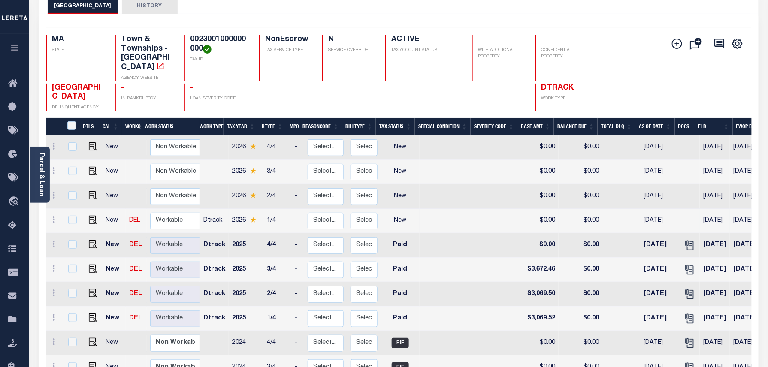
scroll to position [114, 0]
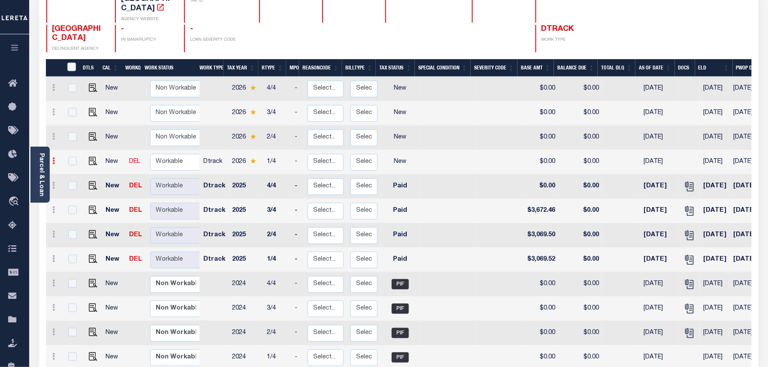
click at [55, 160] on link at bounding box center [53, 162] width 9 height 7
click at [70, 191] on img at bounding box center [74, 190] width 9 height 9
select select "NW2"
type input "$0.00"
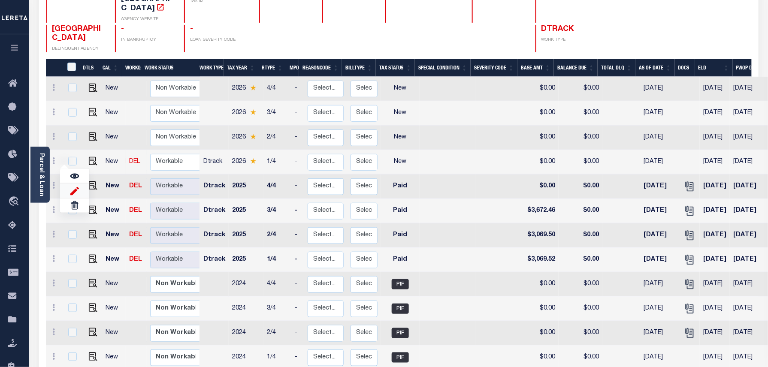
type input "[DATE]"
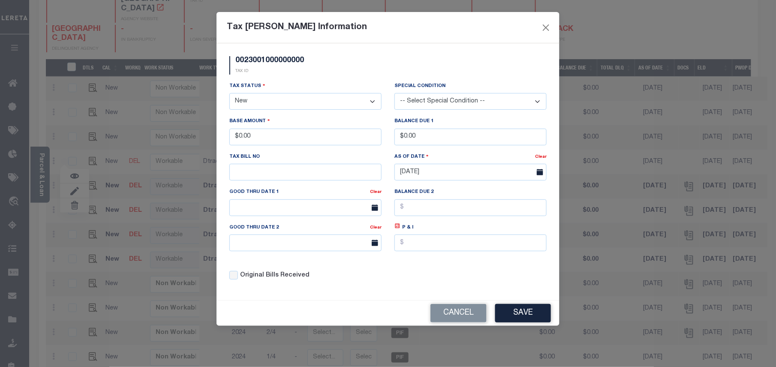
click at [274, 104] on select "- Select Status - Open Due/Unpaid Paid Incomplete No Tax Due Internal Refund Pr…" at bounding box center [306, 101] width 152 height 17
select select "PYD"
click at [230, 94] on select "- Select Status - Open Due/Unpaid Paid Incomplete No Tax Due Internal Refund Pr…" at bounding box center [306, 101] width 152 height 17
click at [530, 323] on button "Save" at bounding box center [523, 313] width 56 height 18
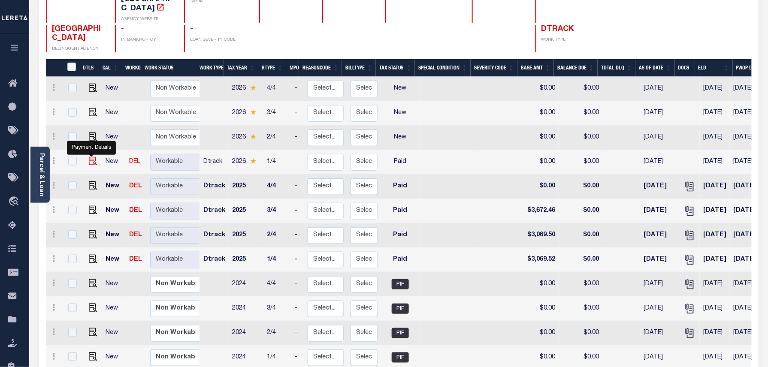
click at [91, 162] on img at bounding box center [93, 161] width 9 height 9
checkbox input "true"
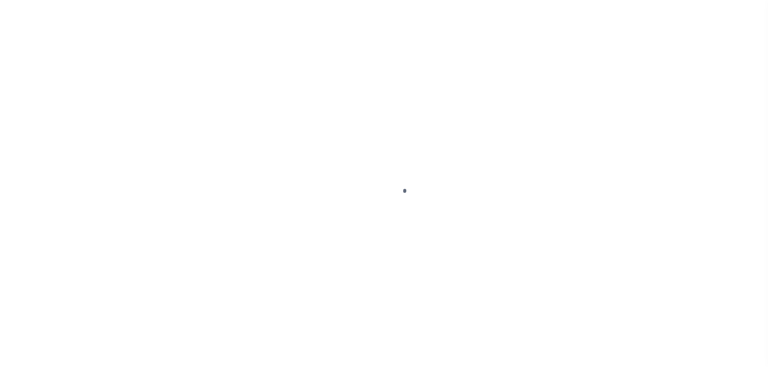
select select "PYD"
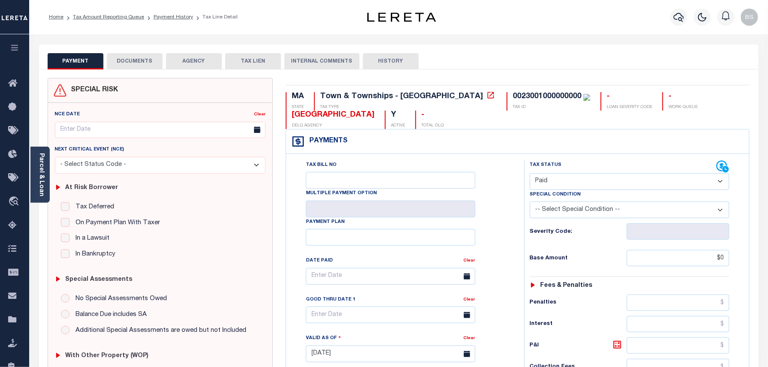
click at [121, 59] on button "DOCUMENTS" at bounding box center [135, 61] width 56 height 16
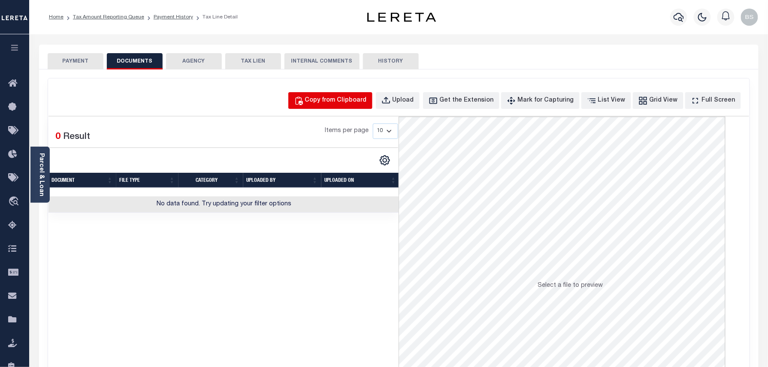
click at [352, 100] on div "Copy from Clipboard" at bounding box center [336, 100] width 62 height 9
select select "POP"
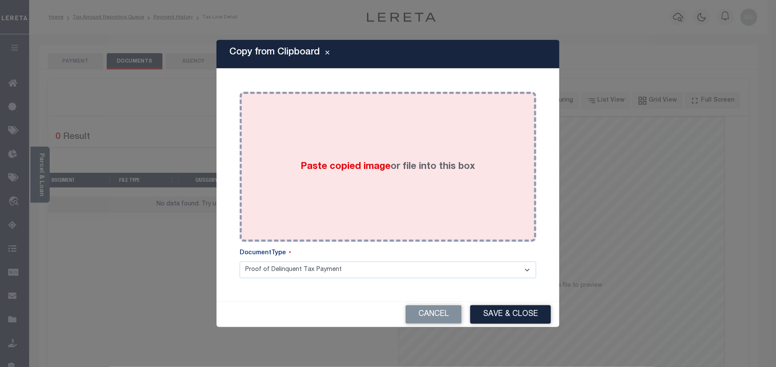
click at [347, 198] on div "Paste copied image or file into this box" at bounding box center [388, 166] width 284 height 137
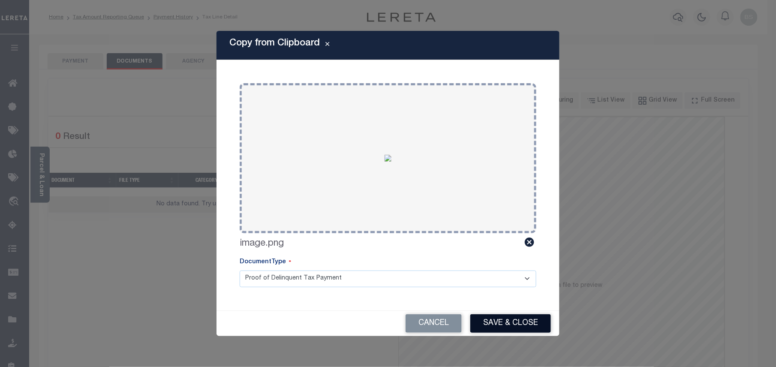
click at [497, 325] on button "Save & Close" at bounding box center [511, 323] width 81 height 18
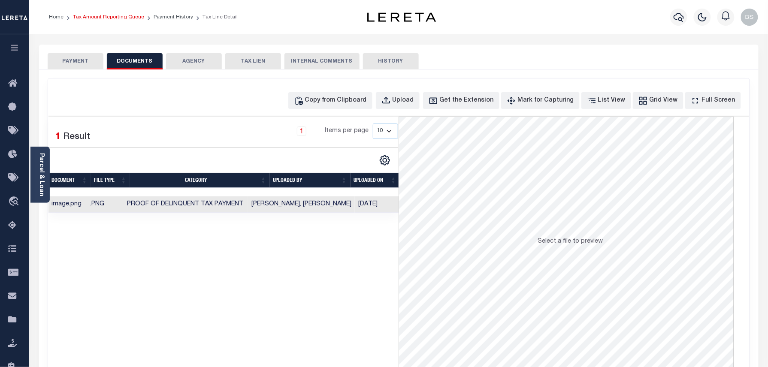
click at [134, 19] on link "Tax Amount Reporting Queue" at bounding box center [108, 17] width 71 height 5
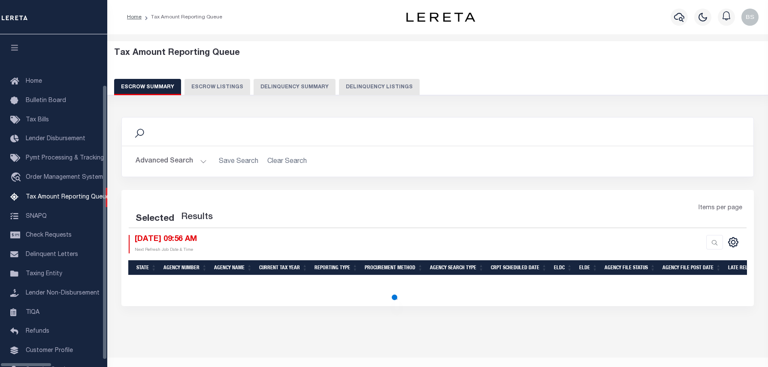
click at [367, 89] on button "Delinquency Listings" at bounding box center [379, 87] width 81 height 16
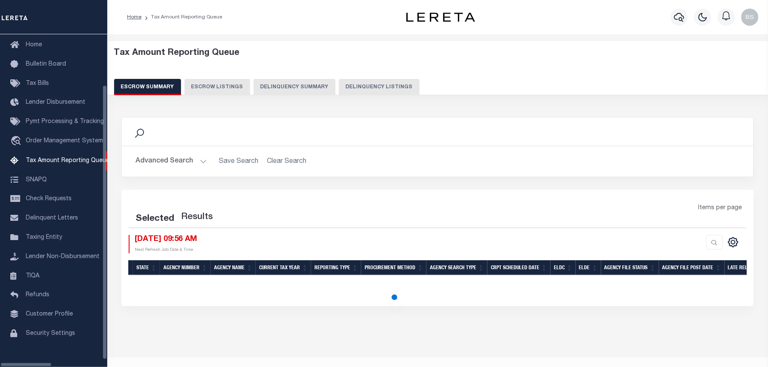
select select "100"
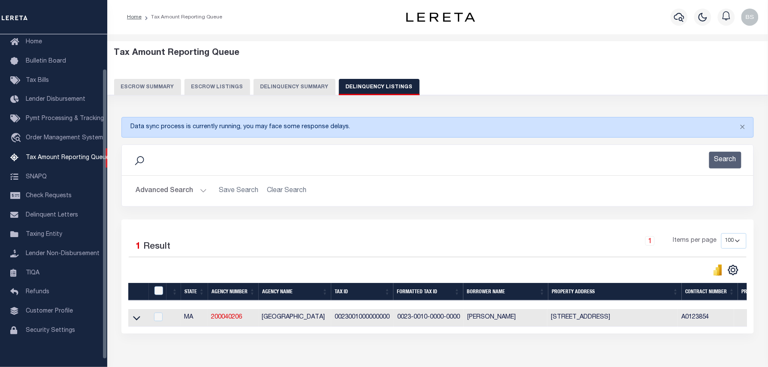
scroll to position [52, 0]
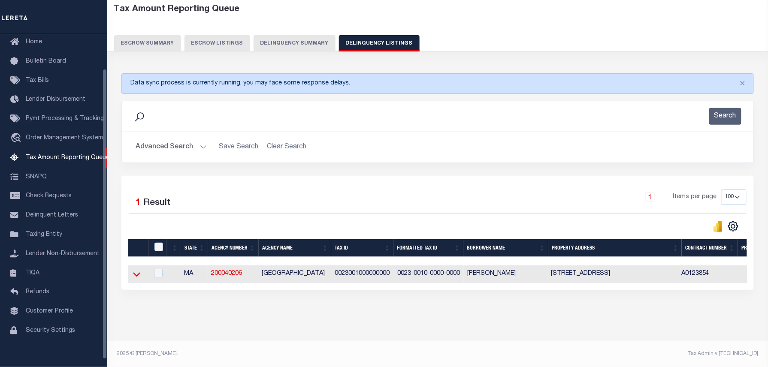
click at [136, 270] on icon at bounding box center [136, 274] width 7 height 9
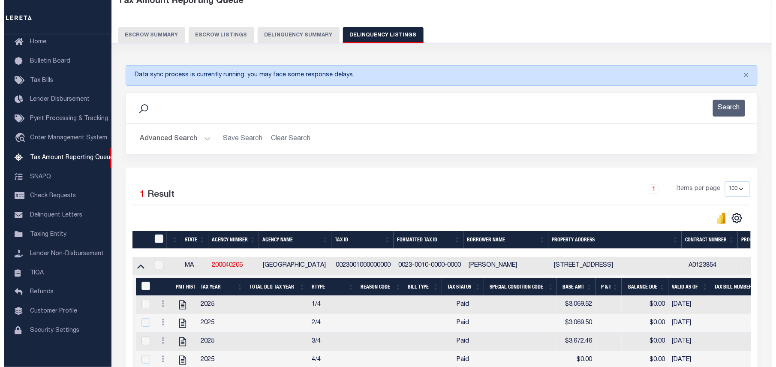
scroll to position [166, 0]
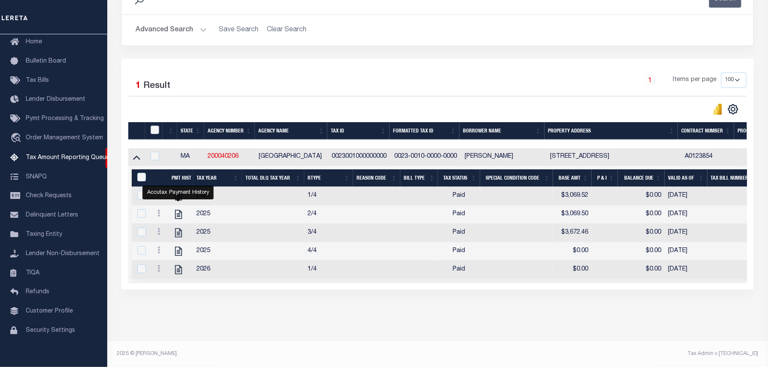
click at [156, 127] on input "checkbox" at bounding box center [155, 130] width 9 height 9
checkbox input "true"
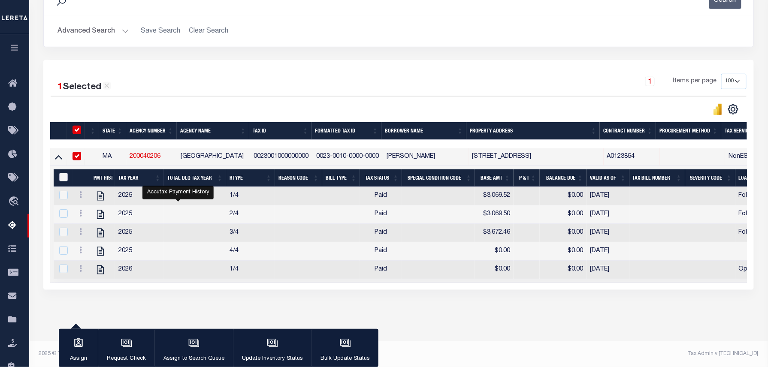
click at [67, 175] on input "&nbsp;" at bounding box center [63, 177] width 9 height 9
checkbox input "true"
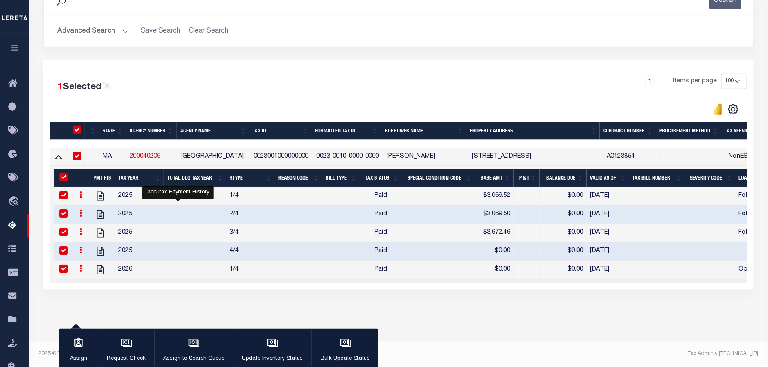
checkbox input "true"
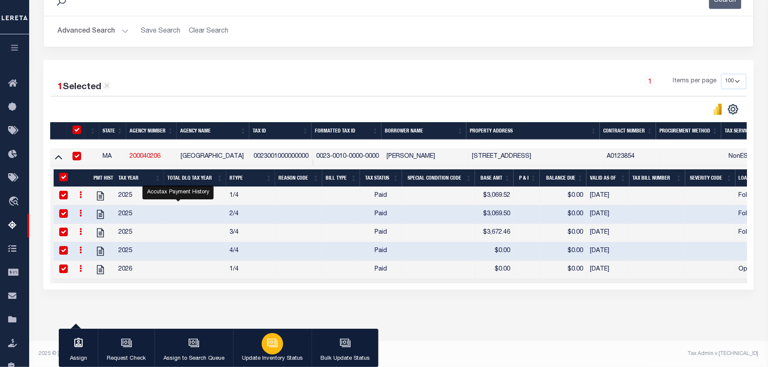
click at [267, 345] on icon "button" at bounding box center [272, 343] width 11 height 11
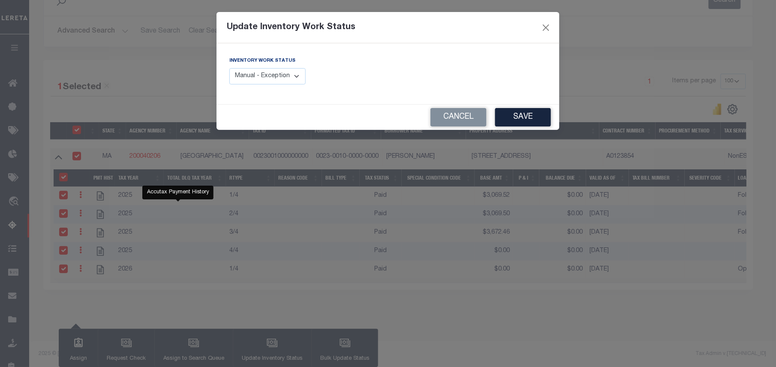
click at [248, 74] on select "Manual - Exception Pended - Awaiting Search Late Add Exception Completed" at bounding box center [268, 76] width 76 height 17
select select "4"
click at [230, 68] on select "Manual - Exception Pended - Awaiting Search Late Add Exception Completed" at bounding box center [268, 76] width 76 height 17
click at [533, 119] on button "Save" at bounding box center [523, 117] width 56 height 18
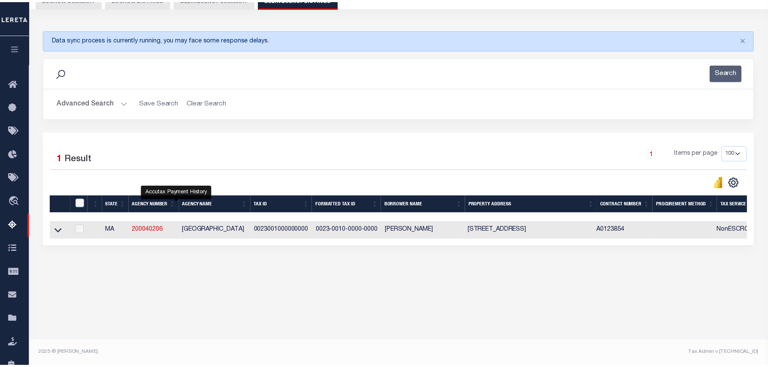
scroll to position [88, 0]
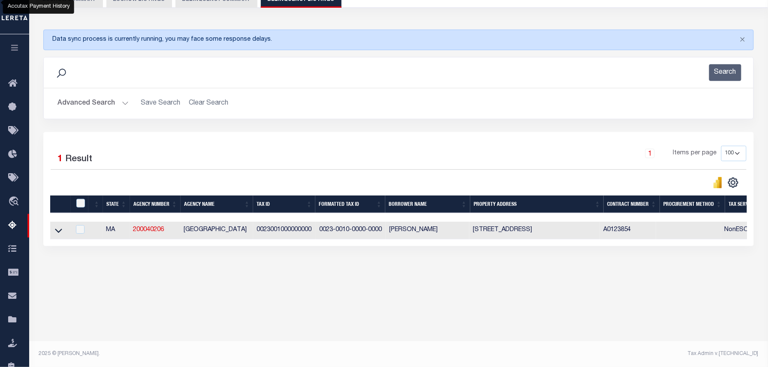
click at [112, 99] on button "Advanced Search" at bounding box center [92, 103] width 71 height 17
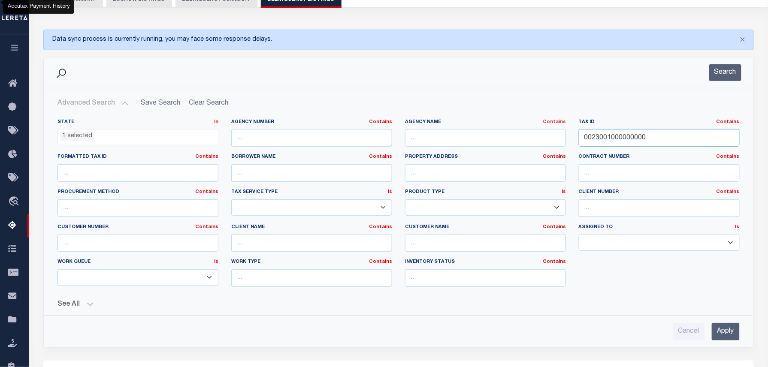
drag, startPoint x: 677, startPoint y: 139, endPoint x: 565, endPoint y: 125, distance: 112.9
click at [565, 125] on div "State In In AK AL AR AZ CA CO CT DC DE FL GA GU HI IA ID IL IN KS KY LA MA MD M…" at bounding box center [398, 206] width 695 height 175
paste input "3000020013"
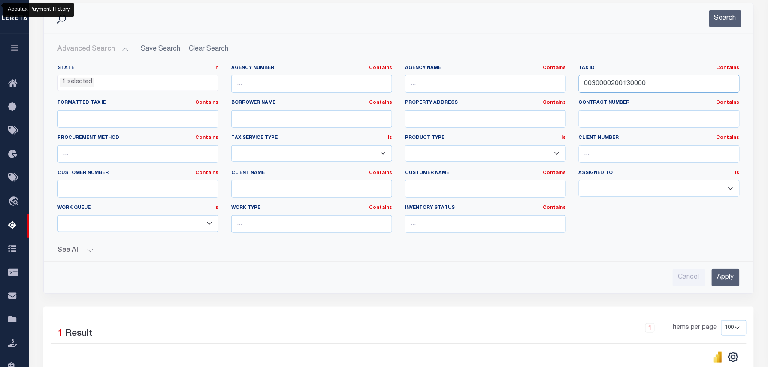
scroll to position [145, 0]
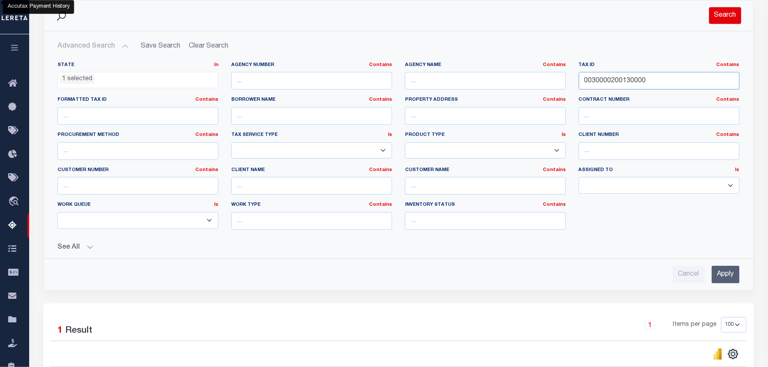
type input "0030000200130000"
click at [725, 21] on button "Search" at bounding box center [725, 15] width 32 height 17
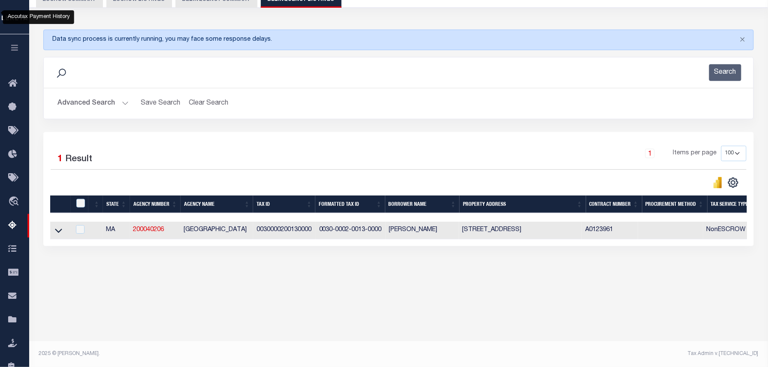
scroll to position [88, 0]
drag, startPoint x: 389, startPoint y: 231, endPoint x: 462, endPoint y: 229, distance: 73.8
click at [462, 229] on tr "MA 200040206 WEST TISBURY TOWN 0030000200130000 0030-0002-0013-0000 LAWRENCE S …" at bounding box center [646, 231] width 1192 height 18
copy td "[PERSON_NAME]"
click at [60, 235] on icon at bounding box center [58, 230] width 7 height 9
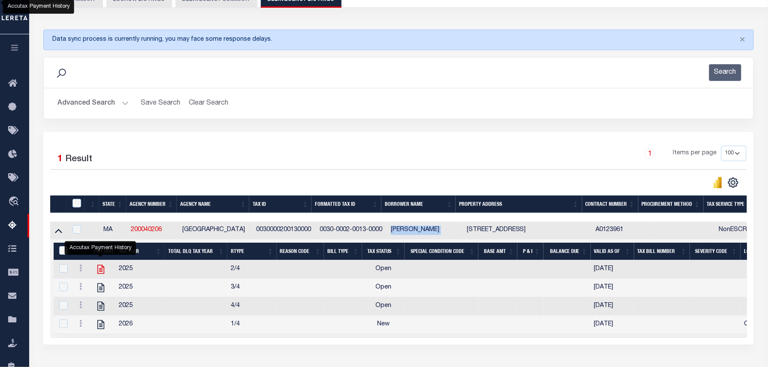
click at [103, 273] on icon "" at bounding box center [100, 269] width 7 height 9
checkbox input "false"
checkbox input "true"
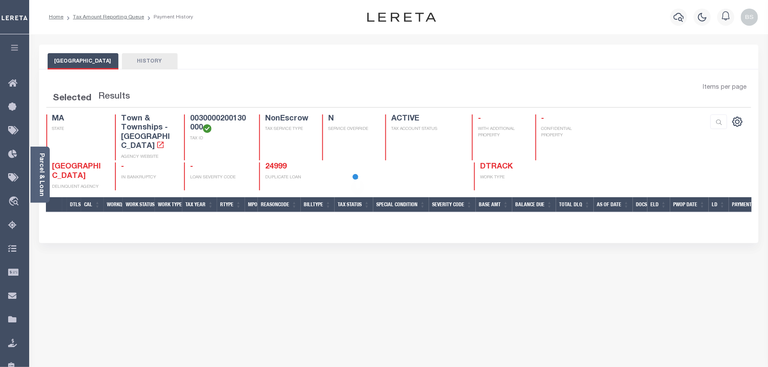
click at [348, 299] on div at bounding box center [384, 183] width 768 height 367
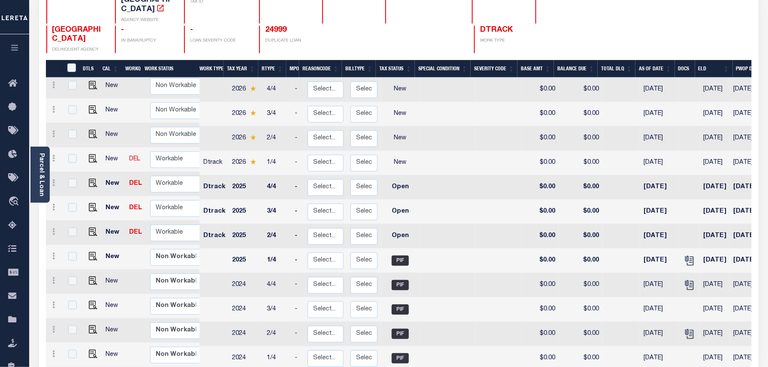
scroll to position [114, 0]
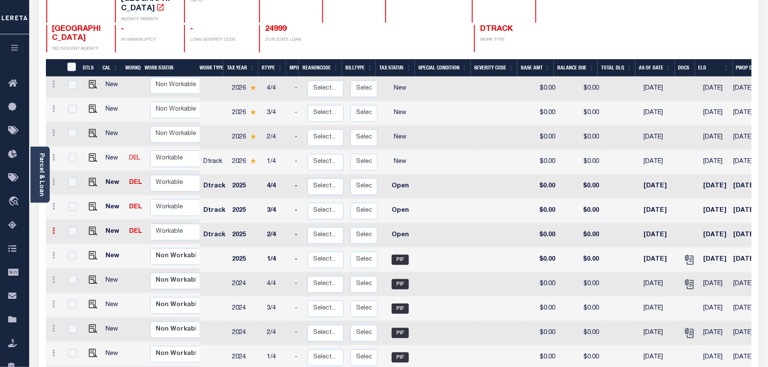
click at [54, 230] on icon at bounding box center [54, 230] width 3 height 7
click at [76, 263] on img at bounding box center [74, 260] width 9 height 9
select select "OP2"
type input "$0.00"
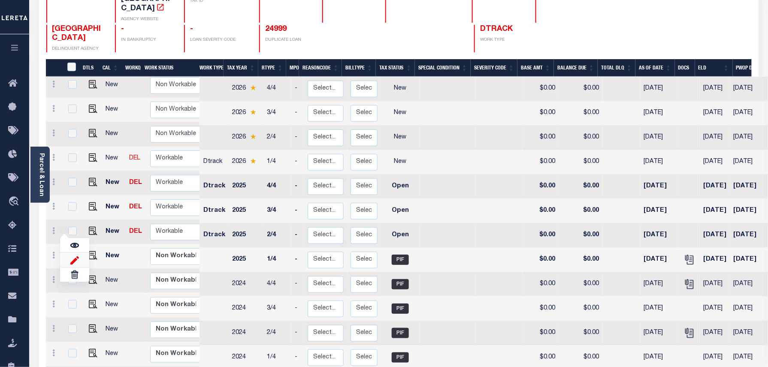
type input "[DATE]"
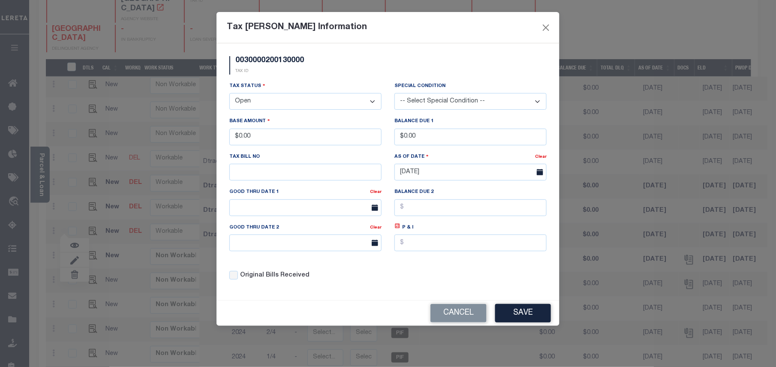
click at [270, 103] on select "- Select Status - Open Due/Unpaid Paid Incomplete No Tax Due Internal Refund Pr…" at bounding box center [306, 101] width 152 height 17
select select "PYD"
click at [230, 94] on select "- Select Status - Open Due/Unpaid Paid Incomplete No Tax Due Internal Refund Pr…" at bounding box center [306, 101] width 152 height 17
click at [544, 335] on div "Tax Bill Amount Information 0030000200130000 TAX ID Installment: TaxID: 0030000…" at bounding box center [388, 183] width 776 height 367
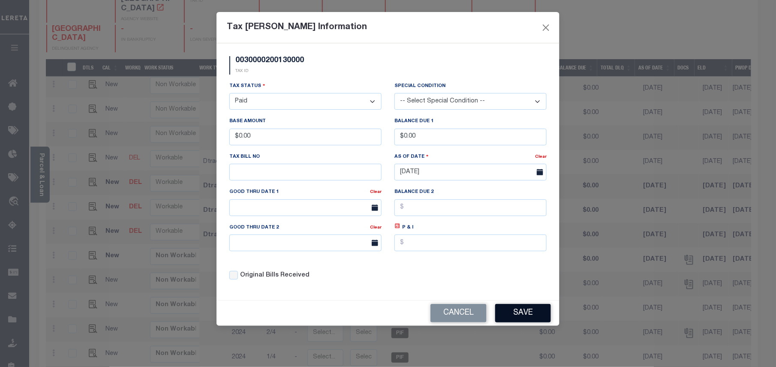
click at [534, 314] on button "Save" at bounding box center [523, 313] width 56 height 18
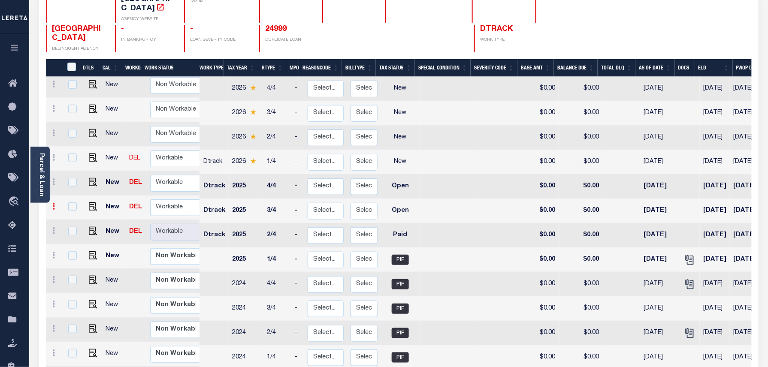
click at [53, 208] on icon at bounding box center [54, 206] width 3 height 7
click at [73, 239] on img at bounding box center [74, 235] width 9 height 9
type input "$0.00"
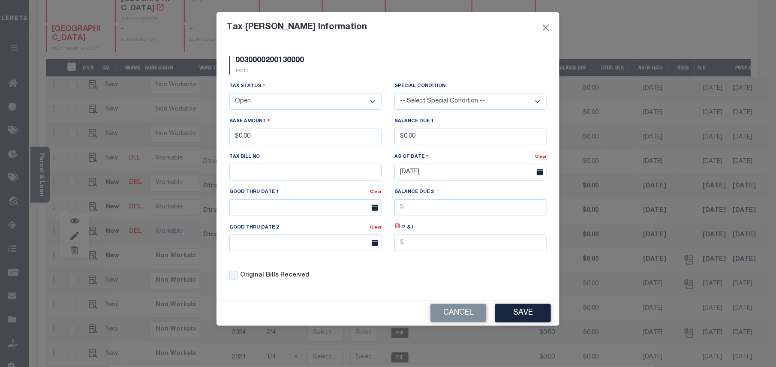
click at [245, 105] on select "- Select Status - Open Due/Unpaid Paid Incomplete No Tax Due Internal Refund Pr…" at bounding box center [306, 101] width 152 height 17
select select "PYD"
click at [230, 94] on select "- Select Status - Open Due/Unpaid Paid Incomplete No Tax Due Internal Refund Pr…" at bounding box center [306, 101] width 152 height 17
click at [517, 319] on button "Save" at bounding box center [523, 313] width 56 height 18
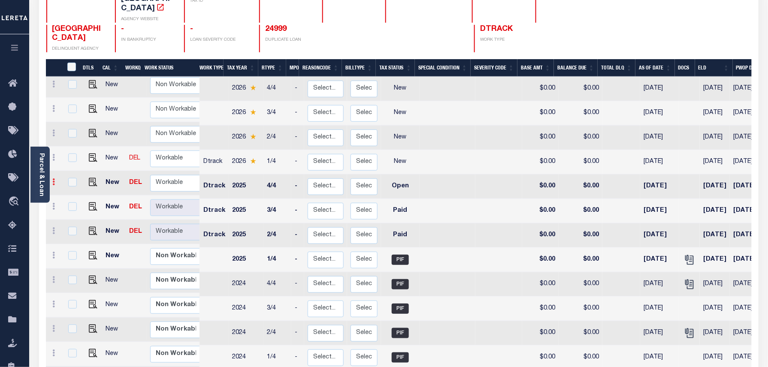
click at [54, 181] on icon at bounding box center [54, 181] width 3 height 7
click at [72, 214] on img at bounding box center [74, 211] width 9 height 9
type input "$0.00"
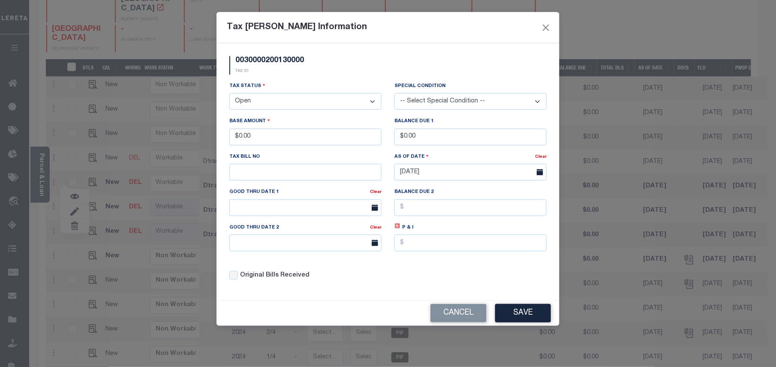
click at [294, 103] on select "- Select Status - Open Due/Unpaid Paid Incomplete No Tax Due Internal Refund Pr…" at bounding box center [306, 101] width 152 height 17
select select "PYD"
click at [230, 94] on select "- Select Status - Open Due/Unpaid Paid Incomplete No Tax Due Internal Refund Pr…" at bounding box center [306, 101] width 152 height 17
click at [534, 311] on button "Save" at bounding box center [523, 313] width 56 height 18
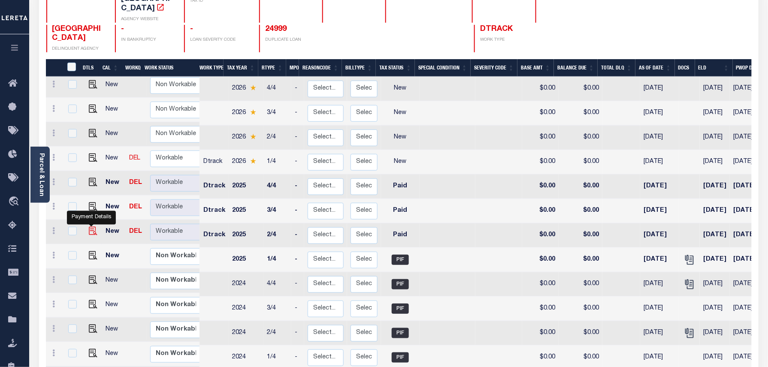
click at [90, 233] on img at bounding box center [93, 231] width 9 height 9
checkbox input "true"
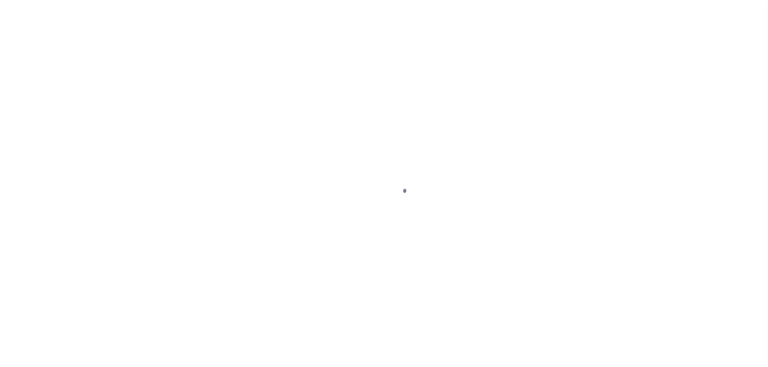
select select "PYD"
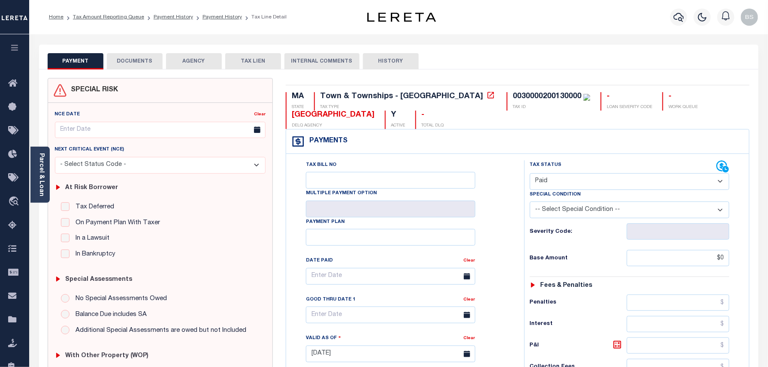
click at [142, 60] on button "DOCUMENTS" at bounding box center [135, 61] width 56 height 16
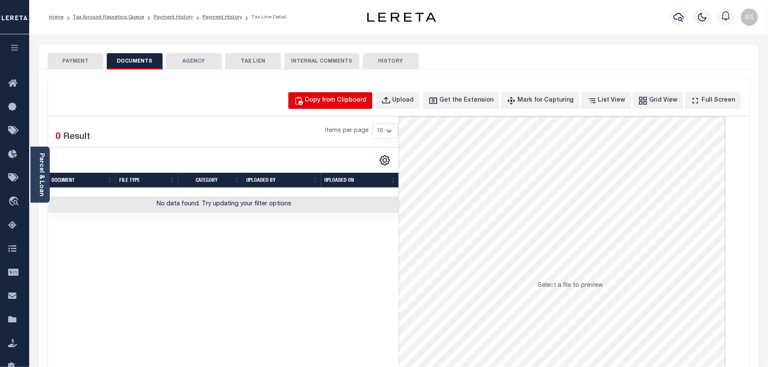
click at [359, 103] on div "Copy from Clipboard" at bounding box center [336, 100] width 62 height 9
select select "POP"
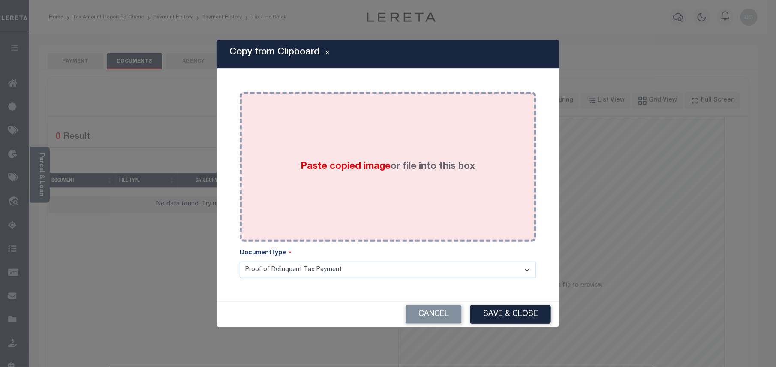
click at [359, 145] on div "Paste copied image or file into this box" at bounding box center [388, 166] width 284 height 137
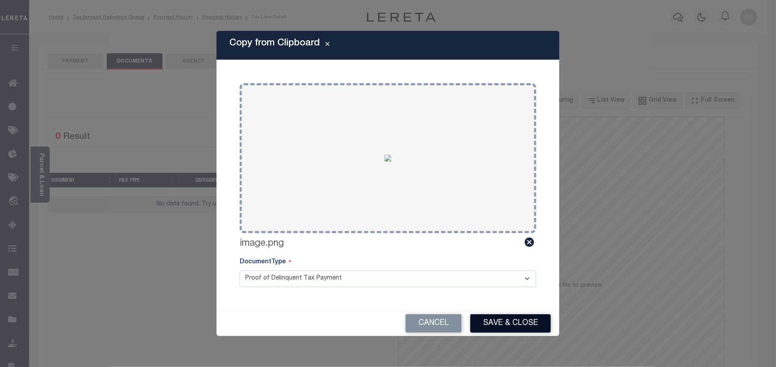
click at [507, 322] on button "Save & Close" at bounding box center [511, 323] width 81 height 18
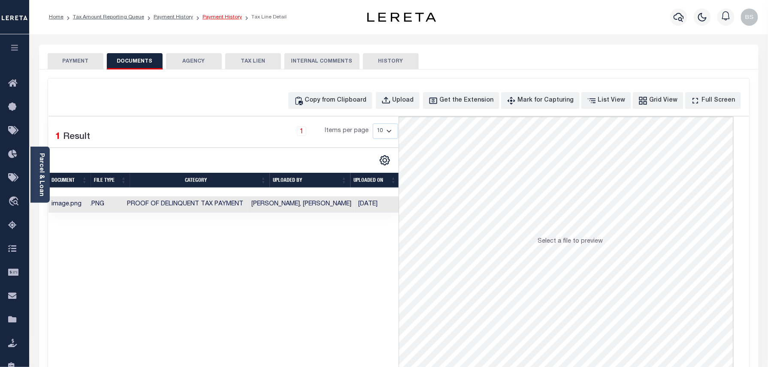
click at [213, 19] on link "Payment History" at bounding box center [221, 17] width 39 height 5
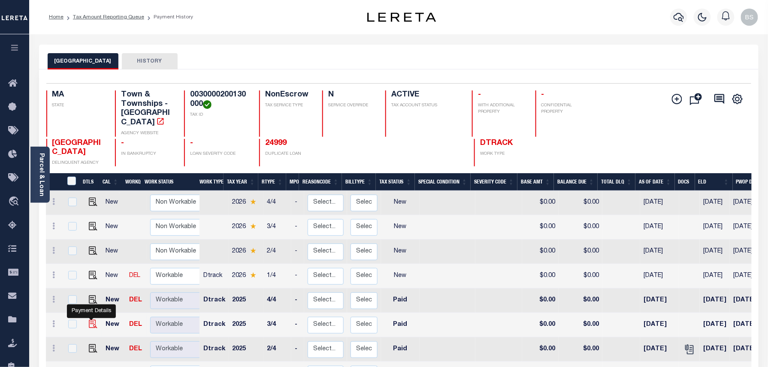
click at [93, 325] on img "" at bounding box center [93, 324] width 9 height 9
checkbox input "true"
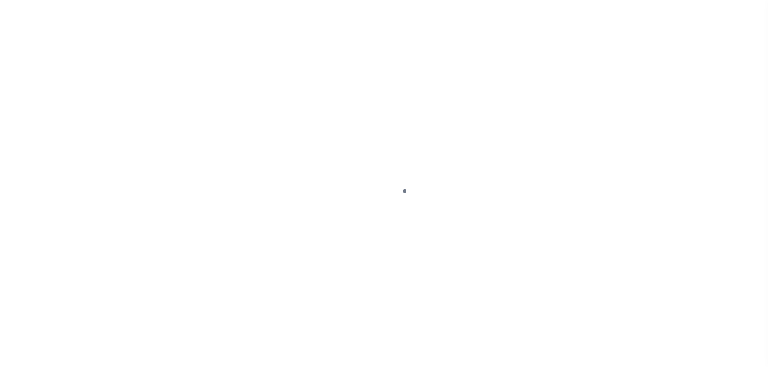
select select "PYD"
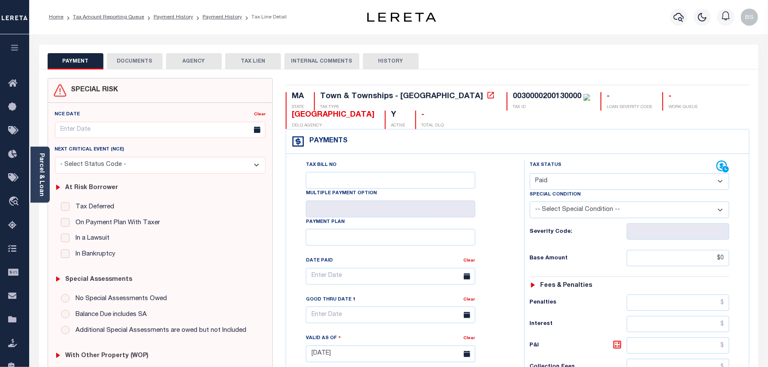
click at [142, 57] on button "DOCUMENTS" at bounding box center [135, 61] width 56 height 16
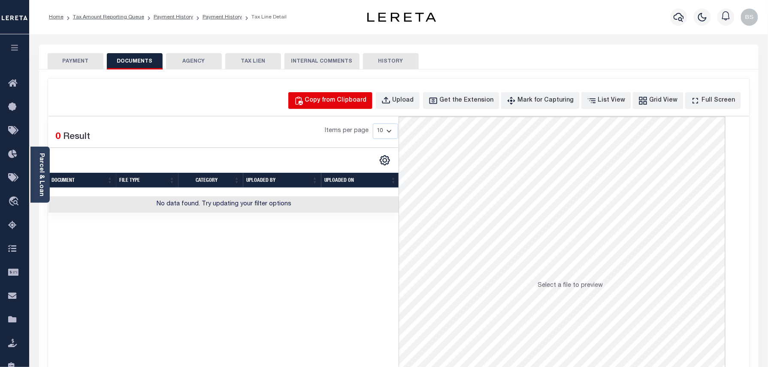
click at [347, 99] on div "Copy from Clipboard" at bounding box center [336, 100] width 62 height 9
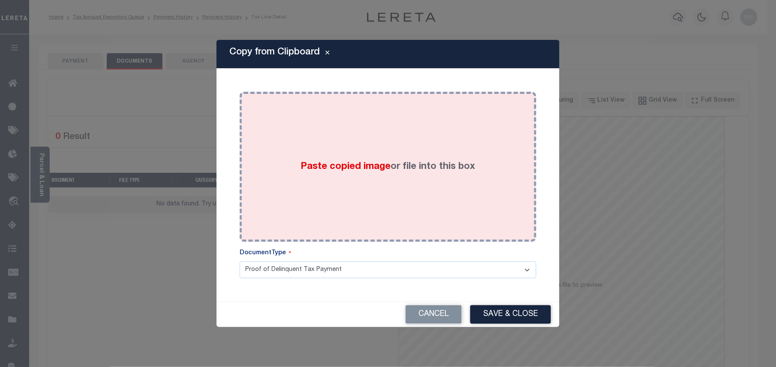
click at [400, 160] on label "Paste copied image or file into this box" at bounding box center [388, 167] width 175 height 14
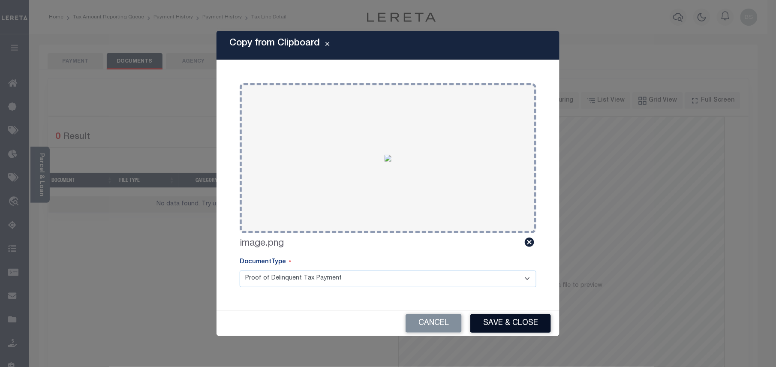
click at [500, 320] on button "Save & Close" at bounding box center [511, 323] width 81 height 18
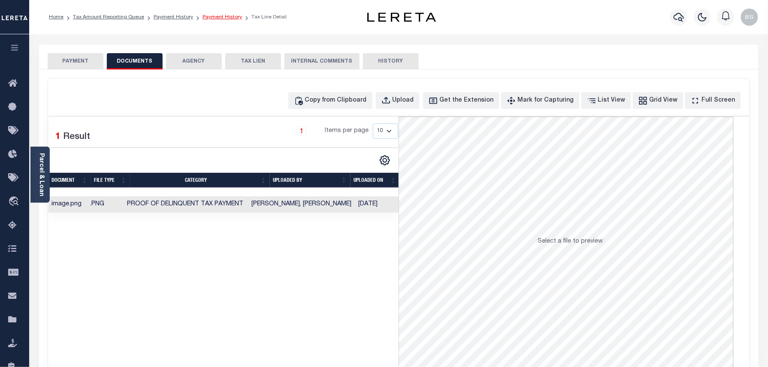
click at [218, 17] on link "Payment History" at bounding box center [221, 17] width 39 height 5
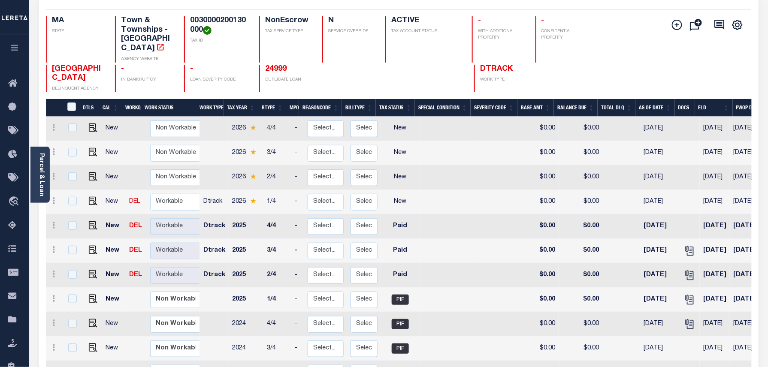
scroll to position [114, 0]
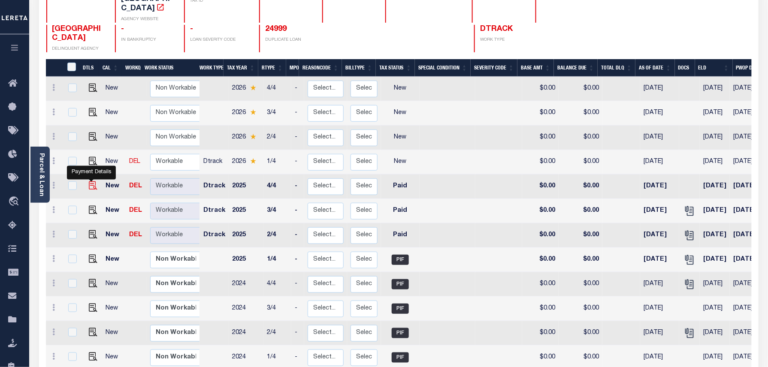
click at [92, 184] on img "" at bounding box center [93, 185] width 9 height 9
checkbox input "true"
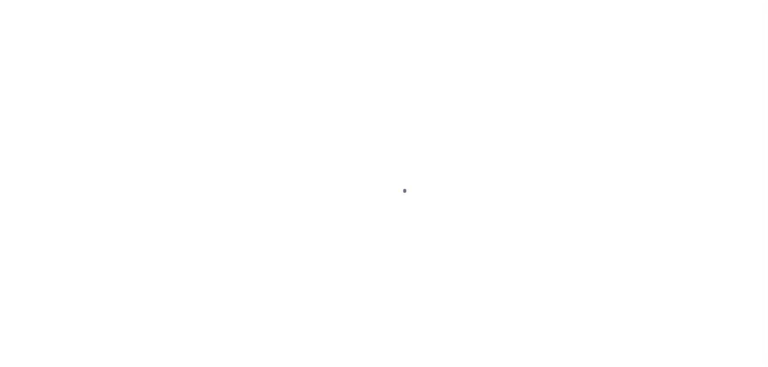
select select "PYD"
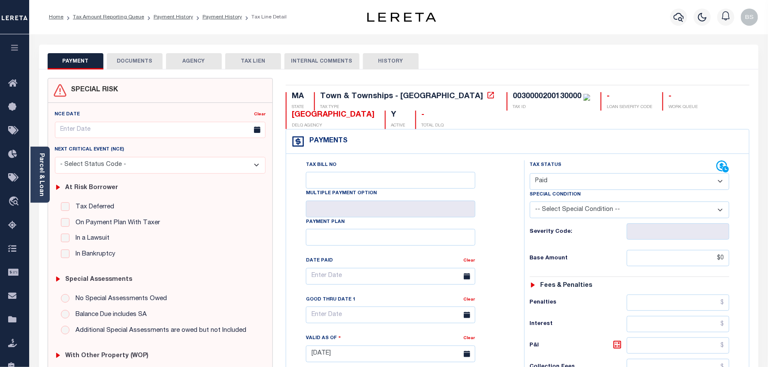
click at [121, 60] on button "DOCUMENTS" at bounding box center [135, 61] width 56 height 16
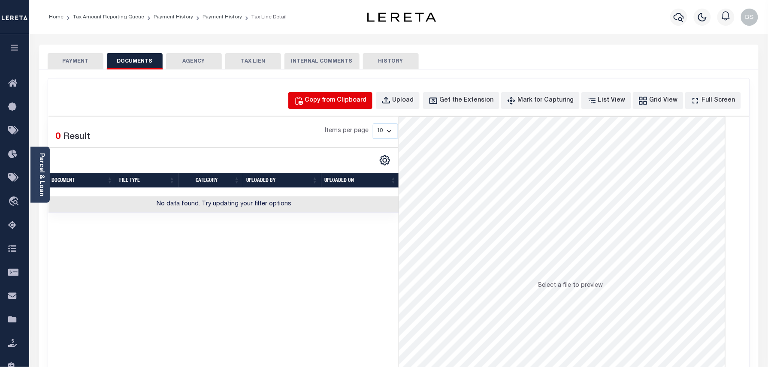
click at [333, 102] on div "Copy from Clipboard" at bounding box center [336, 100] width 62 height 9
select select "POP"
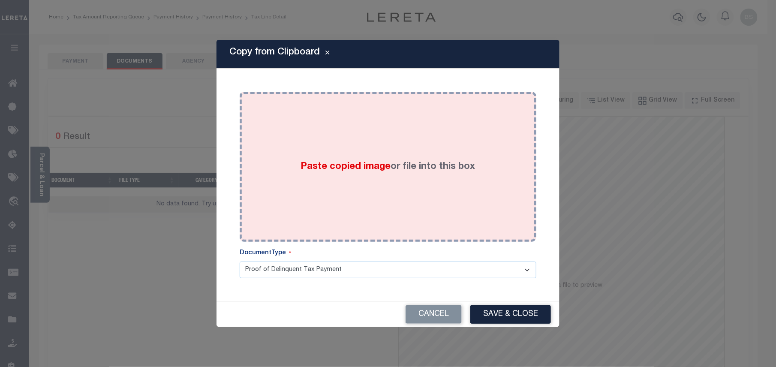
click at [354, 159] on div "Paste copied image or file into this box" at bounding box center [388, 166] width 284 height 137
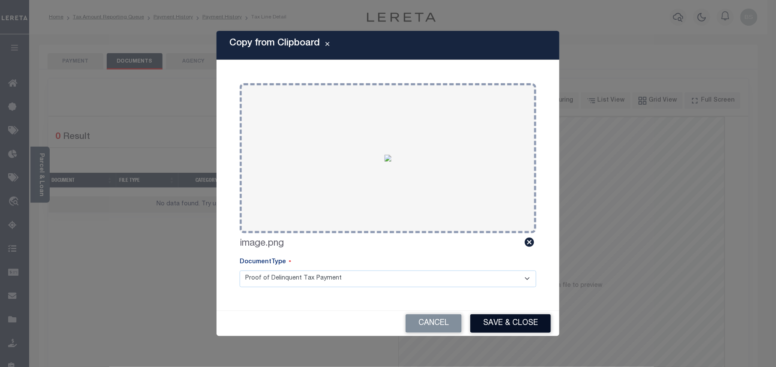
click at [512, 321] on button "Save & Close" at bounding box center [511, 323] width 81 height 18
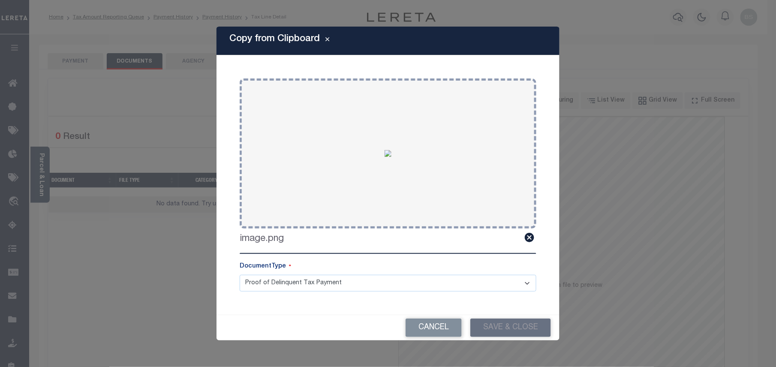
click at [220, 18] on div "Copy from Clipboard Paste copied image or file into this box Select file or dra…" at bounding box center [388, 183] width 776 height 367
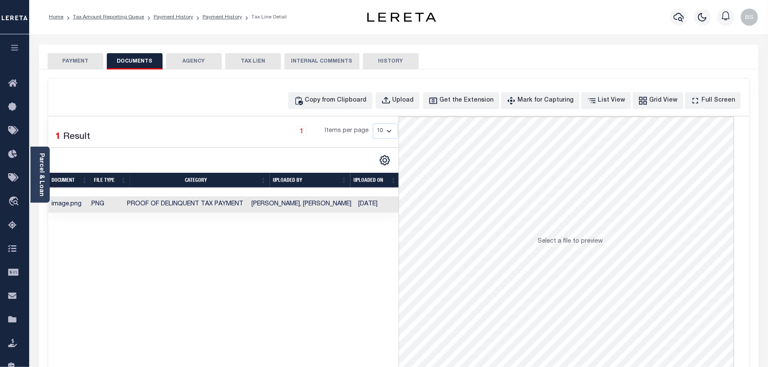
click at [220, 18] on link "Payment History" at bounding box center [221, 17] width 39 height 5
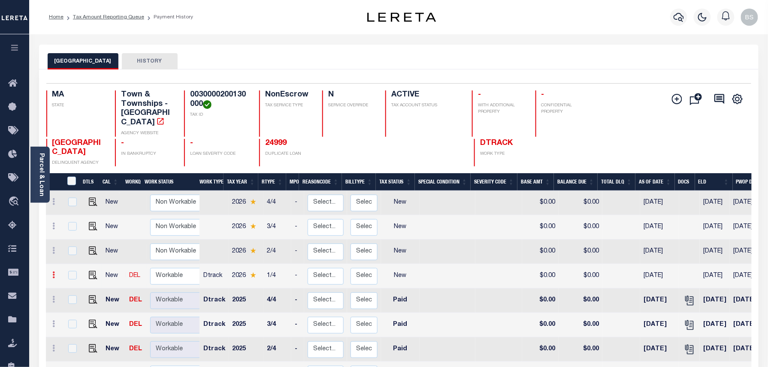
click at [55, 274] on icon at bounding box center [54, 275] width 3 height 7
click at [76, 308] on img at bounding box center [74, 304] width 9 height 9
select select "NW2"
type input "$0.00"
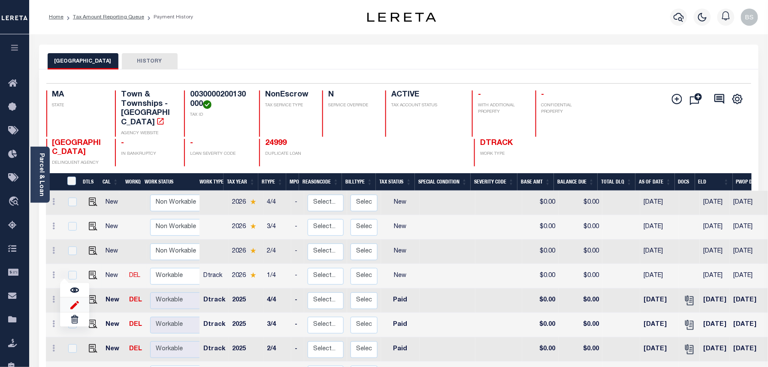
type input "[DATE]"
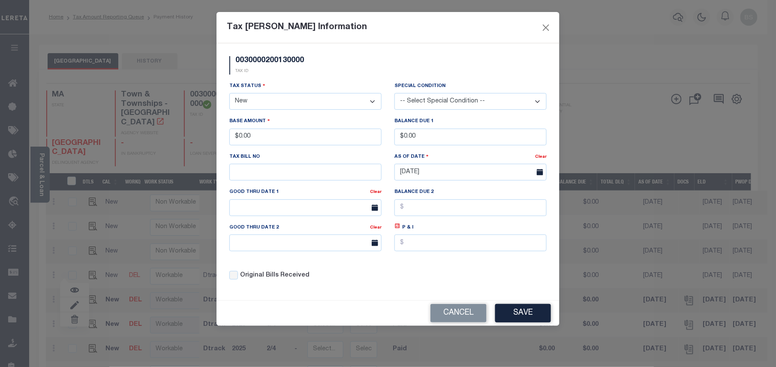
click at [264, 106] on select "- Select Status - Open Due/Unpaid Paid Incomplete No Tax Due Internal Refund Pr…" at bounding box center [306, 101] width 152 height 17
select select "PYD"
click at [230, 94] on select "- Select Status - Open Due/Unpaid Paid Incomplete No Tax Due Internal Refund Pr…" at bounding box center [306, 101] width 152 height 17
click at [512, 323] on button "Save" at bounding box center [523, 313] width 56 height 18
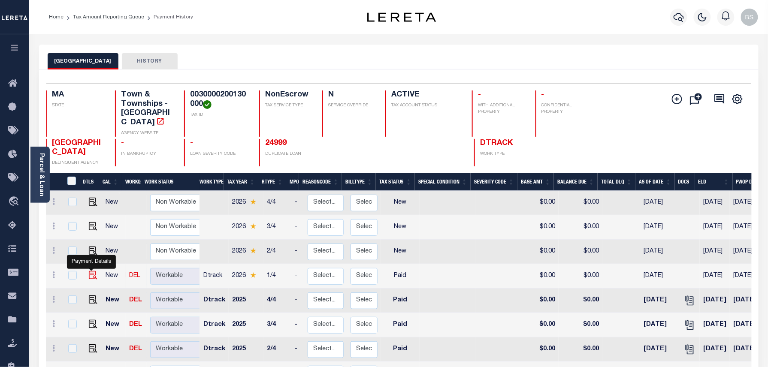
click at [92, 275] on img at bounding box center [93, 275] width 9 height 9
checkbox input "true"
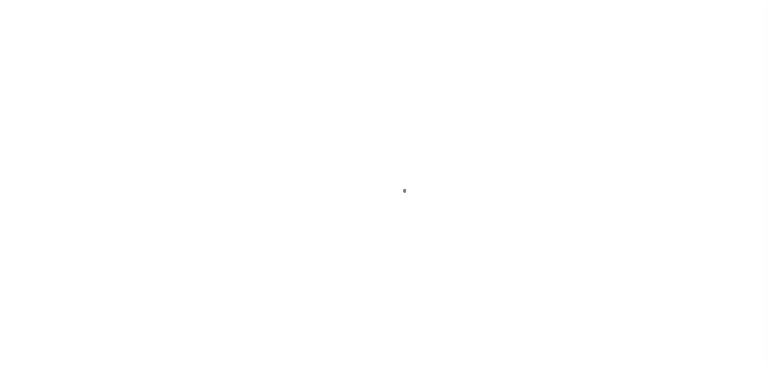
select select "PYD"
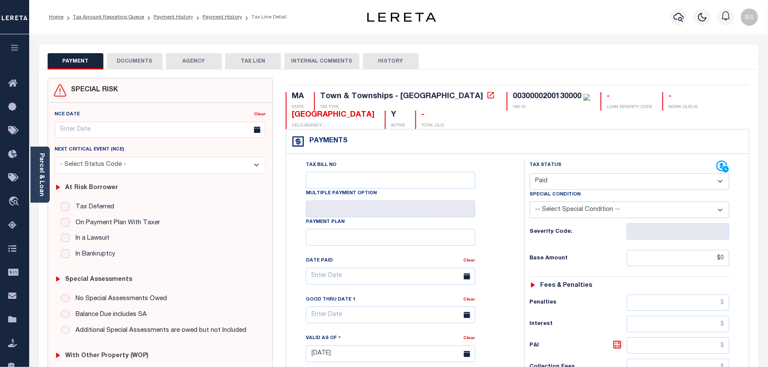
click at [134, 58] on button "DOCUMENTS" at bounding box center [135, 61] width 56 height 16
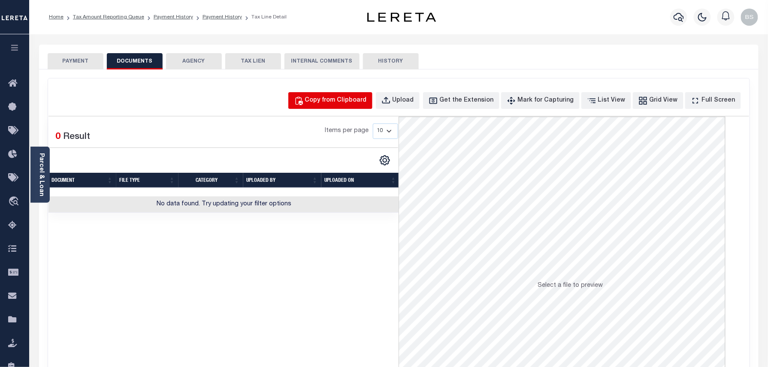
click at [367, 100] on div "Copy from Clipboard" at bounding box center [336, 100] width 62 height 9
select select "POP"
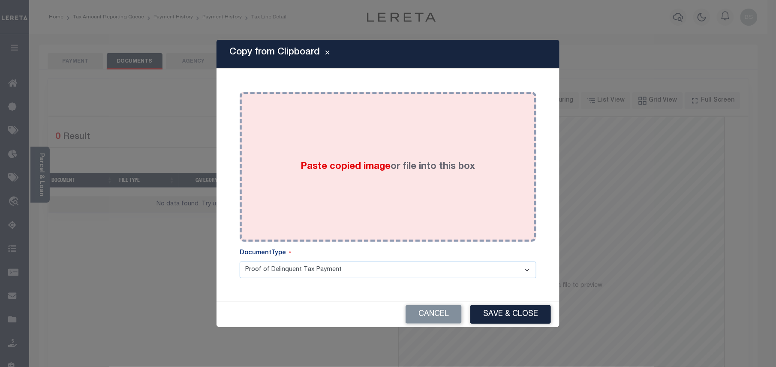
click at [381, 138] on div "Paste copied image or file into this box" at bounding box center [388, 166] width 284 height 137
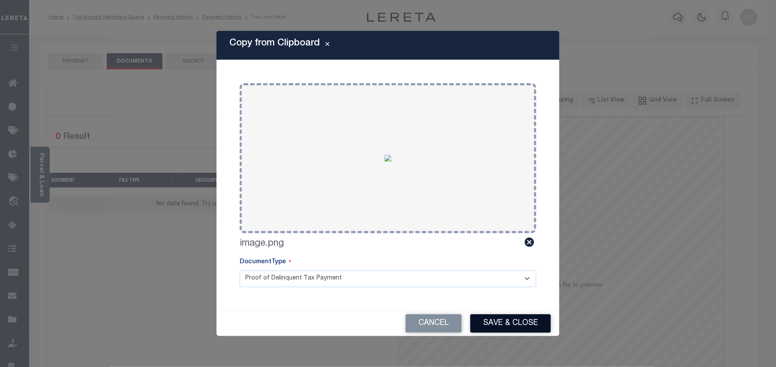
click at [516, 321] on button "Save & Close" at bounding box center [511, 323] width 81 height 18
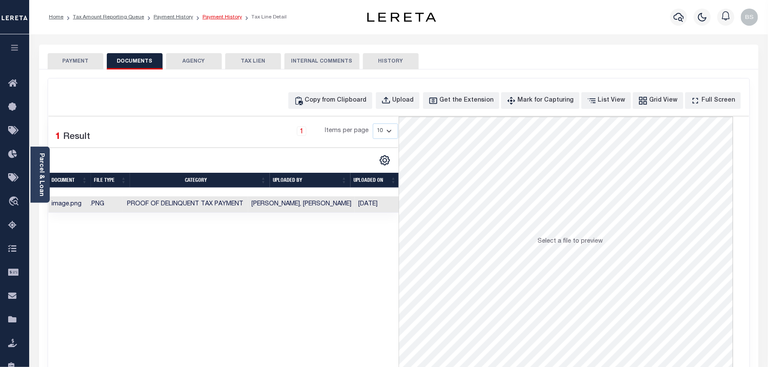
click at [206, 15] on link "Payment History" at bounding box center [221, 17] width 39 height 5
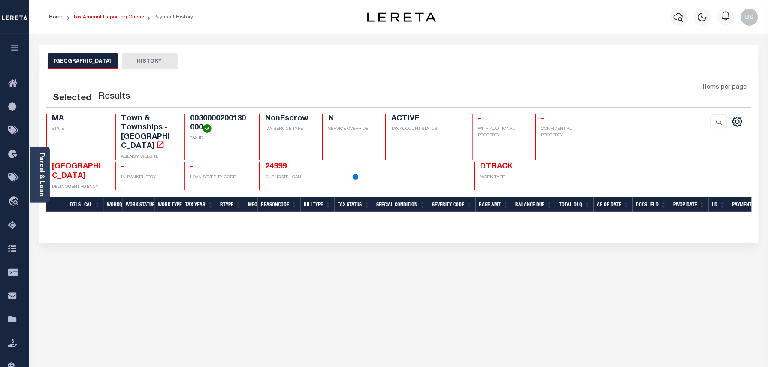
click at [118, 18] on link "Tax Amount Reporting Queue" at bounding box center [108, 17] width 71 height 5
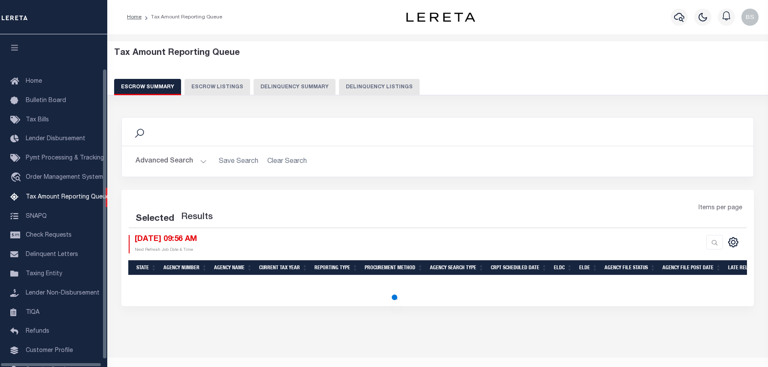
click at [346, 89] on button "Delinquency Listings" at bounding box center [379, 87] width 81 height 16
select select "100"
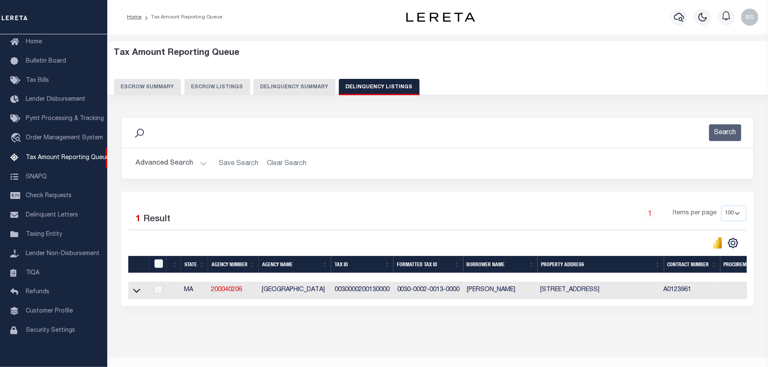
scroll to position [24, 0]
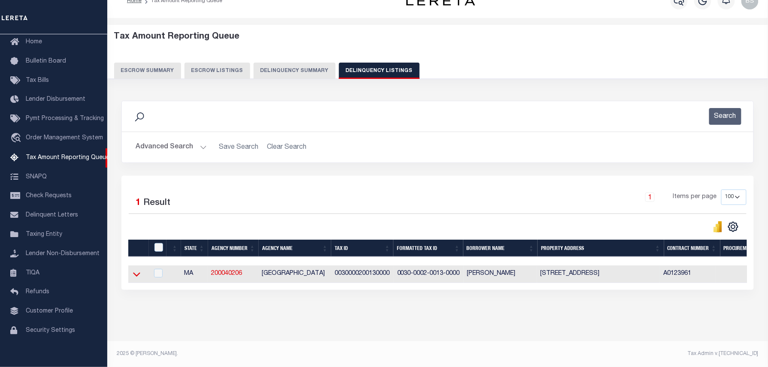
click at [136, 270] on icon at bounding box center [136, 274] width 7 height 9
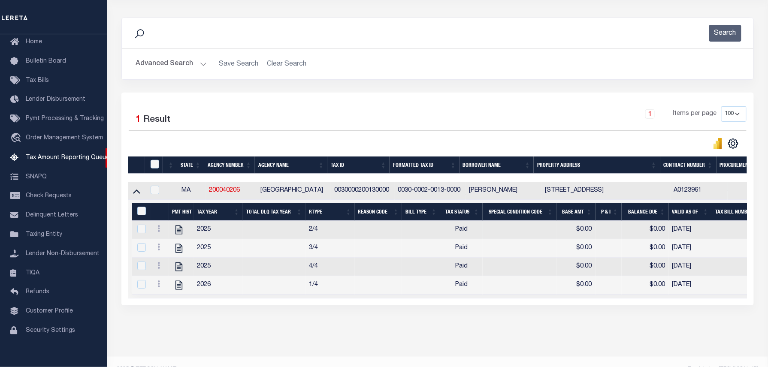
scroll to position [76, 0]
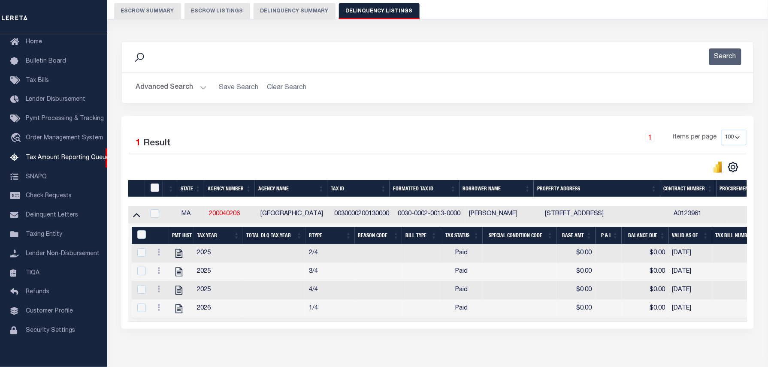
click at [153, 191] on input "checkbox" at bounding box center [155, 188] width 9 height 9
checkbox input "true"
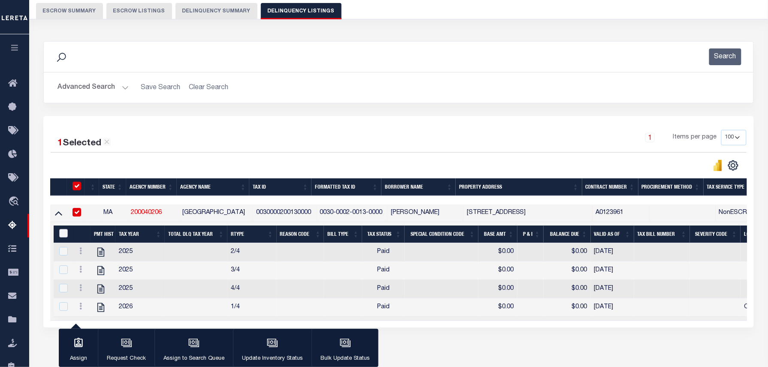
click at [61, 236] on input "&nbsp;" at bounding box center [63, 233] width 9 height 9
checkbox input "true"
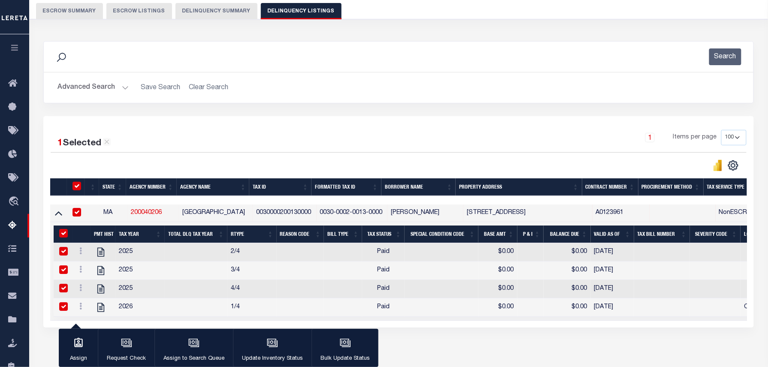
checkbox input "true"
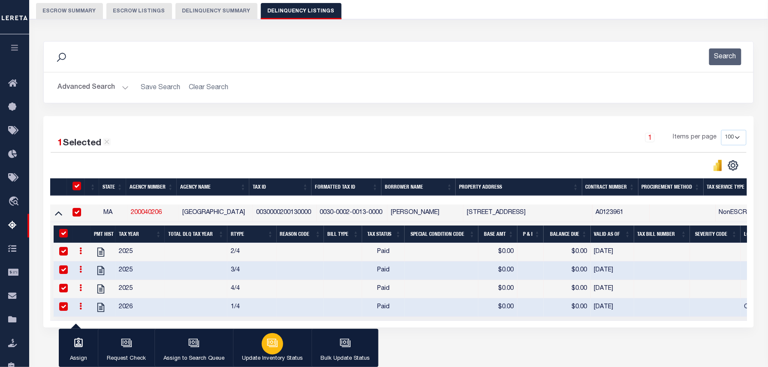
click at [280, 350] on div "button" at bounding box center [272, 343] width 21 height 21
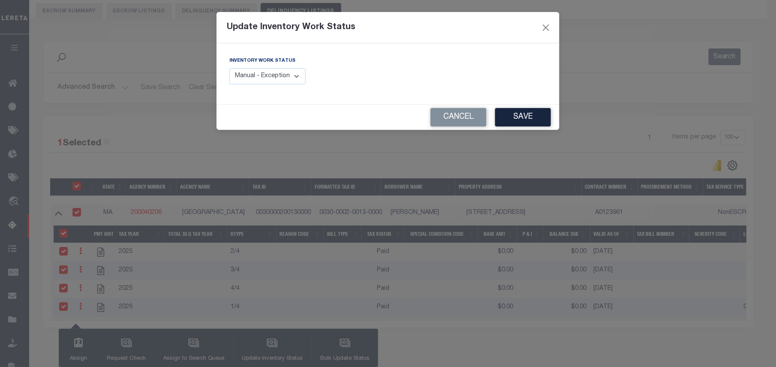
click at [252, 74] on select "Manual - Exception Pended - Awaiting Search Late Add Exception Completed" at bounding box center [268, 76] width 76 height 17
select select "4"
click at [230, 68] on select "Manual - Exception Pended - Awaiting Search Late Add Exception Completed" at bounding box center [268, 76] width 76 height 17
click at [534, 117] on button "Save" at bounding box center [523, 117] width 56 height 18
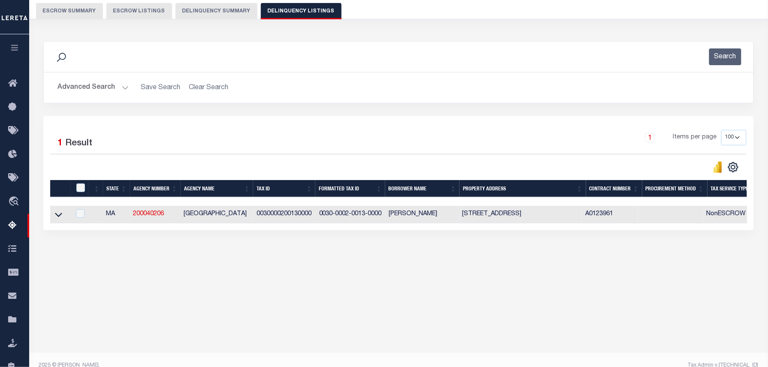
click at [108, 85] on button "Advanced Search" at bounding box center [92, 87] width 71 height 17
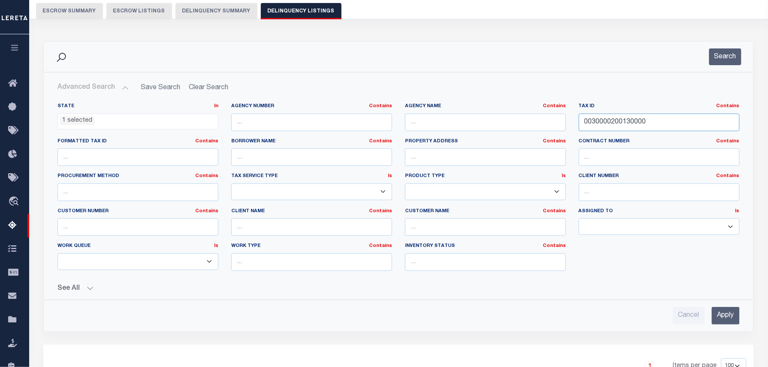
drag, startPoint x: 678, startPoint y: 125, endPoint x: 512, endPoint y: 119, distance: 166.1
click at [513, 119] on div "State In In AK AL AR AZ CA CO CT DC DE FL GA GU HI IA ID IL IN KS KY LA MA MD M…" at bounding box center [398, 190] width 695 height 175
paste input "401.0-0000-0132."
type input "401.0-0000-0132.0"
click at [721, 52] on button "Search" at bounding box center [725, 56] width 32 height 17
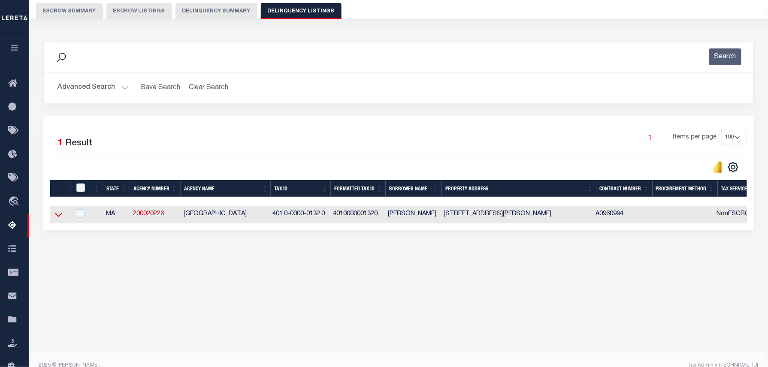
click at [57, 218] on icon at bounding box center [58, 214] width 7 height 9
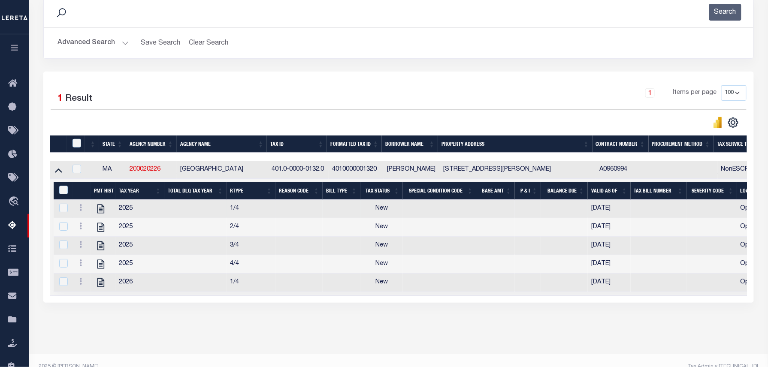
scroll to position [133, 0]
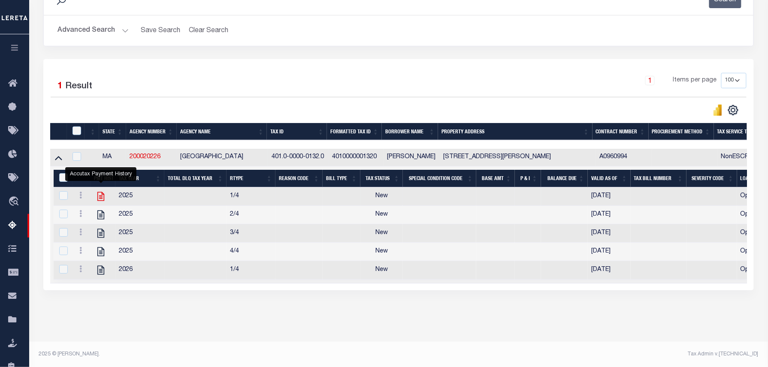
click at [97, 202] on icon "" at bounding box center [100, 196] width 11 height 11
checkbox input "false"
checkbox input "true"
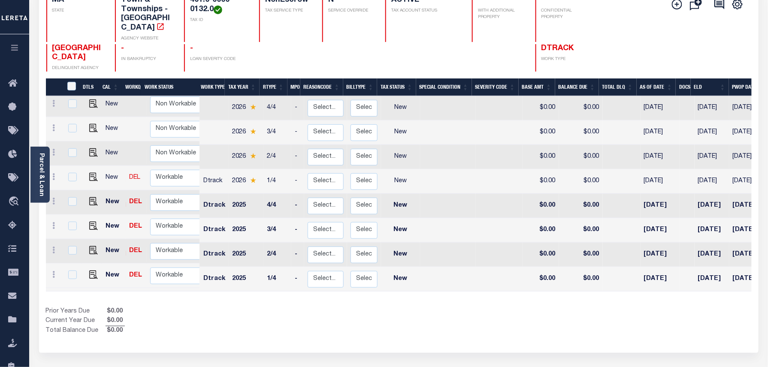
scroll to position [114, 0]
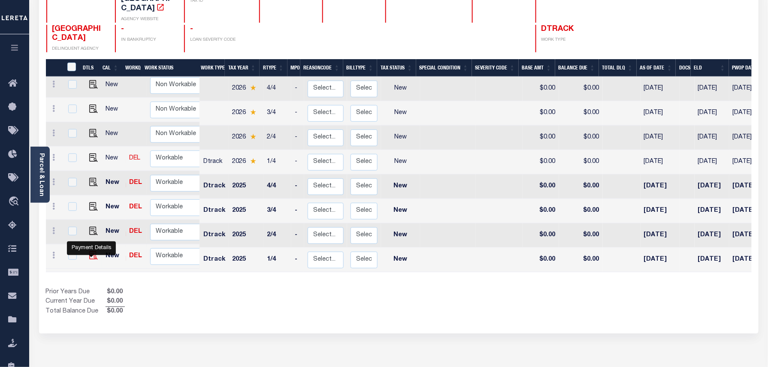
click at [90, 256] on img "" at bounding box center [93, 255] width 9 height 9
checkbox input "true"
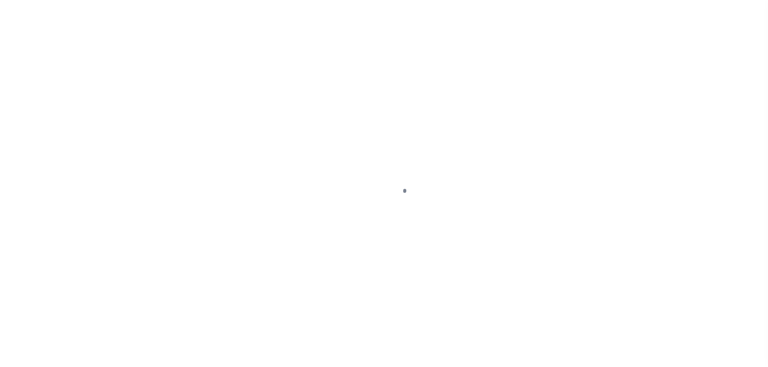
select select "NW2"
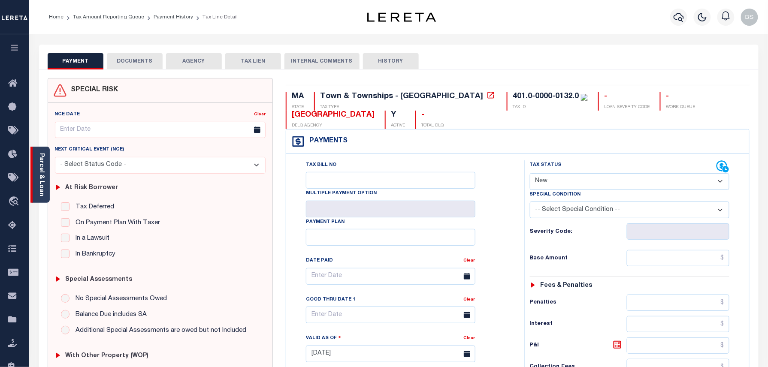
click at [38, 169] on link "Parcel & Loan" at bounding box center [41, 174] width 6 height 43
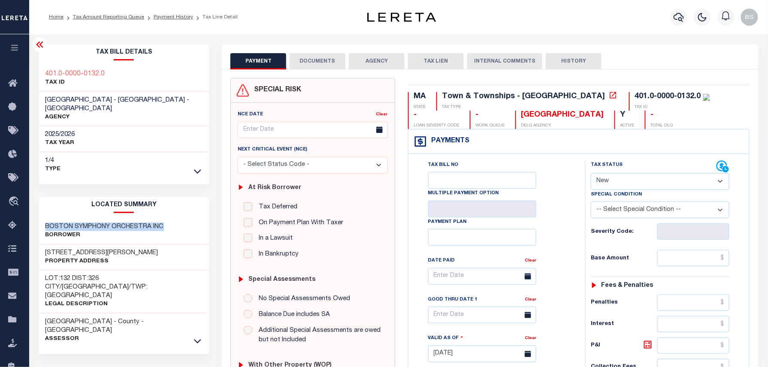
drag, startPoint x: 42, startPoint y: 228, endPoint x: 170, endPoint y: 229, distance: 127.8
click at [170, 229] on div "BOSTON SYMPHONY ORCHESTRA INC Borrower" at bounding box center [124, 231] width 170 height 26
copy h3 "BOSTON SYMPHONY ORCHESTRA INC"
drag, startPoint x: 42, startPoint y: 258, endPoint x: 109, endPoint y: 254, distance: 67.0
click at [109, 254] on div "[STREET_ADDRESS][PERSON_NAME] Property Address" at bounding box center [124, 258] width 170 height 26
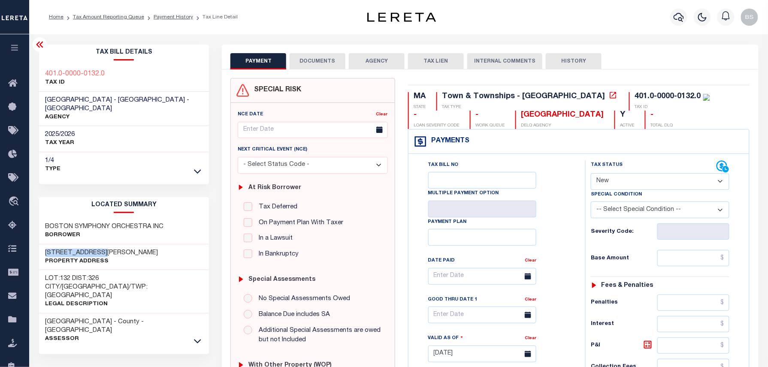
drag, startPoint x: 47, startPoint y: 252, endPoint x: 106, endPoint y: 251, distance: 59.7
click at [106, 251] on div "[STREET_ADDRESS][PERSON_NAME] Property Address" at bounding box center [124, 258] width 170 height 26
copy h3 "[STREET_ADDRESS][PERSON_NAME]"
